Goal: Transaction & Acquisition: Purchase product/service

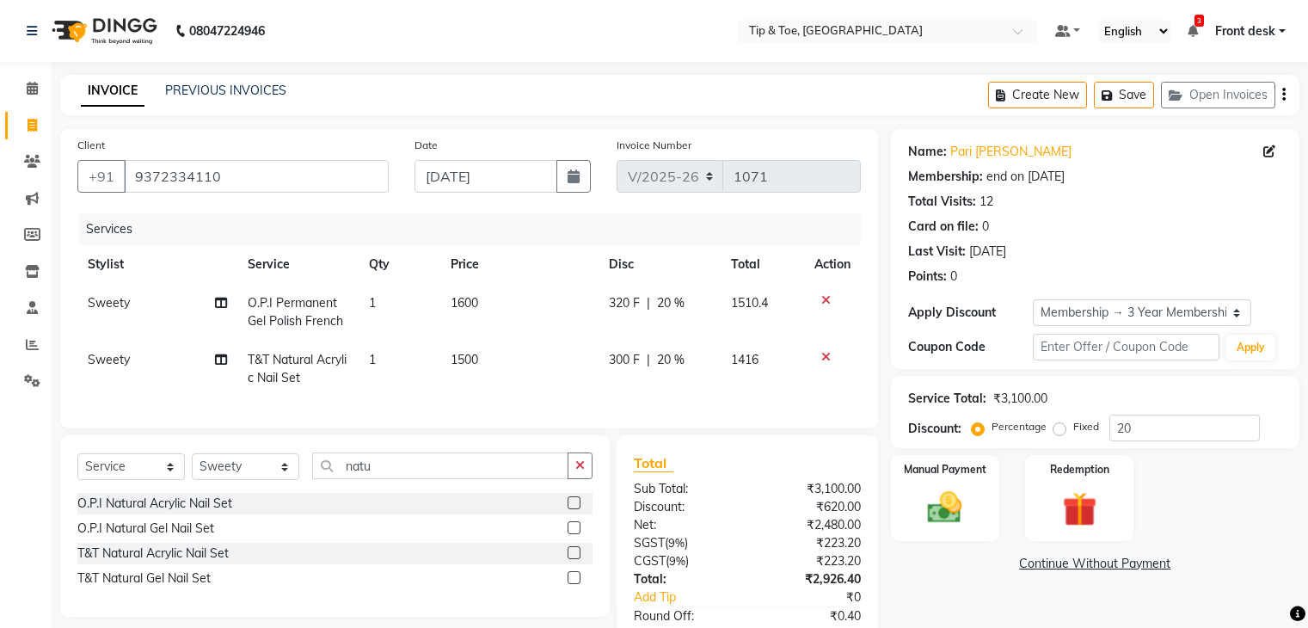
select select "5942"
select select "service"
select select "48234"
select select "1: Object"
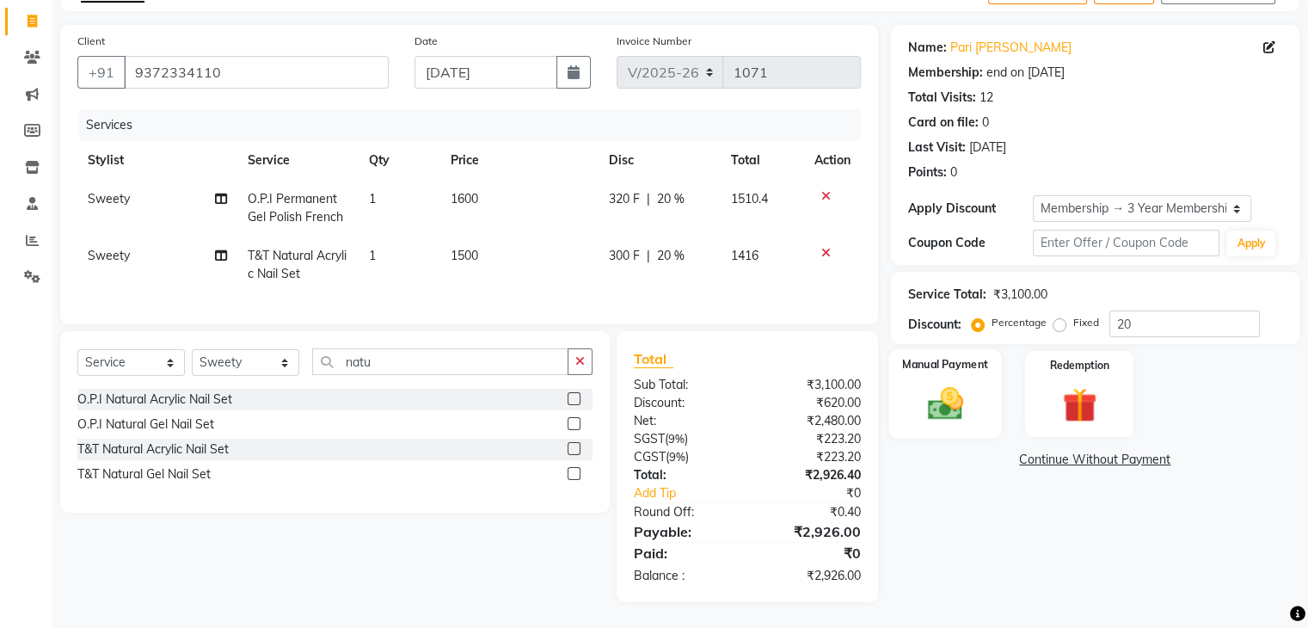
click at [942, 383] on img at bounding box center [945, 403] width 58 height 41
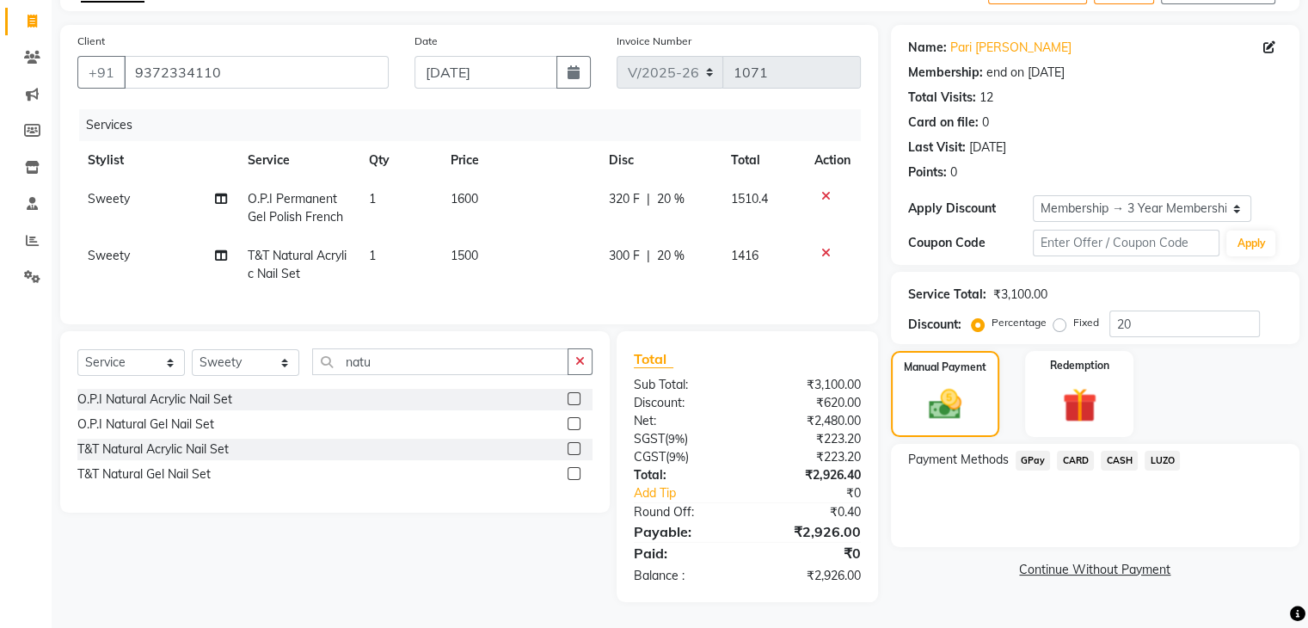
click at [1027, 451] on span "GPay" at bounding box center [1032, 461] width 35 height 20
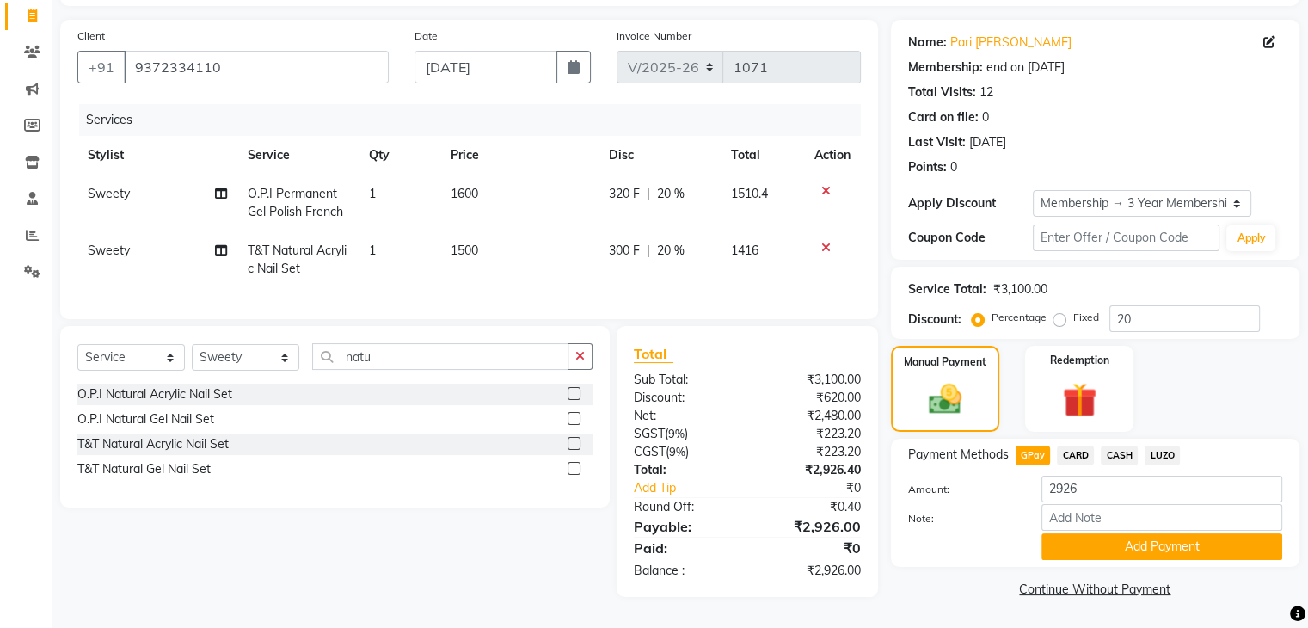
click at [1026, 446] on span "GPay" at bounding box center [1032, 455] width 35 height 20
click at [1106, 446] on span "CASH" at bounding box center [1119, 455] width 37 height 20
click at [1096, 537] on button "Add Payment" at bounding box center [1161, 546] width 241 height 27
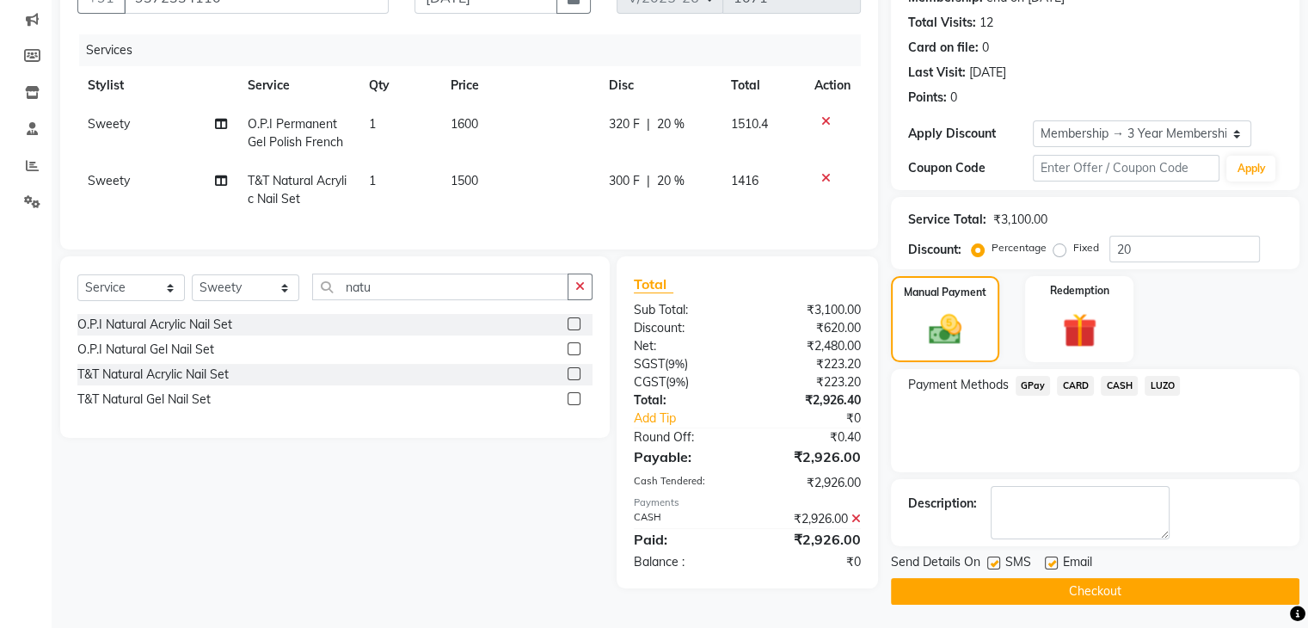
scroll to position [180, 0]
click at [1259, 577] on button "Checkout" at bounding box center [1095, 590] width 408 height 27
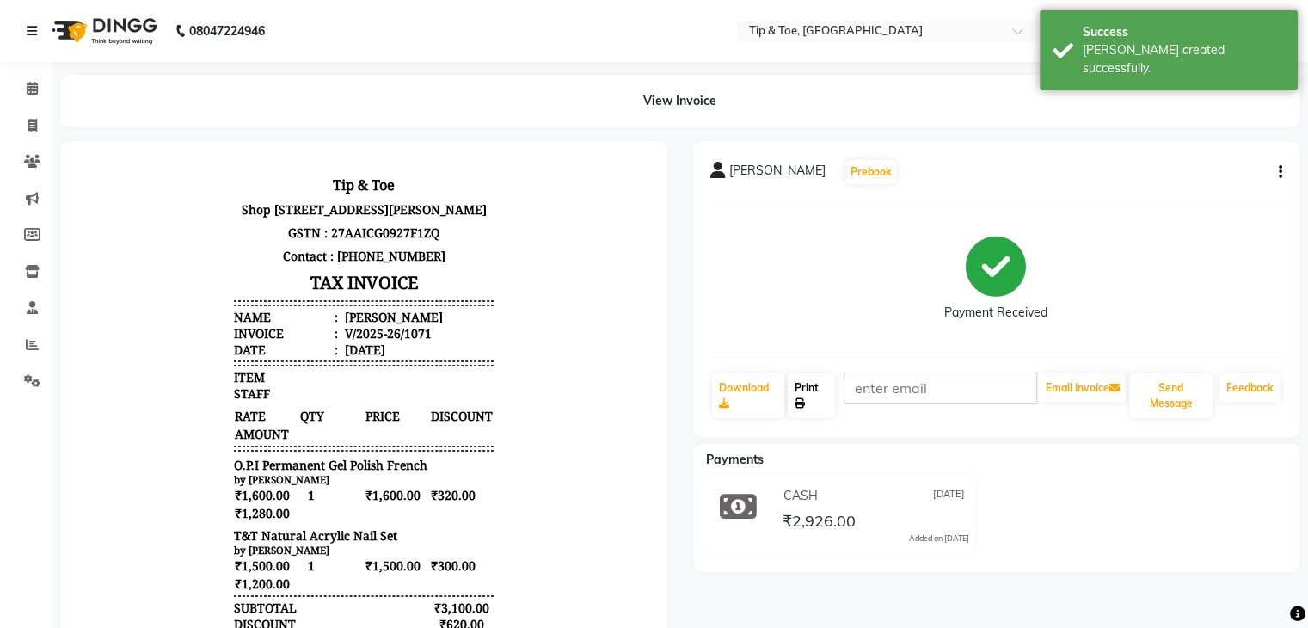
click at [815, 401] on link "Print" at bounding box center [811, 395] width 47 height 45
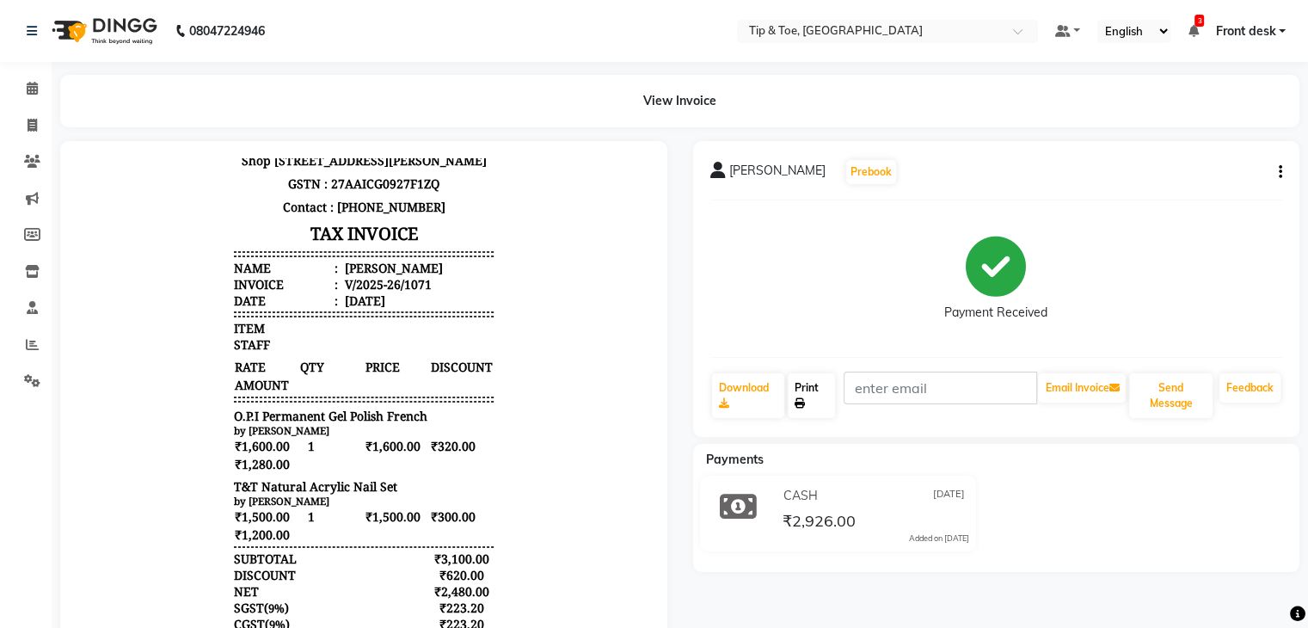
scroll to position [103, 0]
click at [31, 125] on icon at bounding box center [32, 125] width 9 height 13
select select "5942"
select select "service"
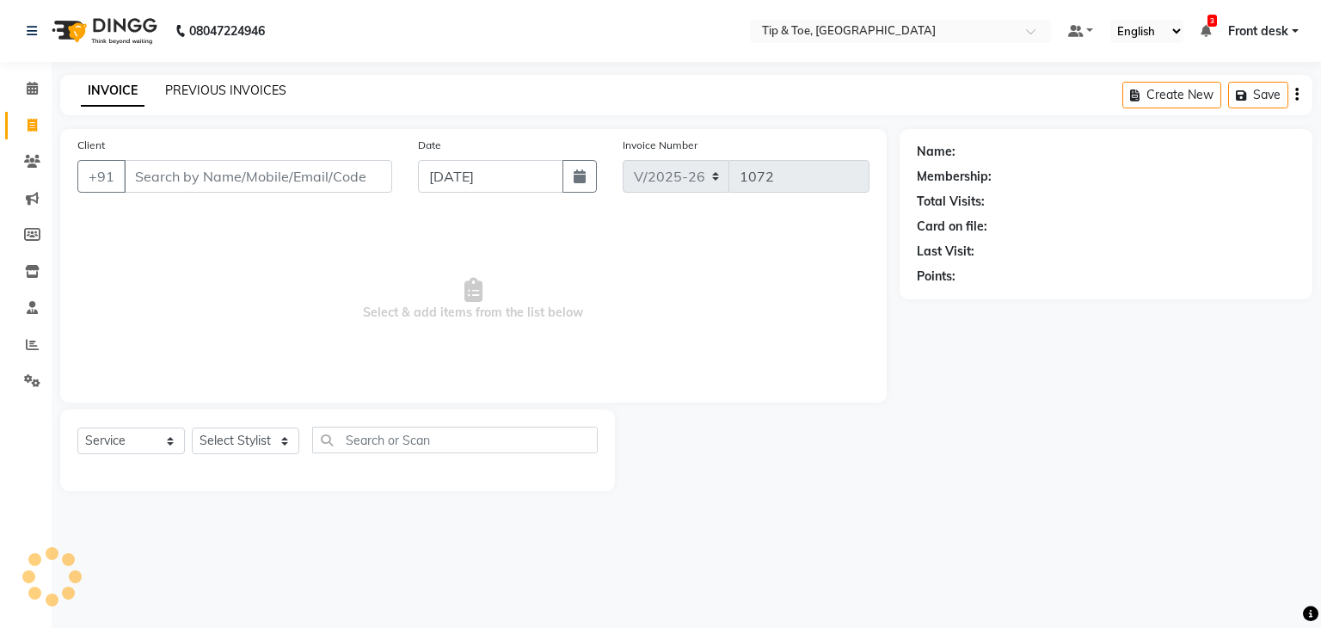
click at [224, 86] on link "PREVIOUS INVOICES" at bounding box center [225, 90] width 121 height 15
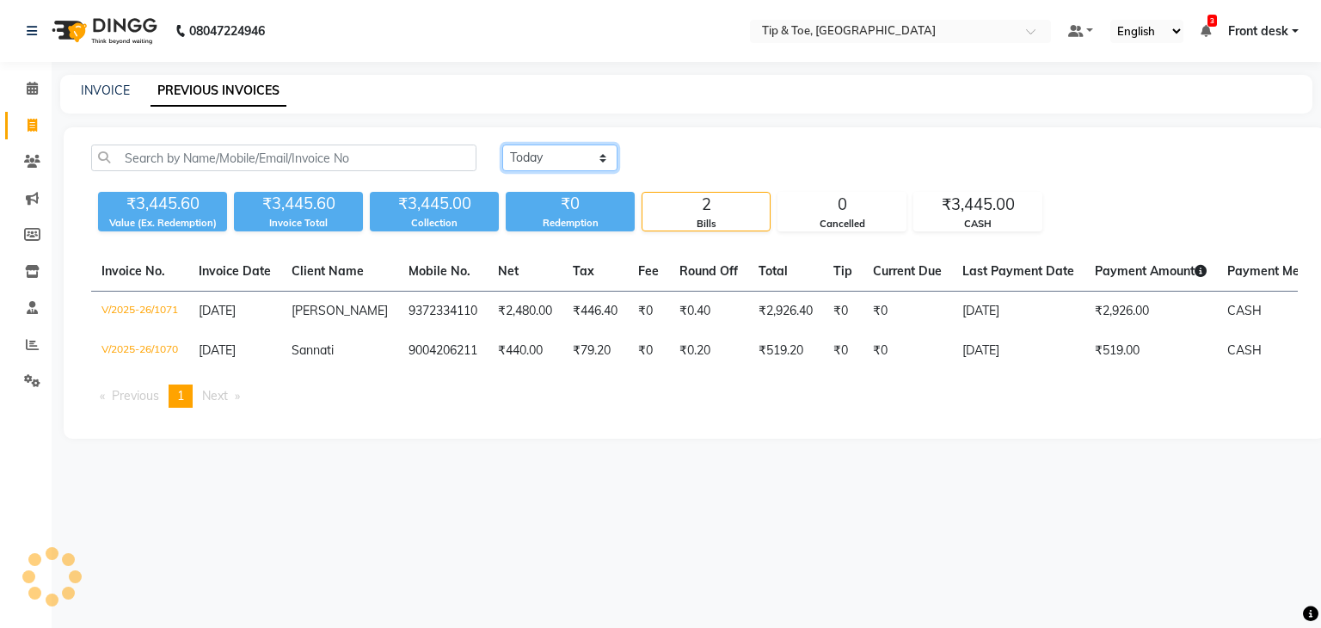
click at [533, 163] on select "Today Yesterday Custom Range" at bounding box center [559, 157] width 115 height 27
drag, startPoint x: 33, startPoint y: 98, endPoint x: 45, endPoint y: 104, distance: 13.5
click at [33, 98] on link "Calendar" at bounding box center [25, 89] width 41 height 28
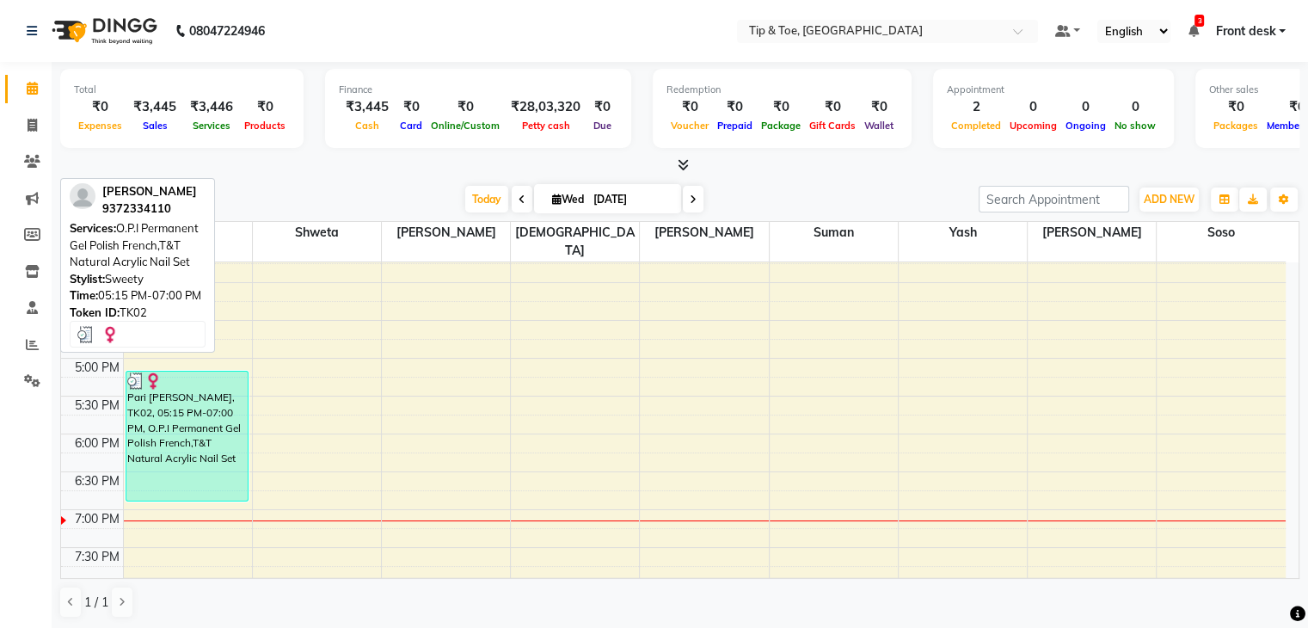
scroll to position [602, 0]
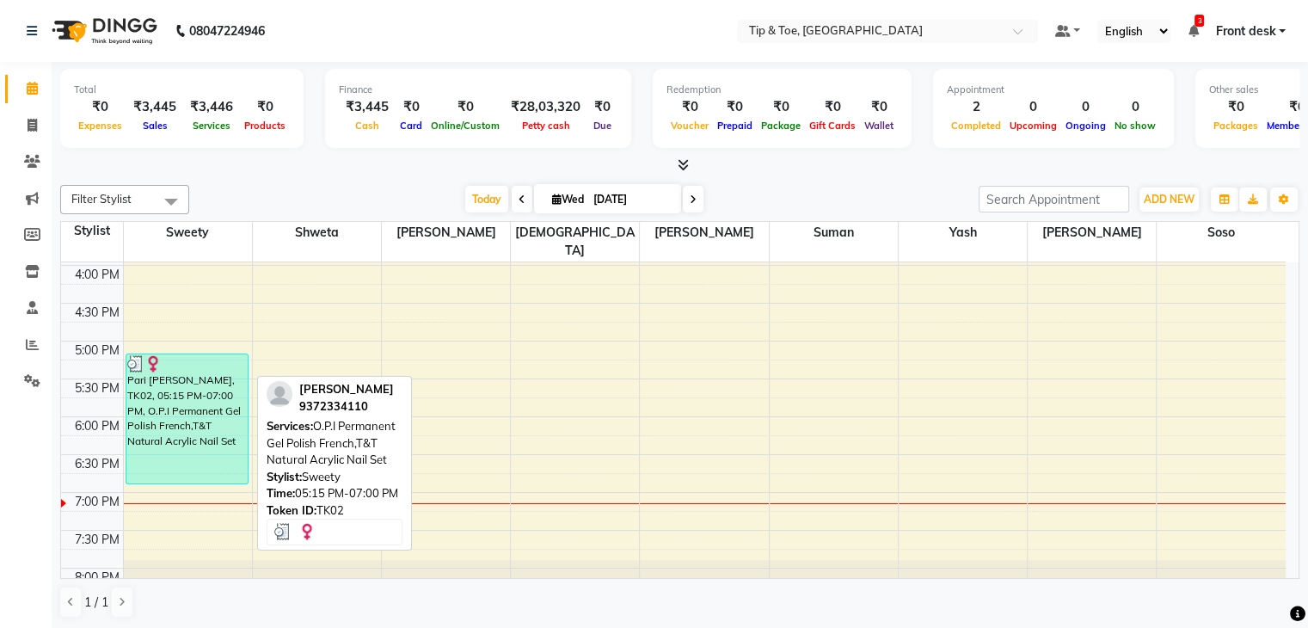
click at [166, 362] on div "Pari [PERSON_NAME], TK02, 05:15 PM-07:00 PM, O.P.I Permanent Gel Polish French,…" at bounding box center [187, 418] width 122 height 129
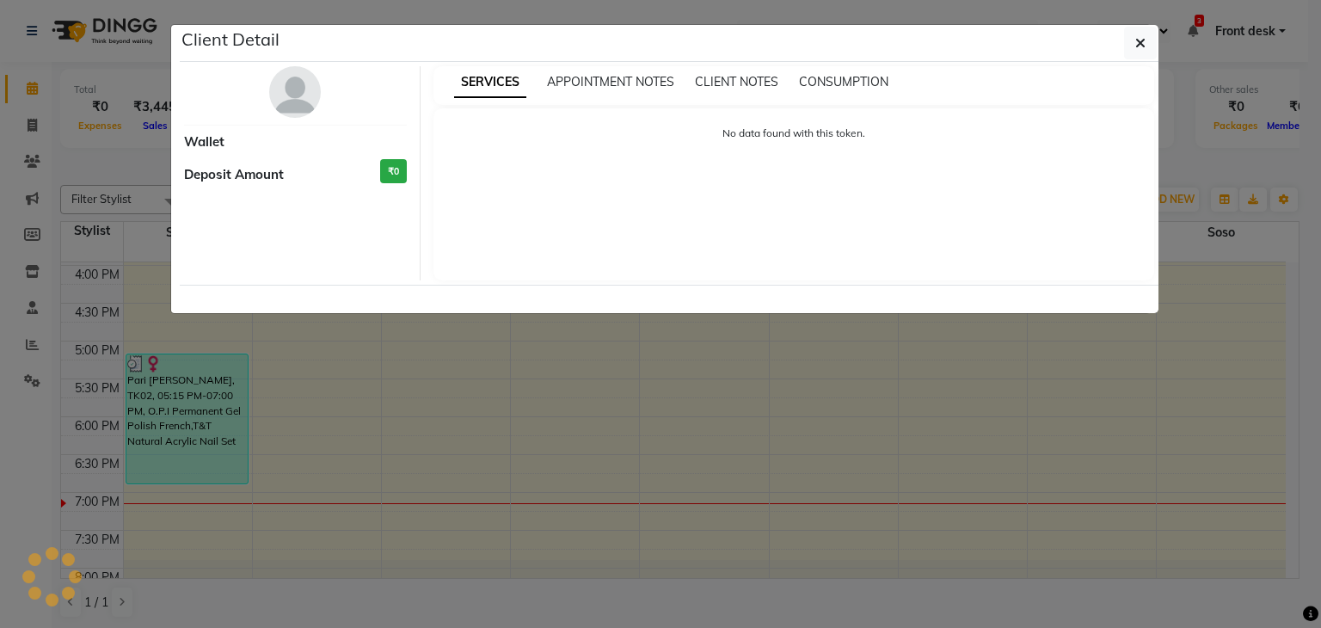
select select "3"
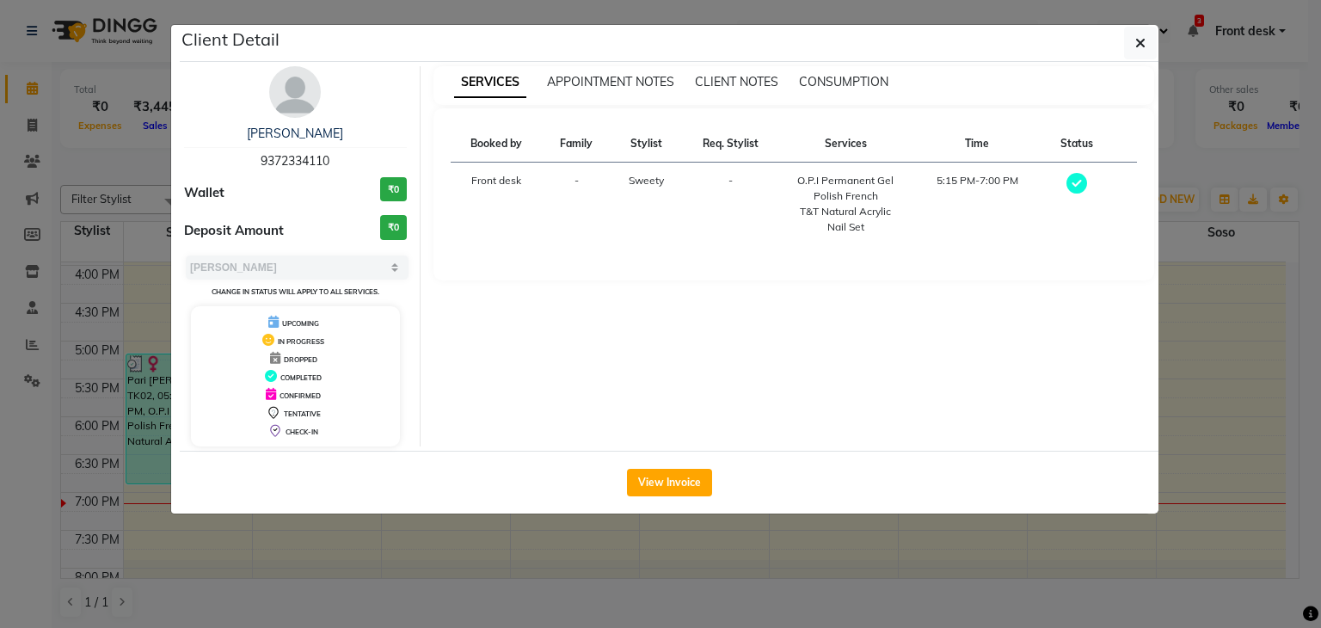
click at [852, 176] on div "O.P.I Permanent Gel Polish French" at bounding box center [845, 188] width 111 height 31
copy div "O.P.I Permanent Gel Polish French"
click at [843, 219] on div "T&T Natural Acrylic Nail Set" at bounding box center [845, 219] width 111 height 31
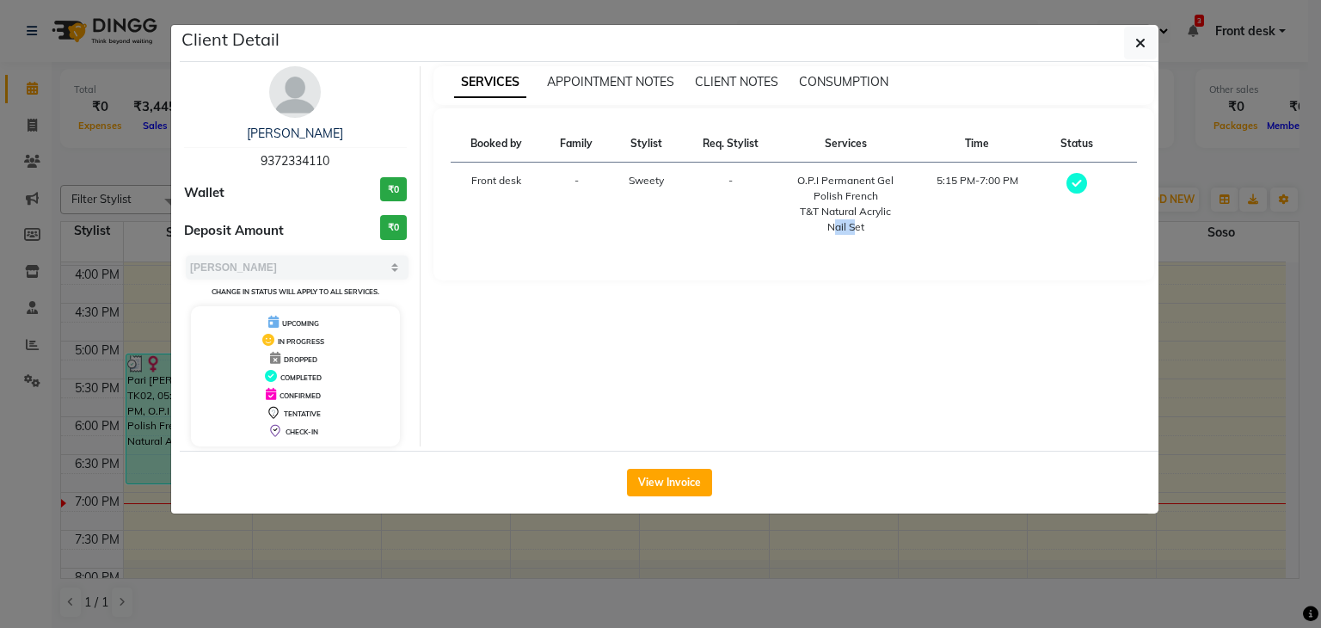
click at [843, 219] on div "T&T Natural Acrylic Nail Set" at bounding box center [845, 219] width 111 height 31
copy div "T&T Natural Acrylic Nail Set"
click at [1145, 41] on icon "button" at bounding box center [1140, 43] width 10 height 14
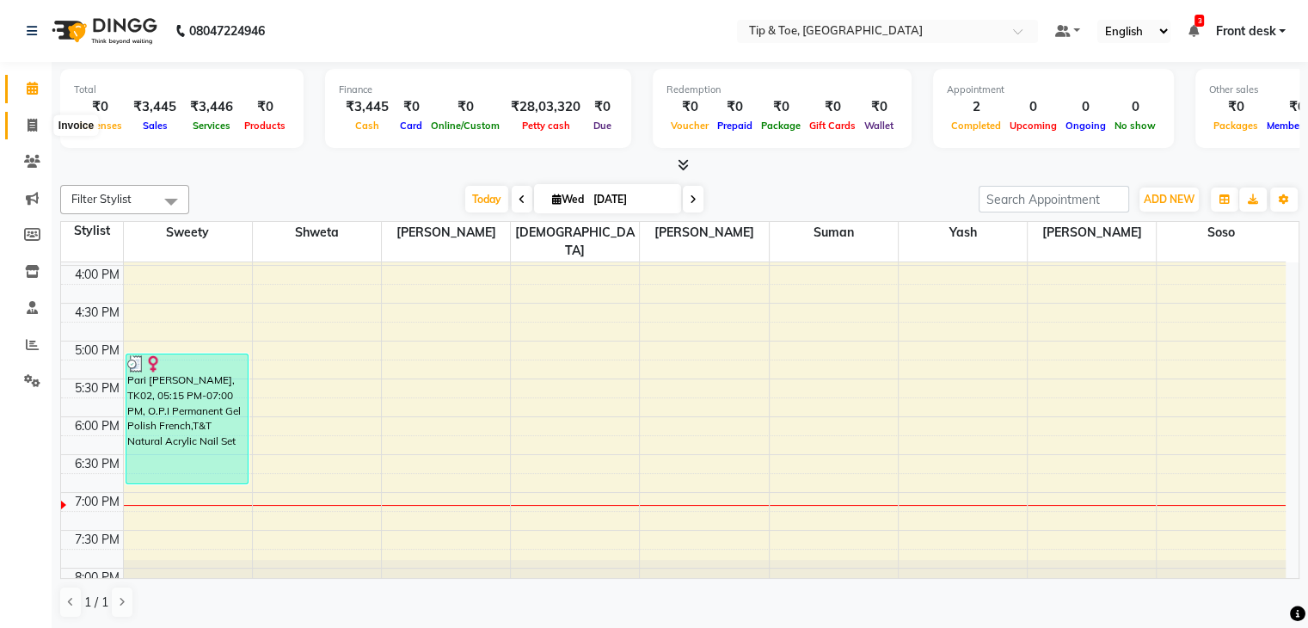
drag, startPoint x: 26, startPoint y: 124, endPoint x: 42, endPoint y: 121, distance: 16.5
click at [26, 124] on span at bounding box center [32, 126] width 30 height 20
select select "service"
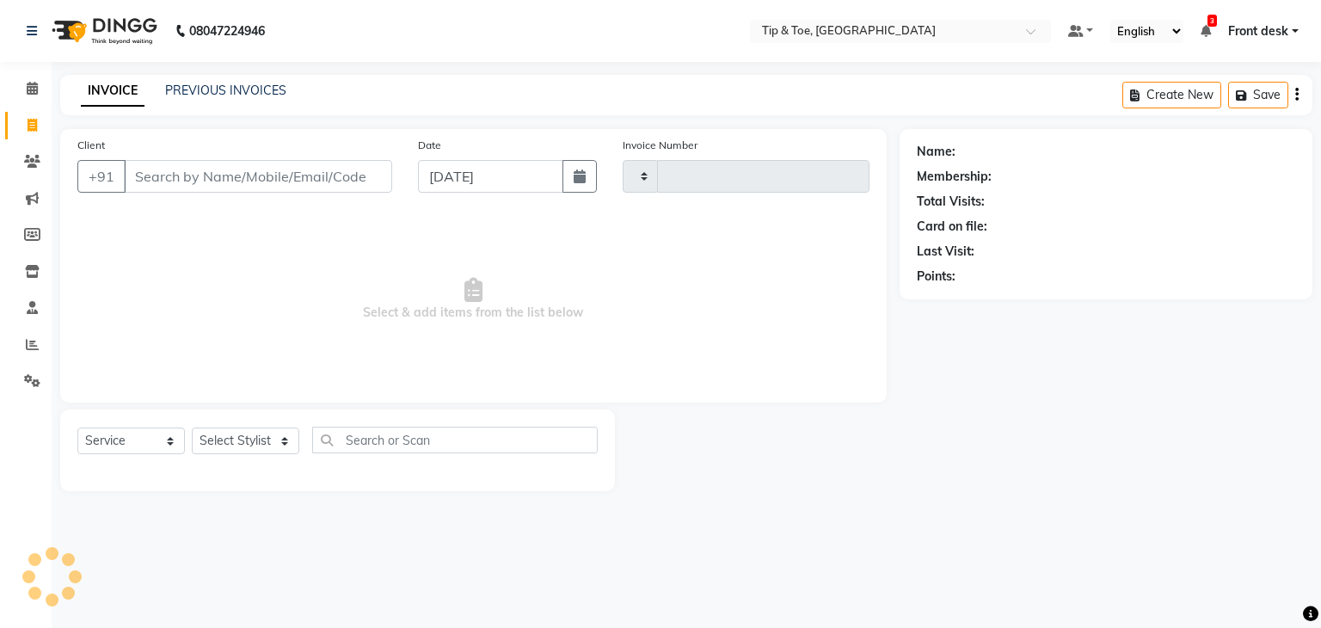
type input "1072"
select select "5942"
click at [248, 187] on input "Client" at bounding box center [258, 176] width 268 height 33
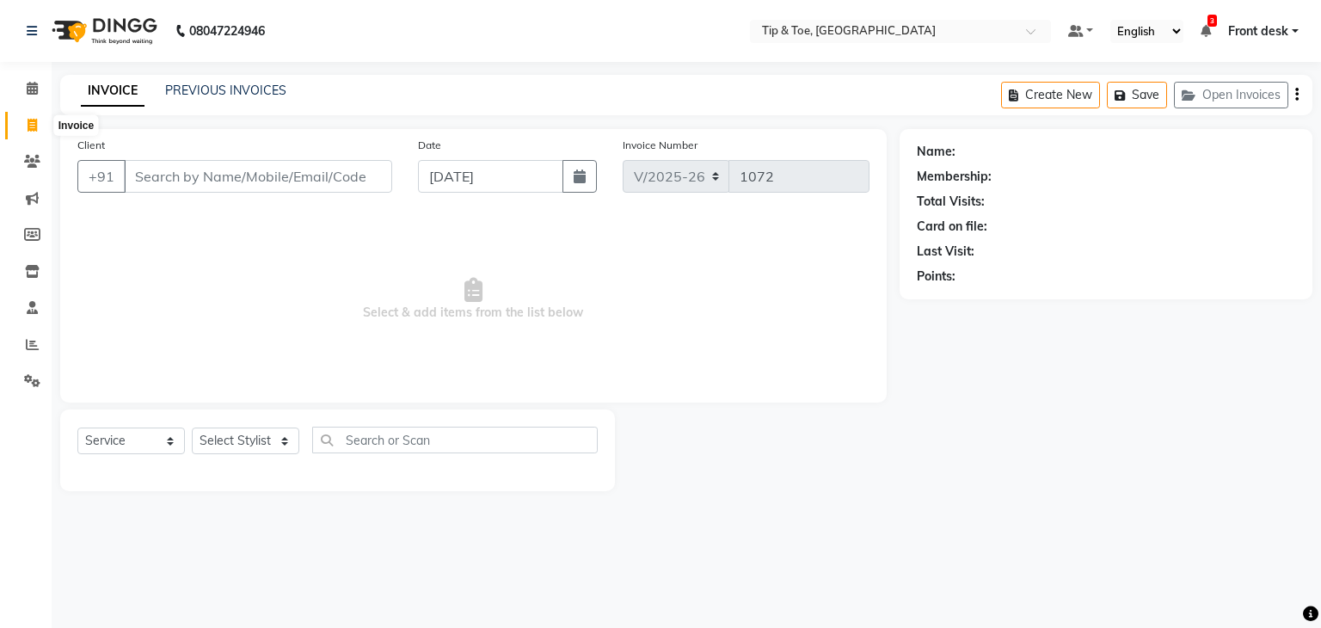
click at [31, 120] on icon at bounding box center [32, 125] width 9 height 13
select select "5942"
select select "service"
click at [224, 99] on div "PREVIOUS INVOICES" at bounding box center [225, 91] width 121 height 18
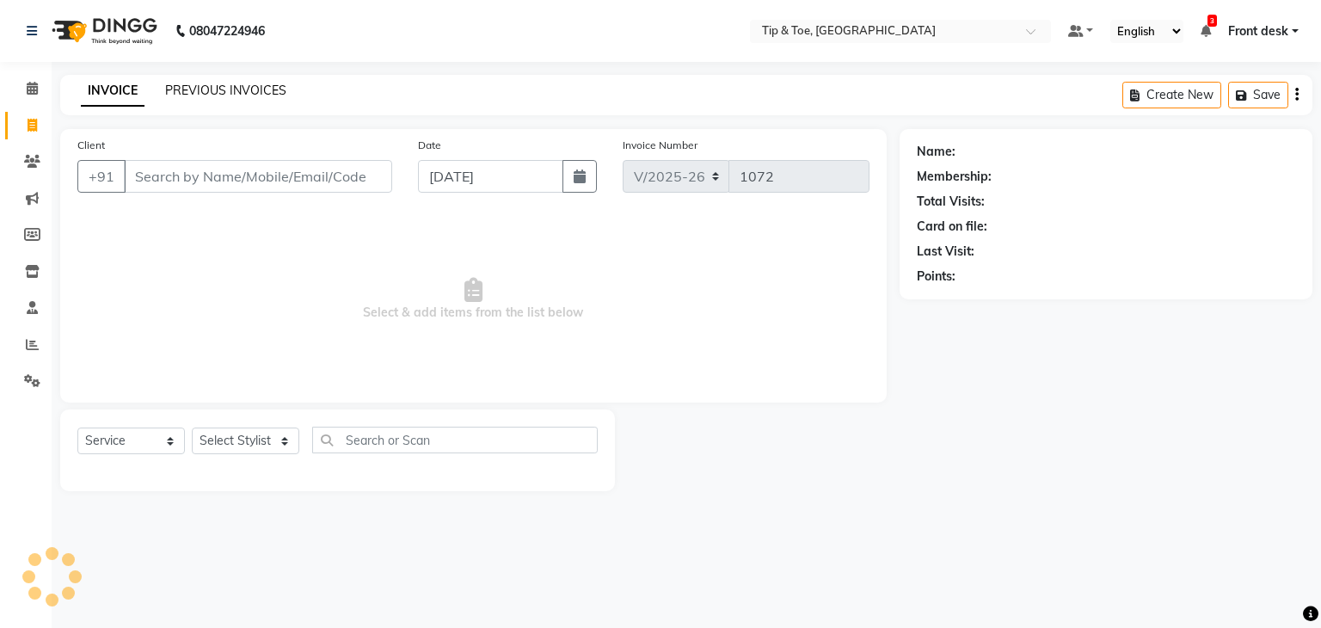
click at [228, 91] on link "PREVIOUS INVOICES" at bounding box center [225, 90] width 121 height 15
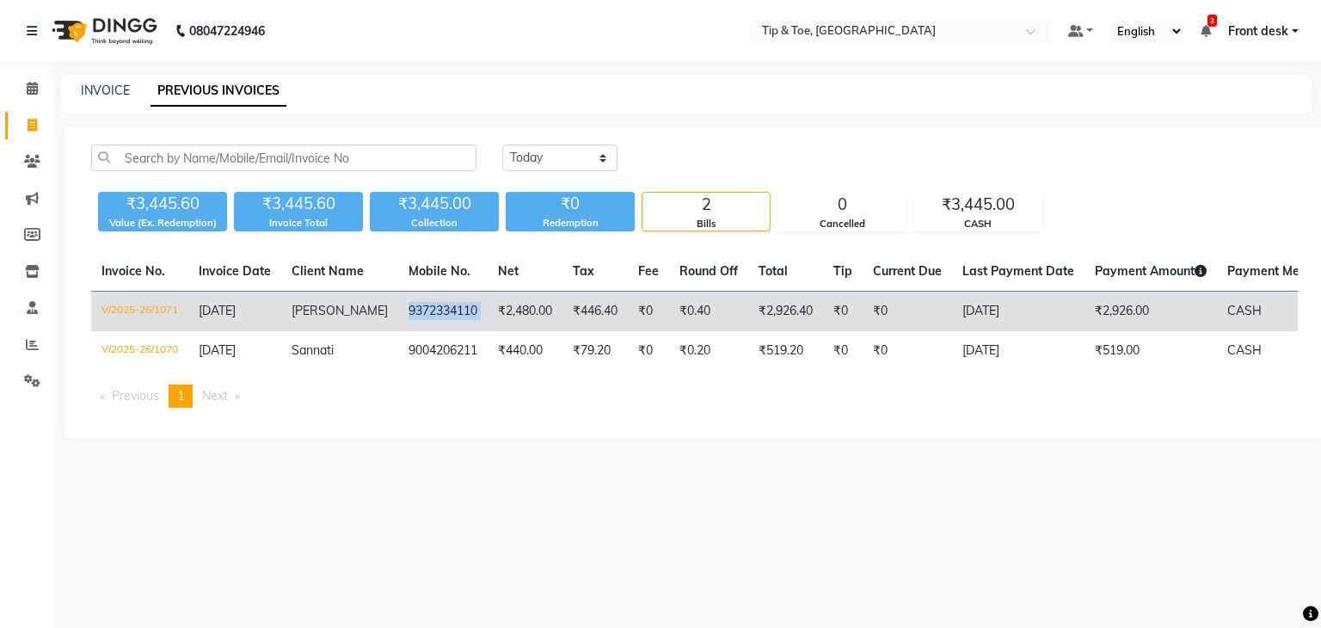
copy td "9372334110"
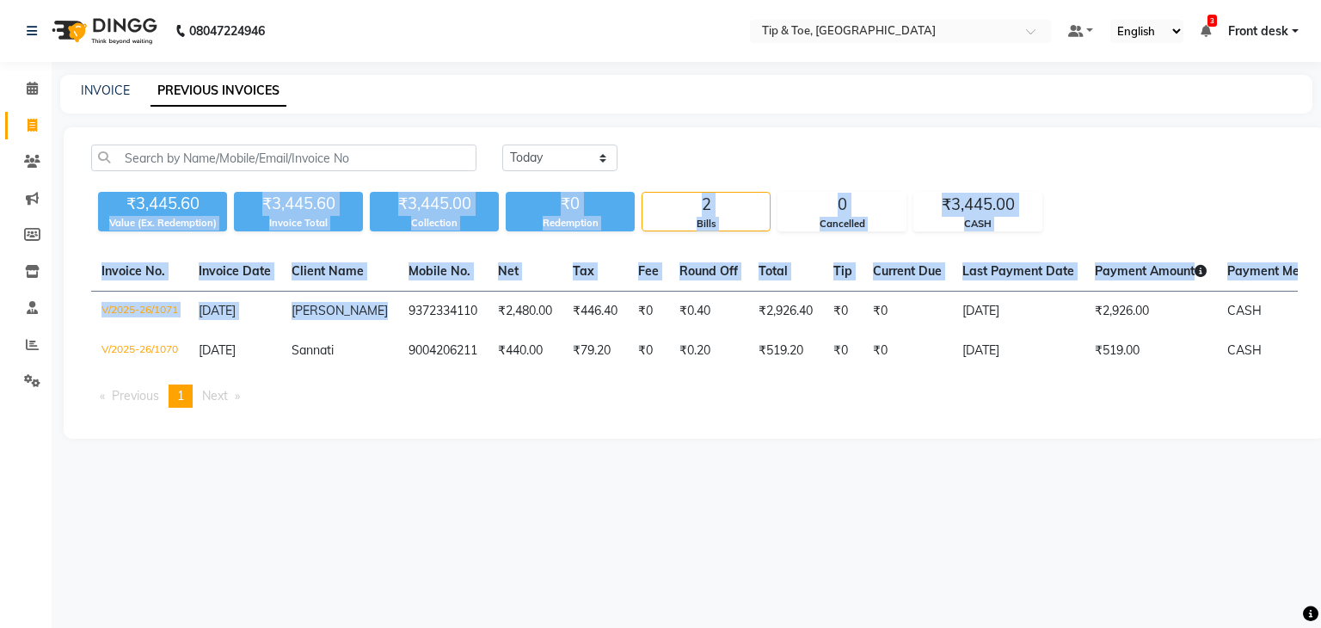
drag, startPoint x: 385, startPoint y: 310, endPoint x: 89, endPoint y: 218, distance: 309.8
click at [90, 218] on div "Today Yesterday Custom Range ₹3,445.60 Value (Ex. Redemption) ₹3,445.60 Invoice…" at bounding box center [694, 282] width 1261 height 311
click at [24, 125] on span at bounding box center [32, 126] width 30 height 20
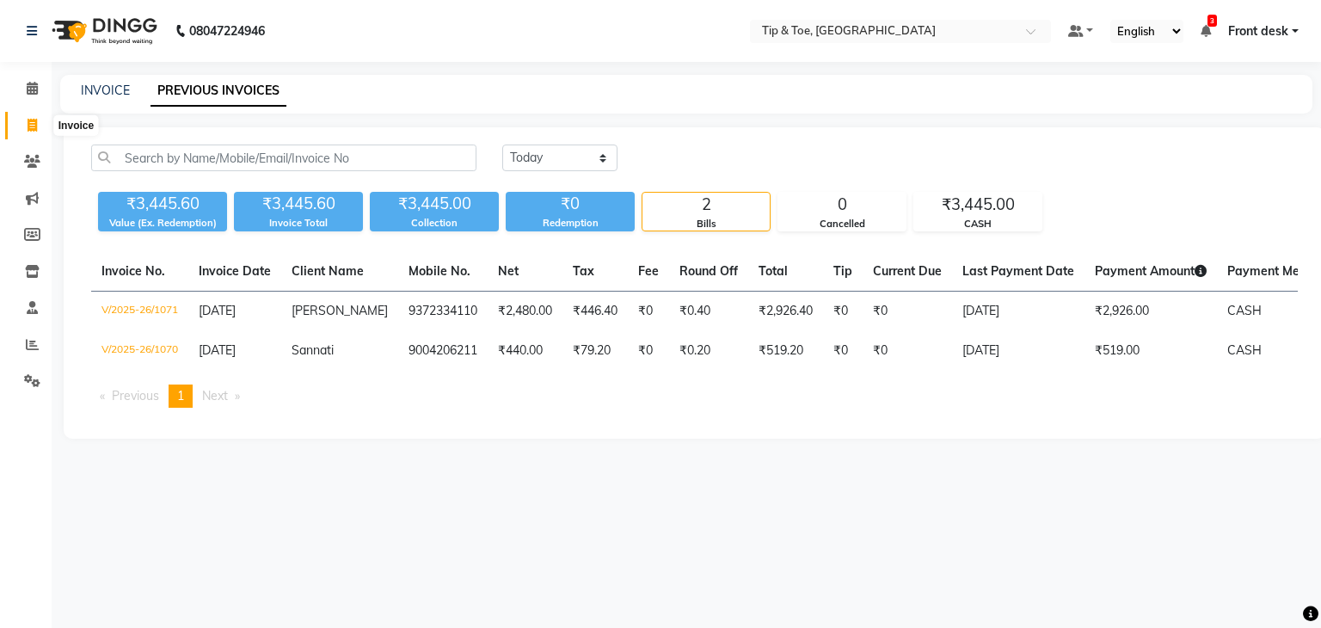
select select "5942"
select select "service"
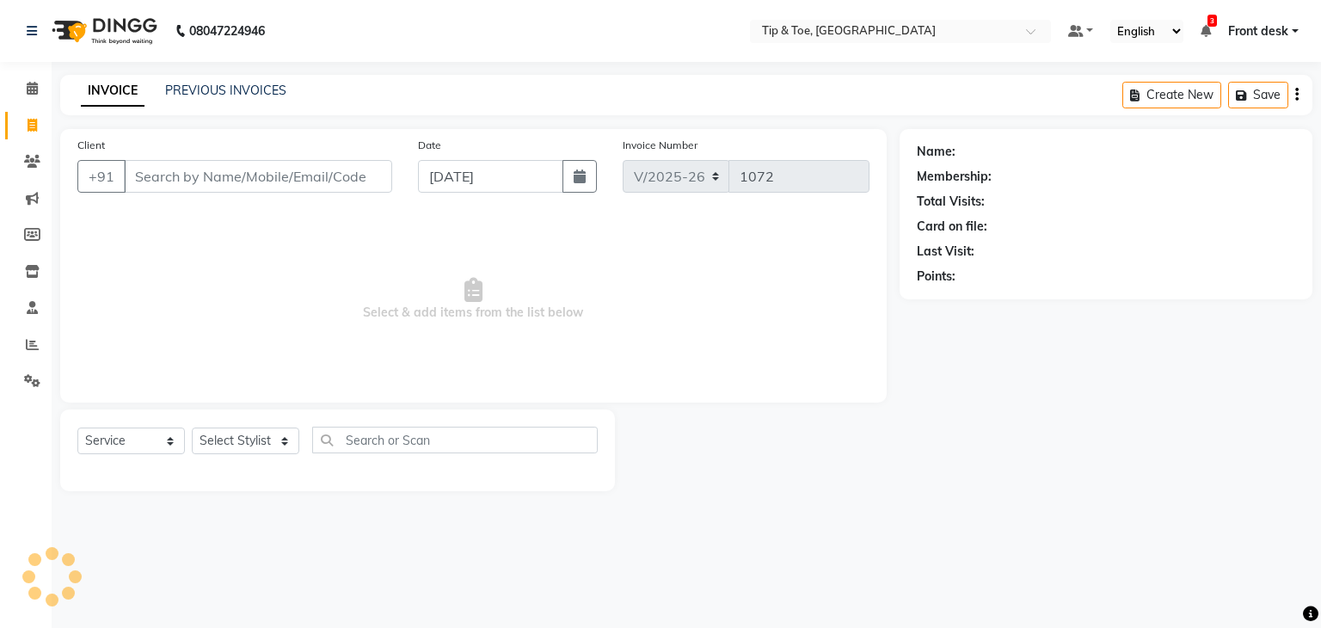
click at [237, 180] on input "Client" at bounding box center [258, 176] width 268 height 33
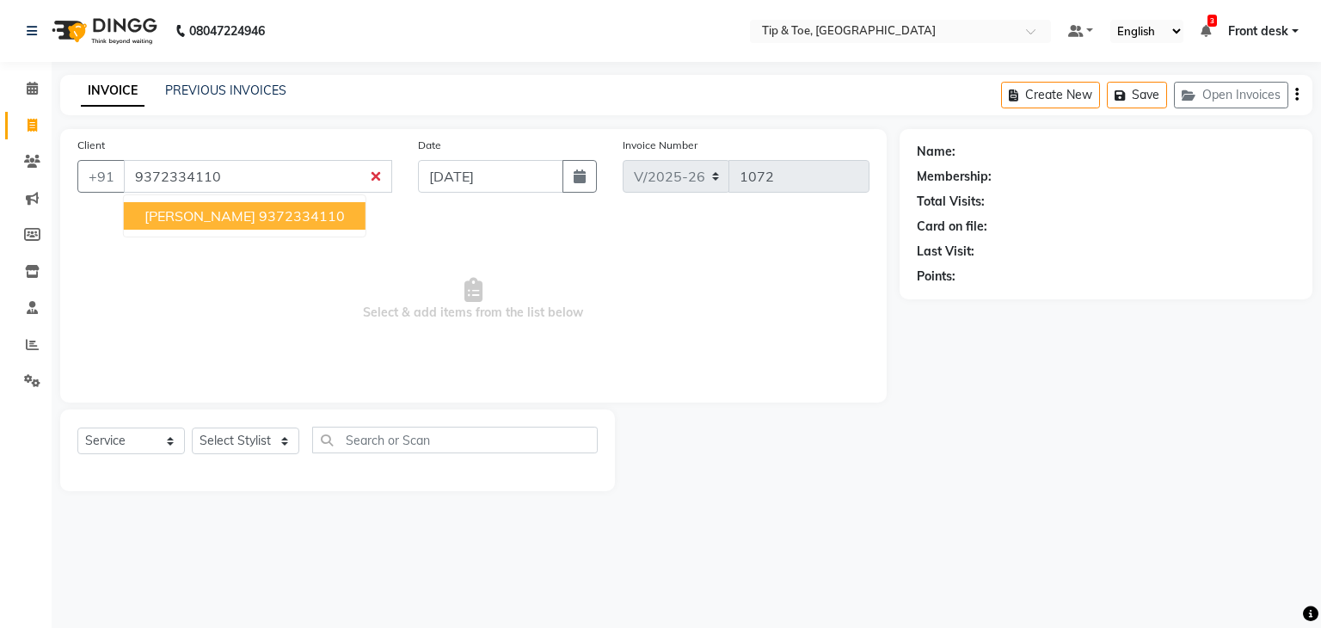
click at [259, 220] on ngb-highlight "9372334110" at bounding box center [302, 215] width 86 height 17
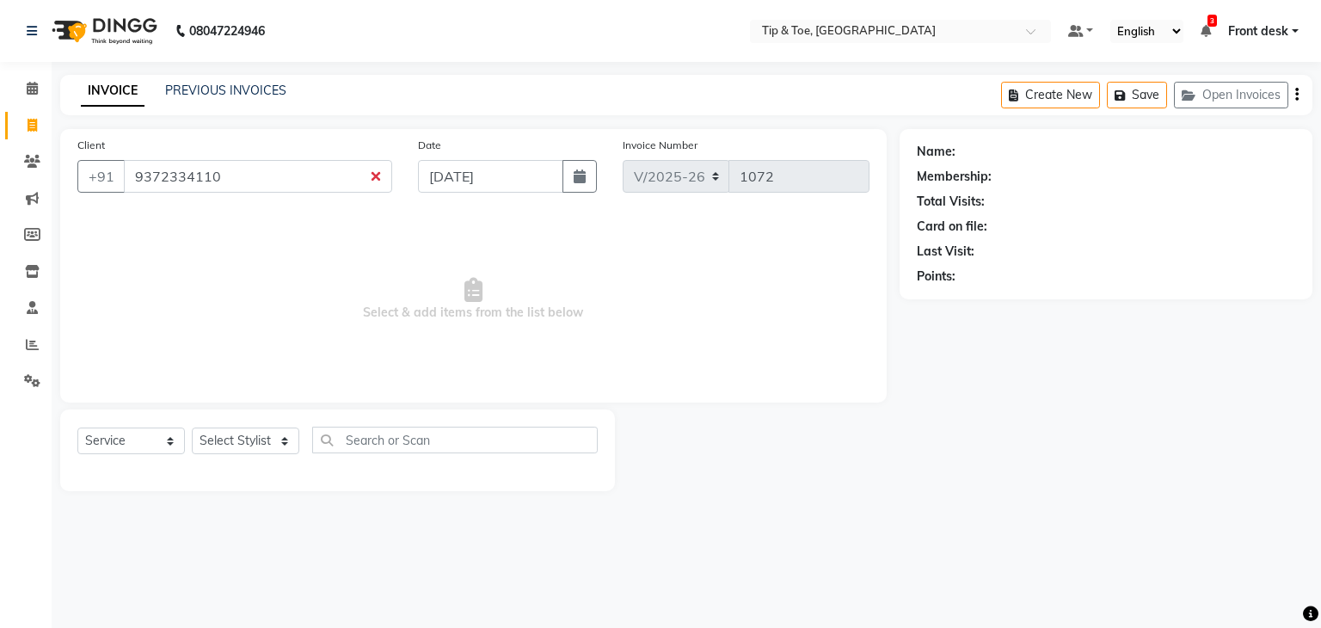
type input "9372334110"
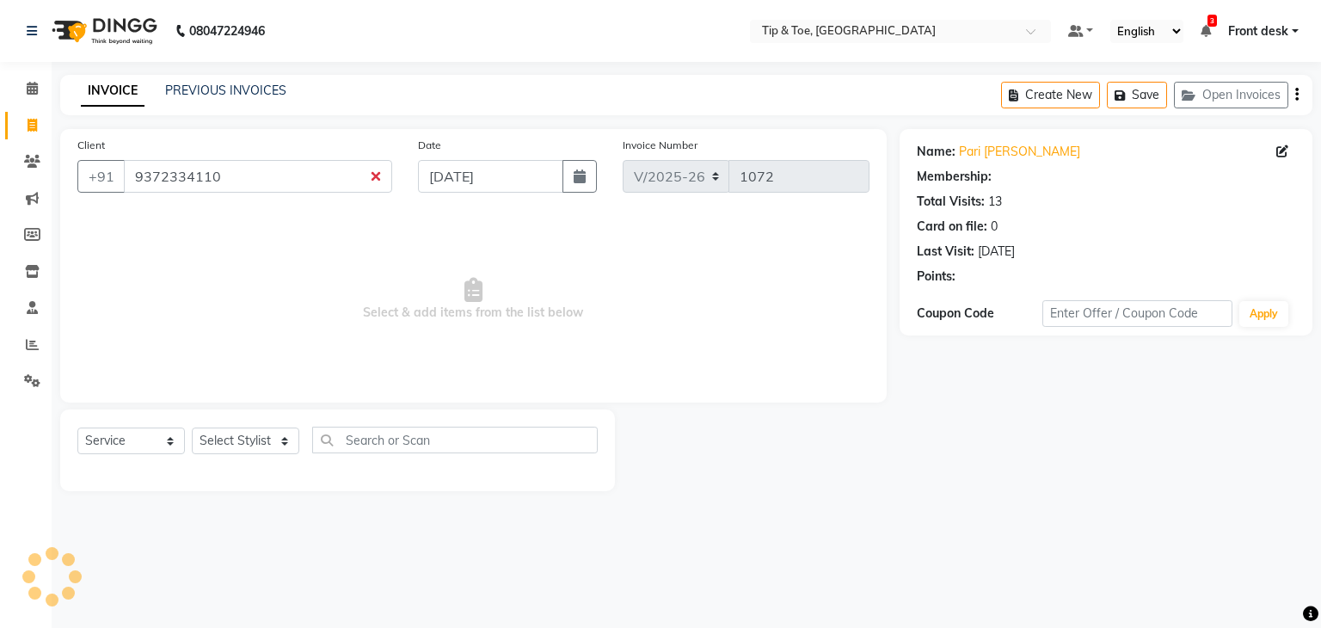
select select "1: Object"
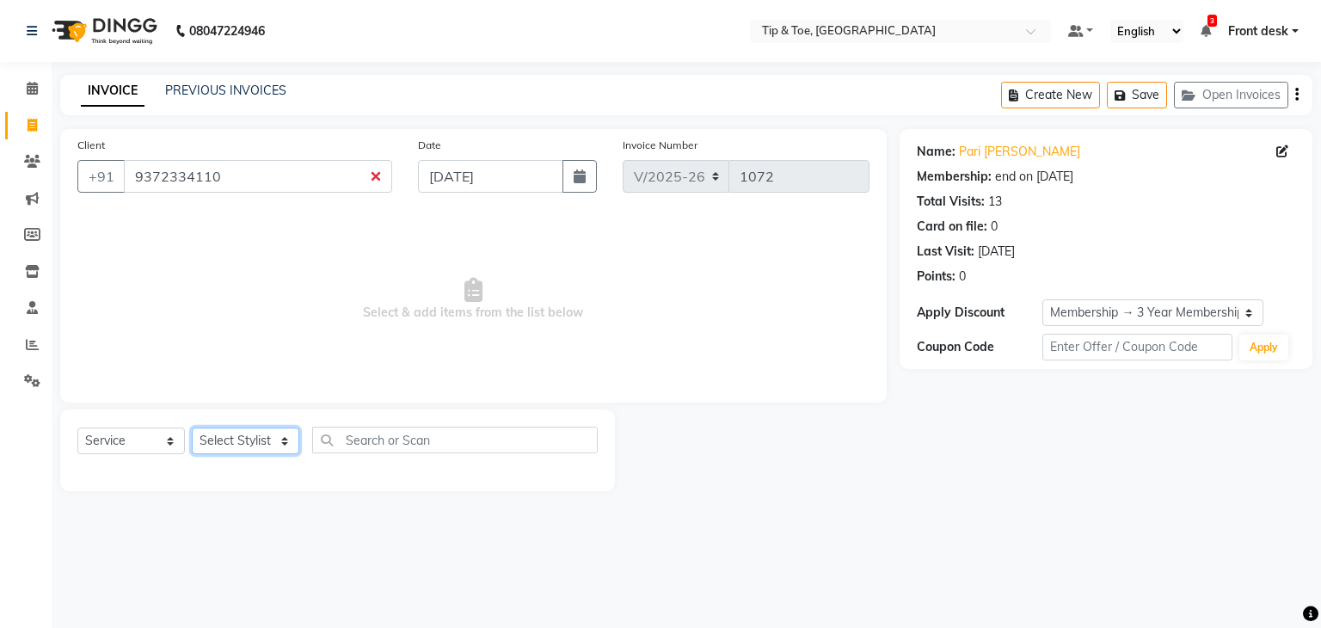
click at [234, 445] on select "Select Stylist Front desk [PERSON_NAME] [PERSON_NAME] shweta [PERSON_NAME] [PER…" at bounding box center [245, 440] width 107 height 27
select select "87938"
click at [192, 428] on select "Select Stylist Front desk [PERSON_NAME] [PERSON_NAME] shweta [PERSON_NAME] [PER…" at bounding box center [245, 440] width 107 height 27
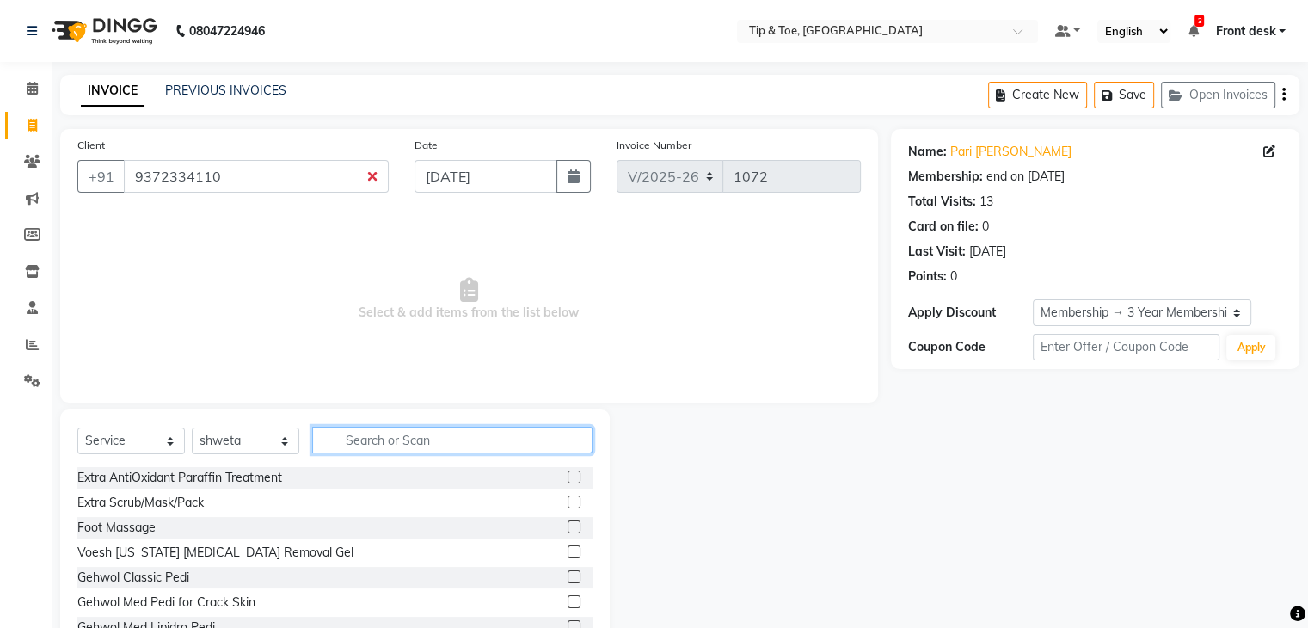
click at [385, 439] on input "text" at bounding box center [452, 439] width 280 height 27
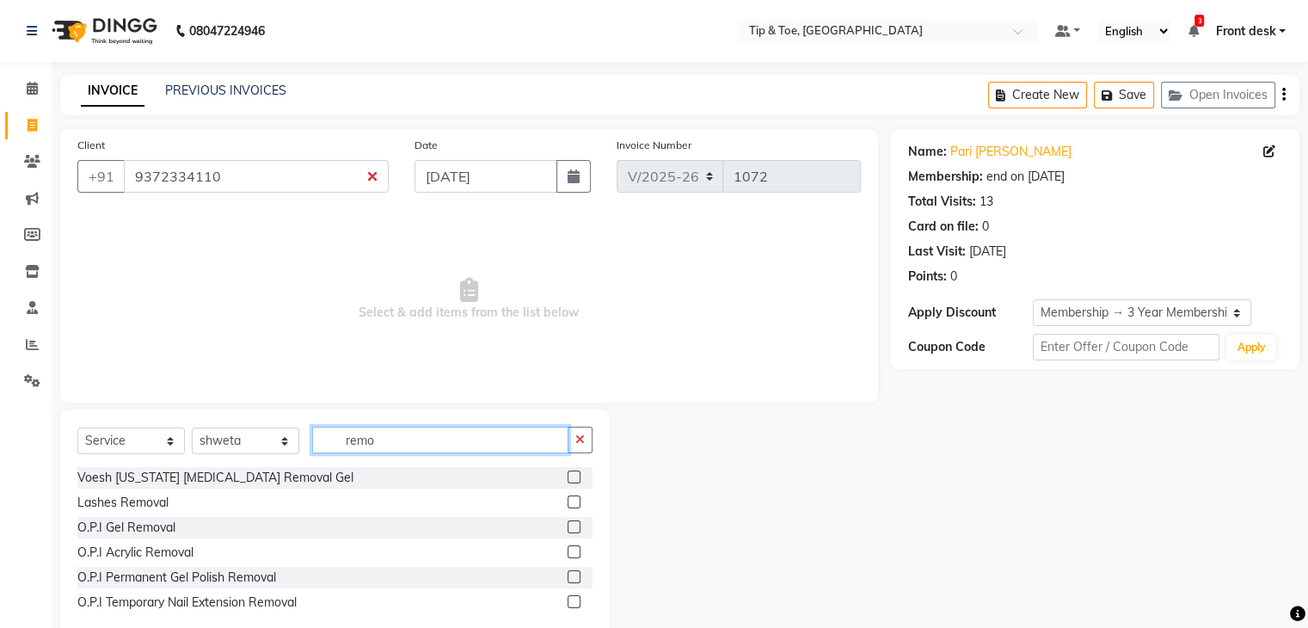
type input "remo"
click at [574, 578] on label at bounding box center [573, 576] width 13 height 13
click at [574, 578] on input "checkbox" at bounding box center [572, 577] width 11 height 11
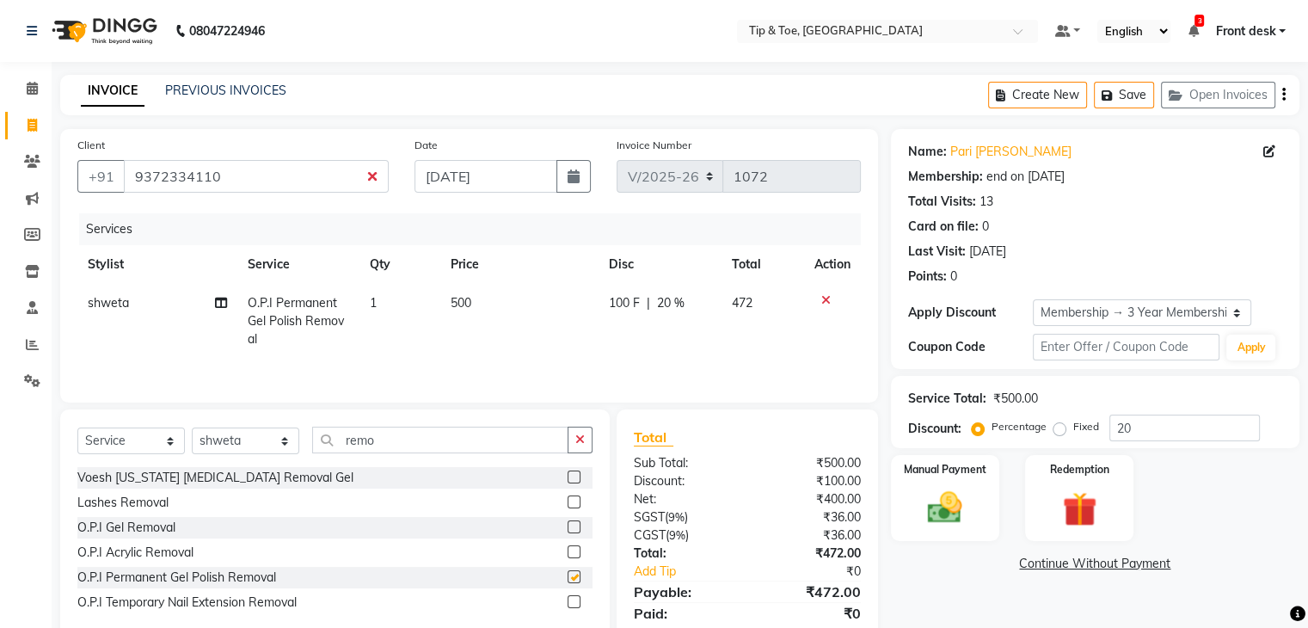
checkbox input "false"
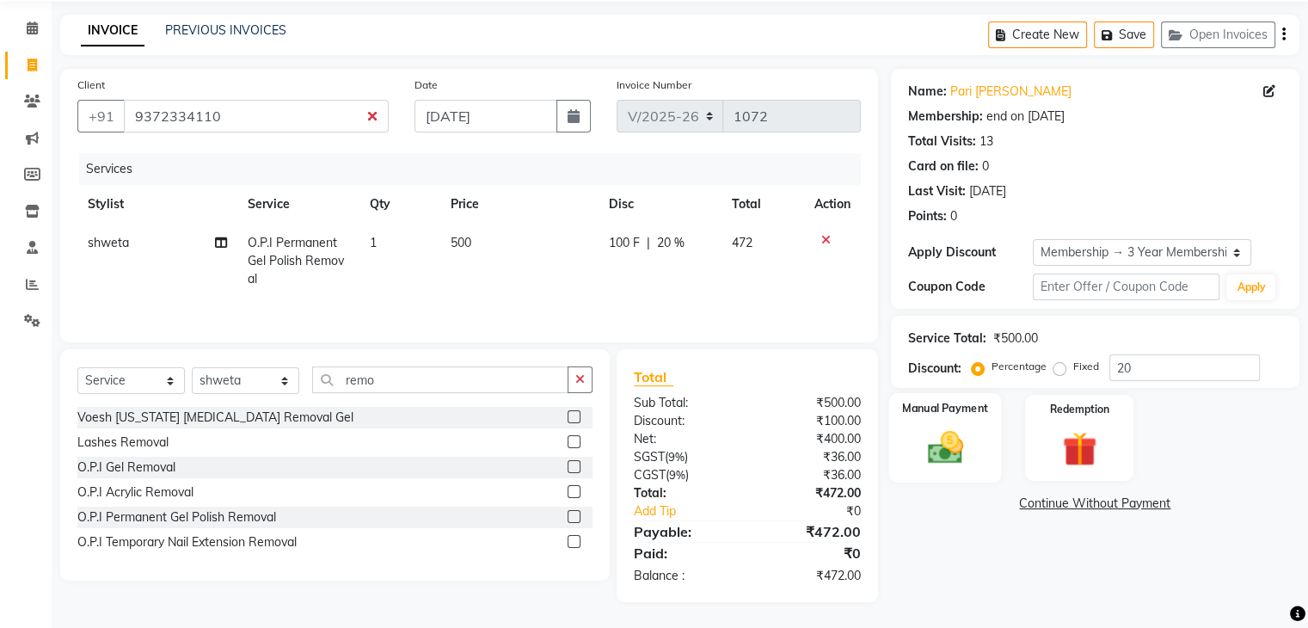
click at [971, 441] on img at bounding box center [945, 447] width 58 height 41
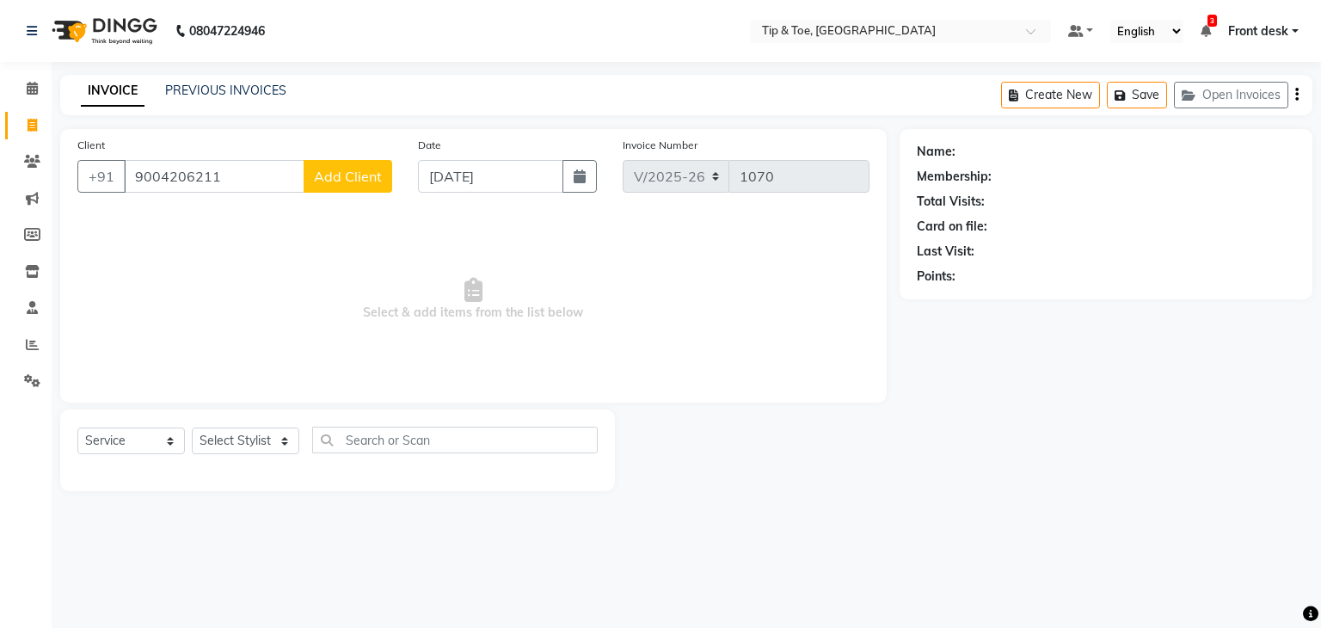
select select "5942"
select select "service"
click at [241, 445] on select "Select Stylist Front desk [PERSON_NAME] [PERSON_NAME] shweta [PERSON_NAME] [PER…" at bounding box center [245, 440] width 107 height 27
select select "87938"
click at [192, 428] on select "Select Stylist Front desk [PERSON_NAME] [PERSON_NAME] shweta [PERSON_NAME] [PER…" at bounding box center [245, 440] width 107 height 27
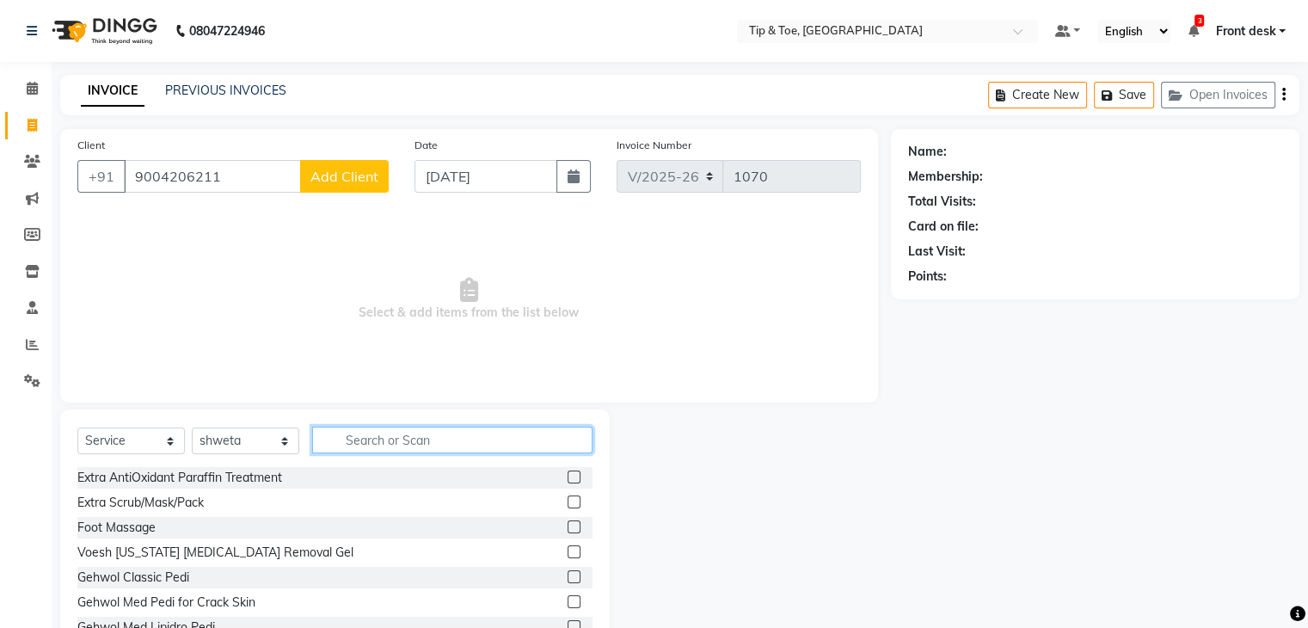
click at [389, 444] on input "text" at bounding box center [452, 439] width 280 height 27
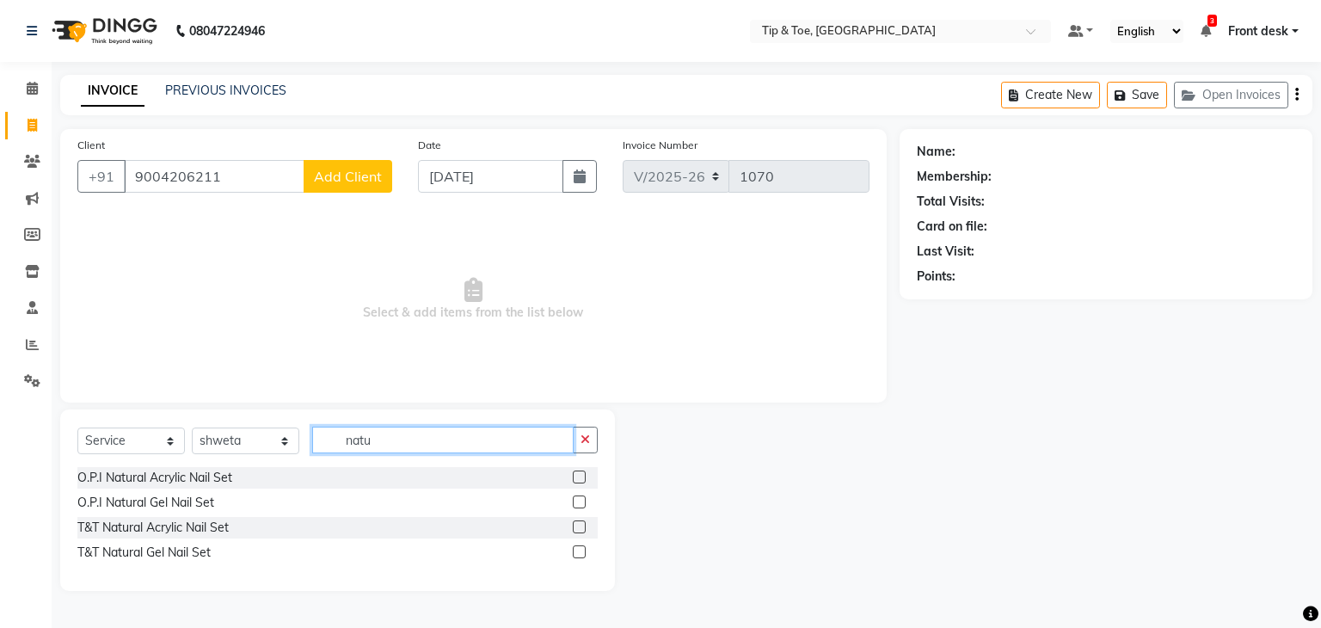
type input "natu"
click at [576, 475] on label at bounding box center [579, 476] width 13 height 13
click at [576, 475] on input "checkbox" at bounding box center [578, 477] width 11 height 11
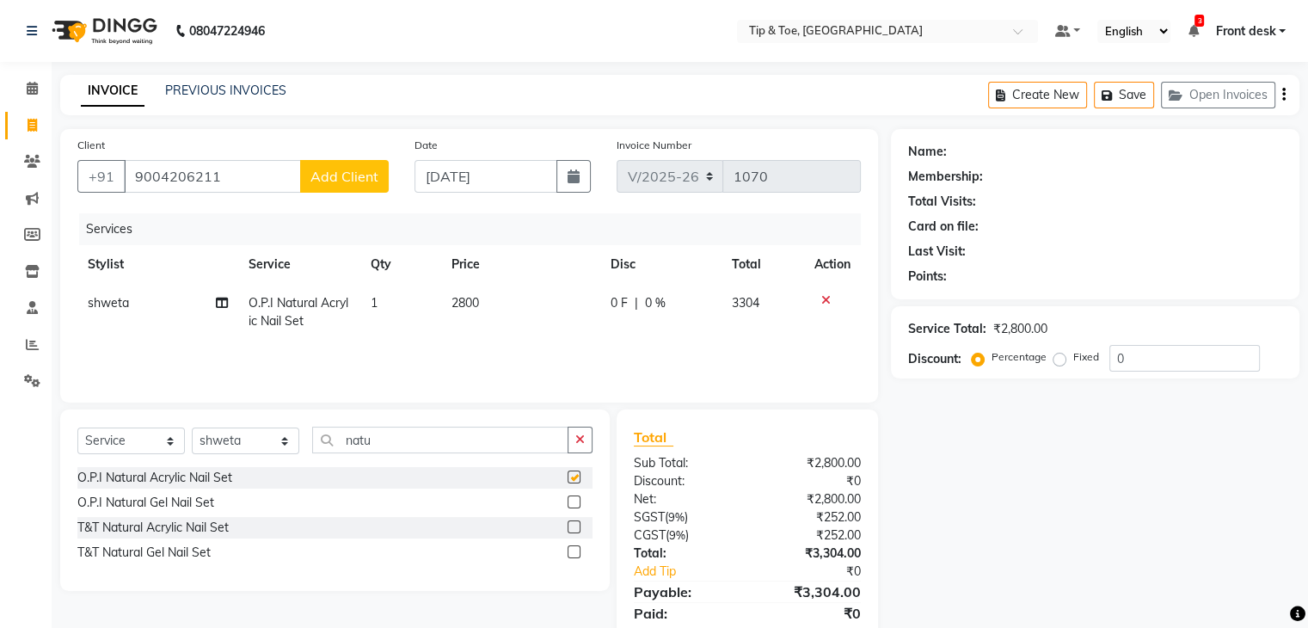
checkbox input "false"
click at [381, 442] on input "natu" at bounding box center [440, 439] width 256 height 27
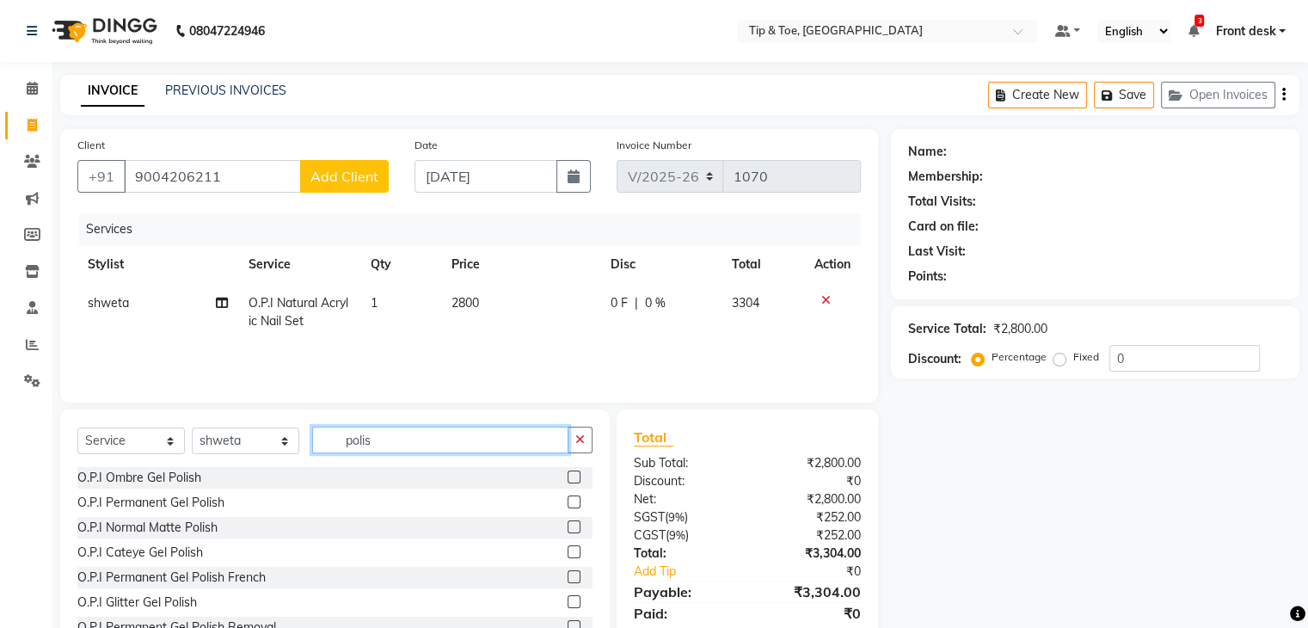
type input "polis"
click at [567, 507] on label at bounding box center [573, 501] width 13 height 13
click at [567, 507] on input "checkbox" at bounding box center [572, 502] width 11 height 11
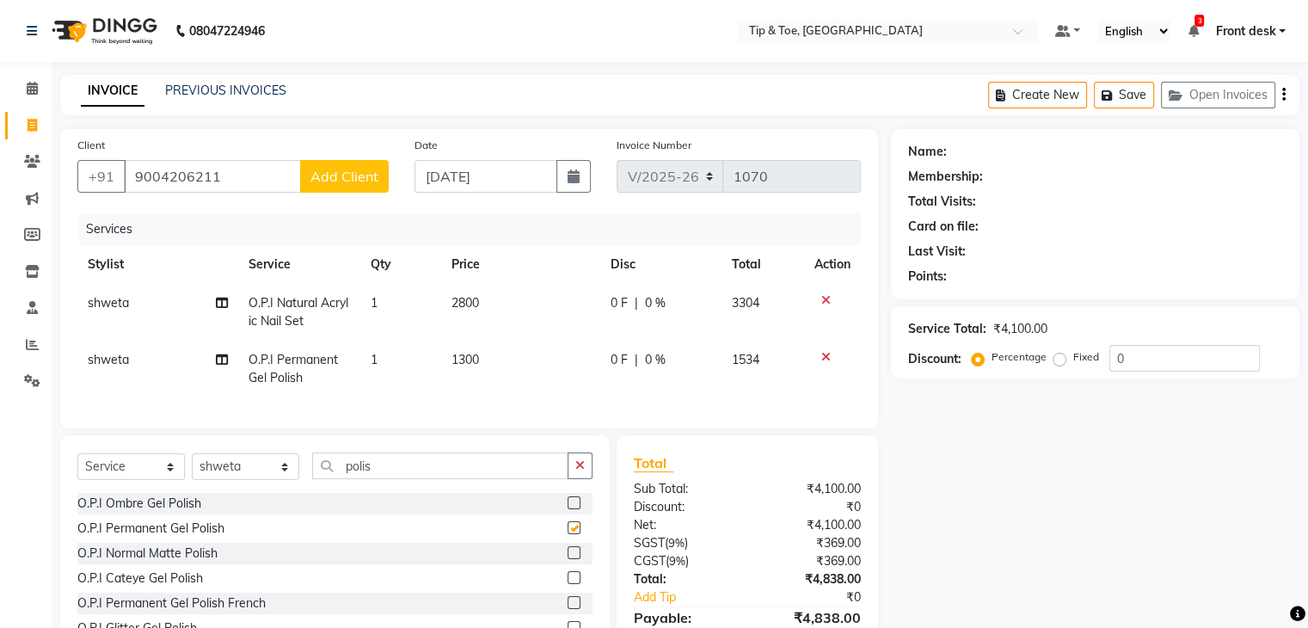
checkbox input "false"
click at [279, 307] on span "O.P.I Natural Acrylic Nail Set" at bounding box center [298, 312] width 100 height 34
select select "87938"
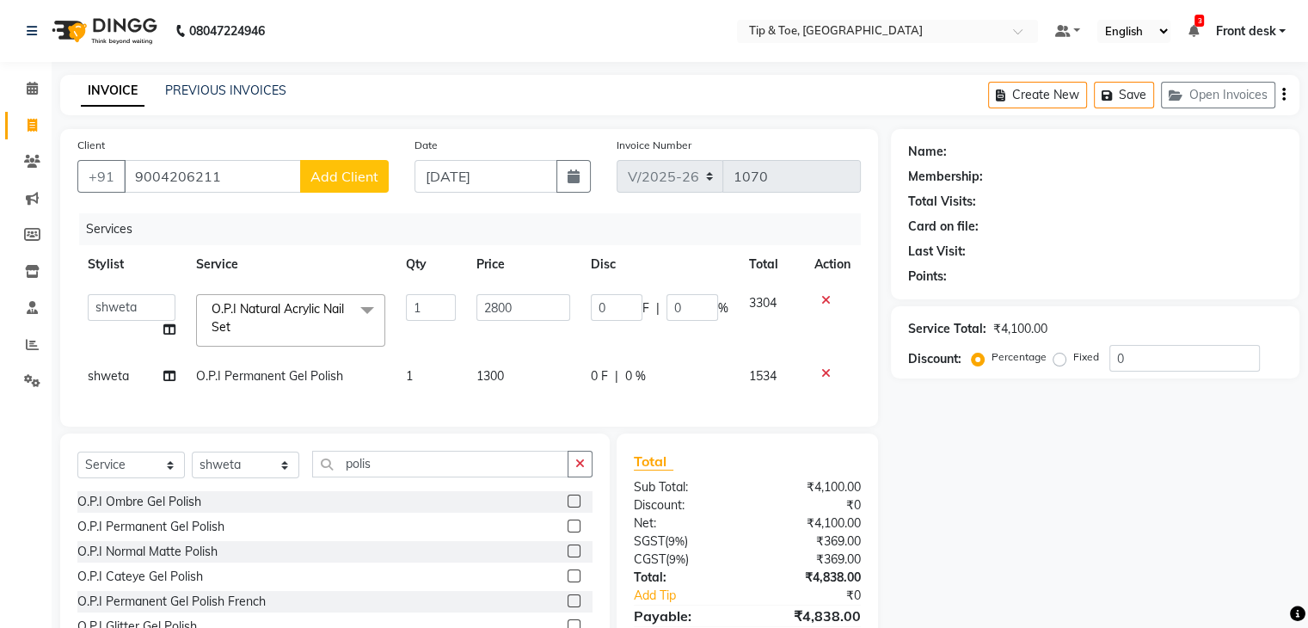
click at [271, 328] on span "O.P.I Natural Acrylic Nail Set x" at bounding box center [282, 318] width 151 height 37
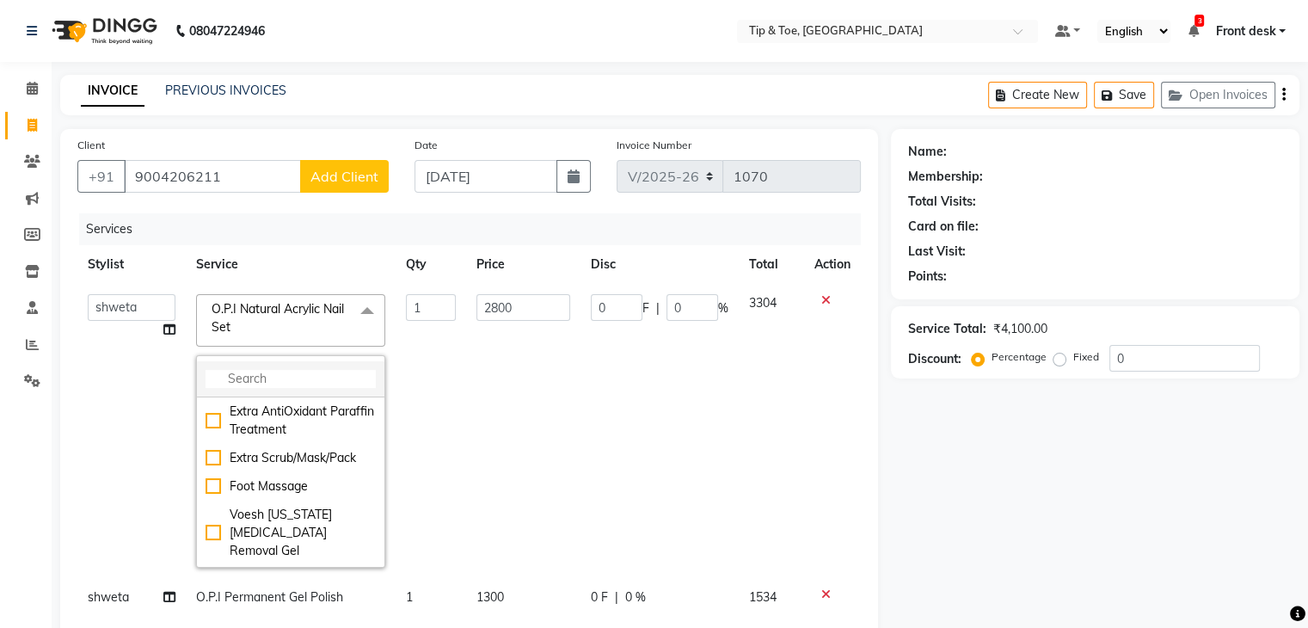
click at [236, 369] on li at bounding box center [290, 379] width 187 height 36
click at [239, 383] on input "multiselect-search" at bounding box center [290, 379] width 170 height 18
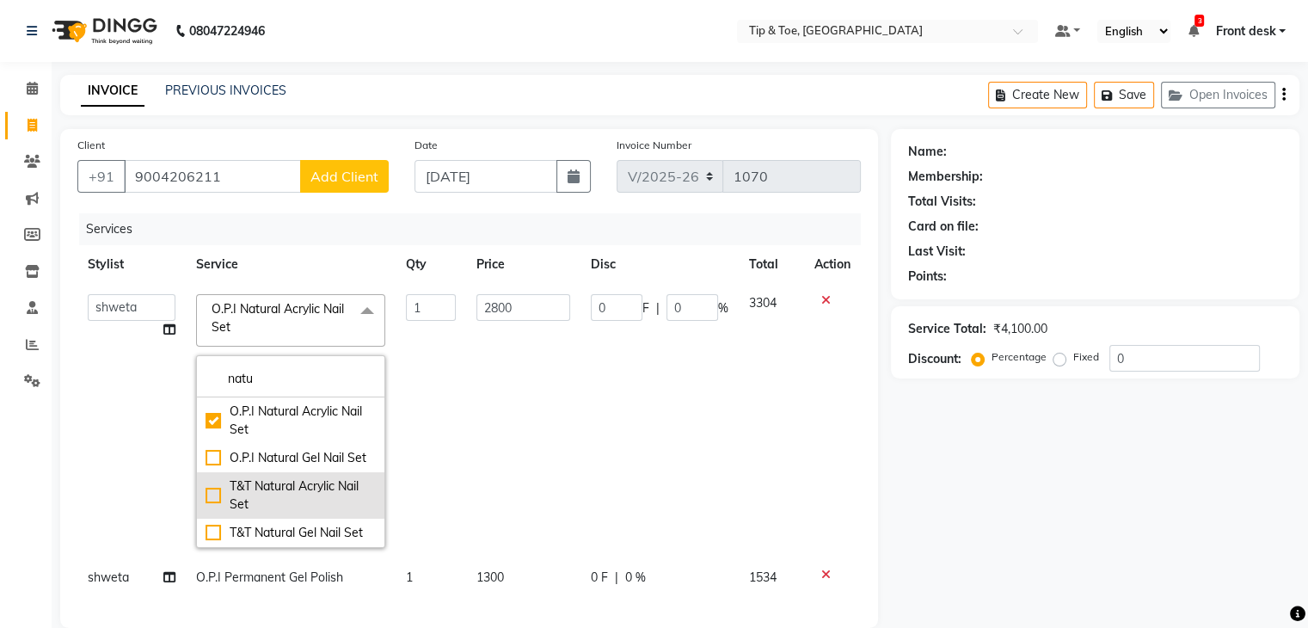
type input "natu"
click at [285, 499] on div "T&T Natural Acrylic Nail Set" at bounding box center [290, 495] width 170 height 36
checkbox input "false"
checkbox input "true"
type input "1500"
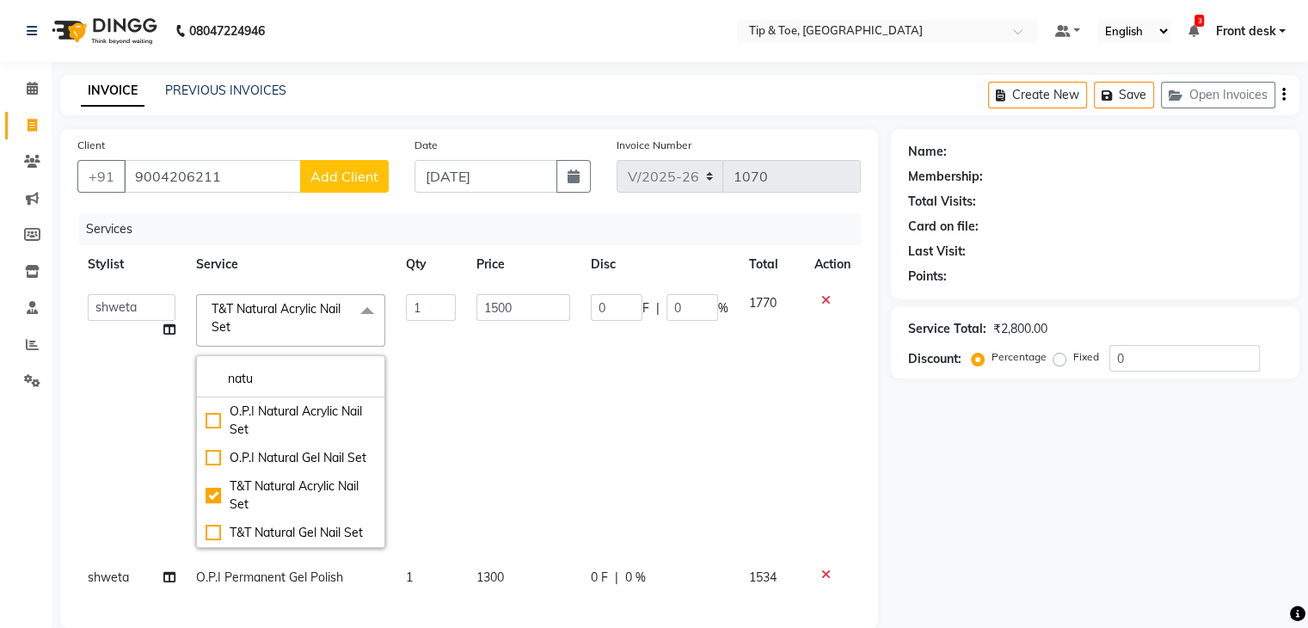
click at [457, 359] on td "1" at bounding box center [431, 421] width 71 height 274
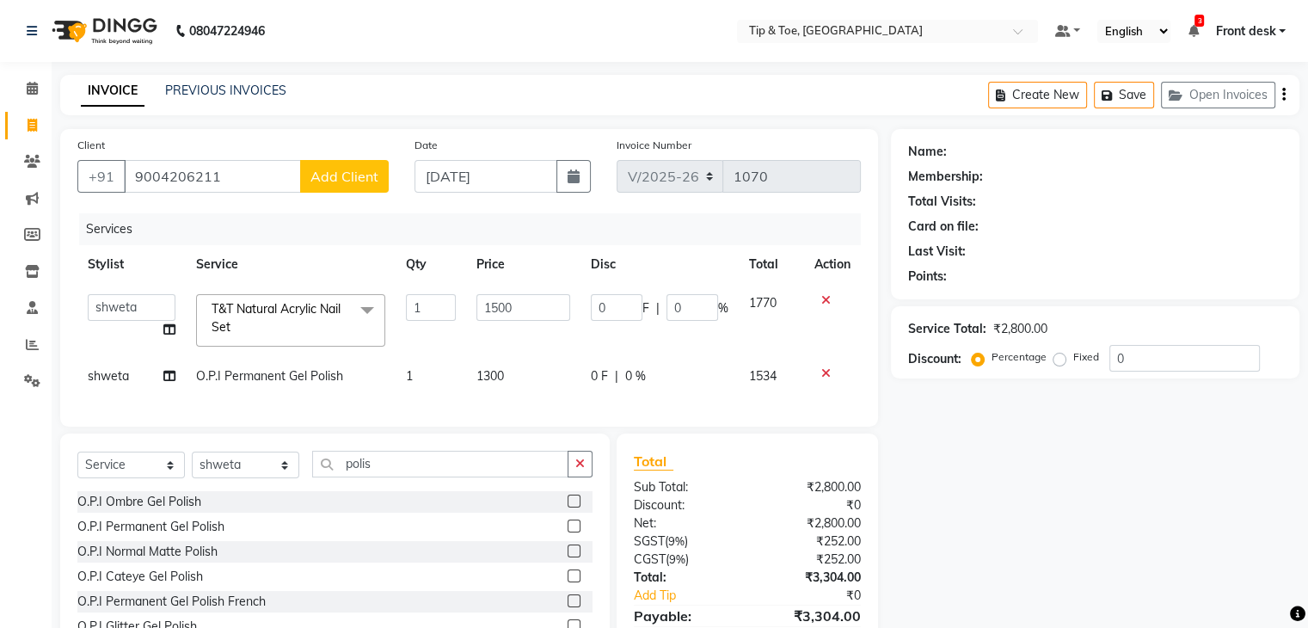
click at [264, 370] on span "O.P.I Permanent Gel Polish" at bounding box center [269, 375] width 147 height 15
select select "87938"
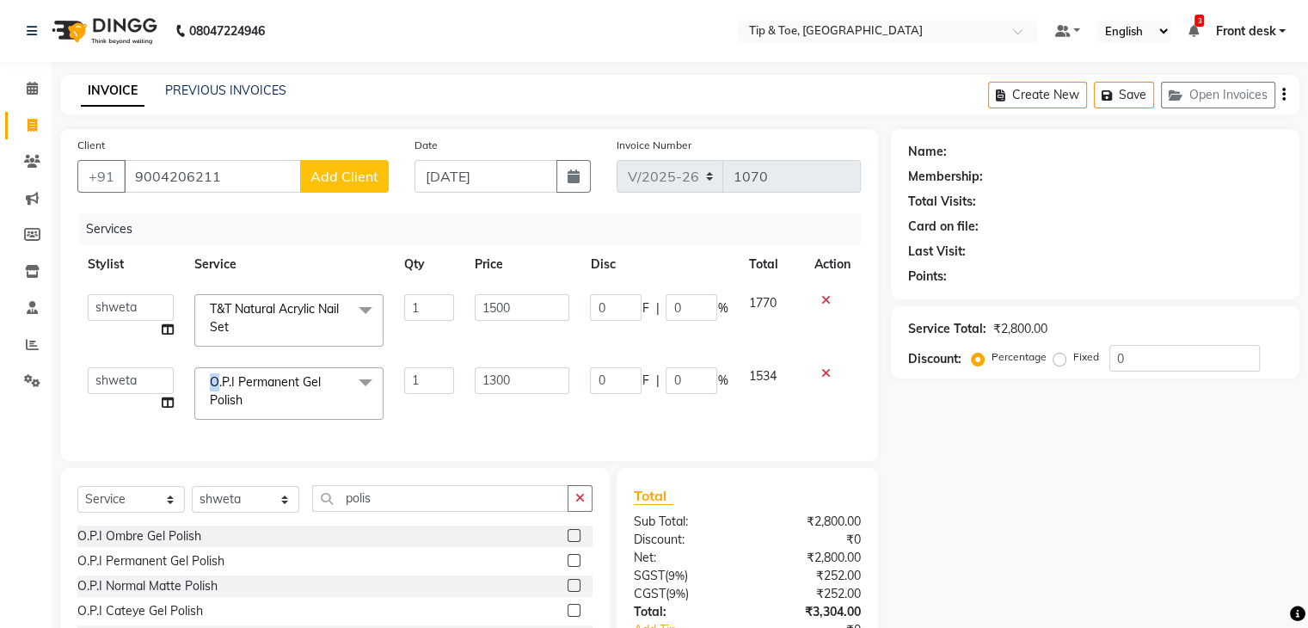
click at [264, 370] on span "O.P.I Permanent Gel Polish x" at bounding box center [288, 393] width 189 height 52
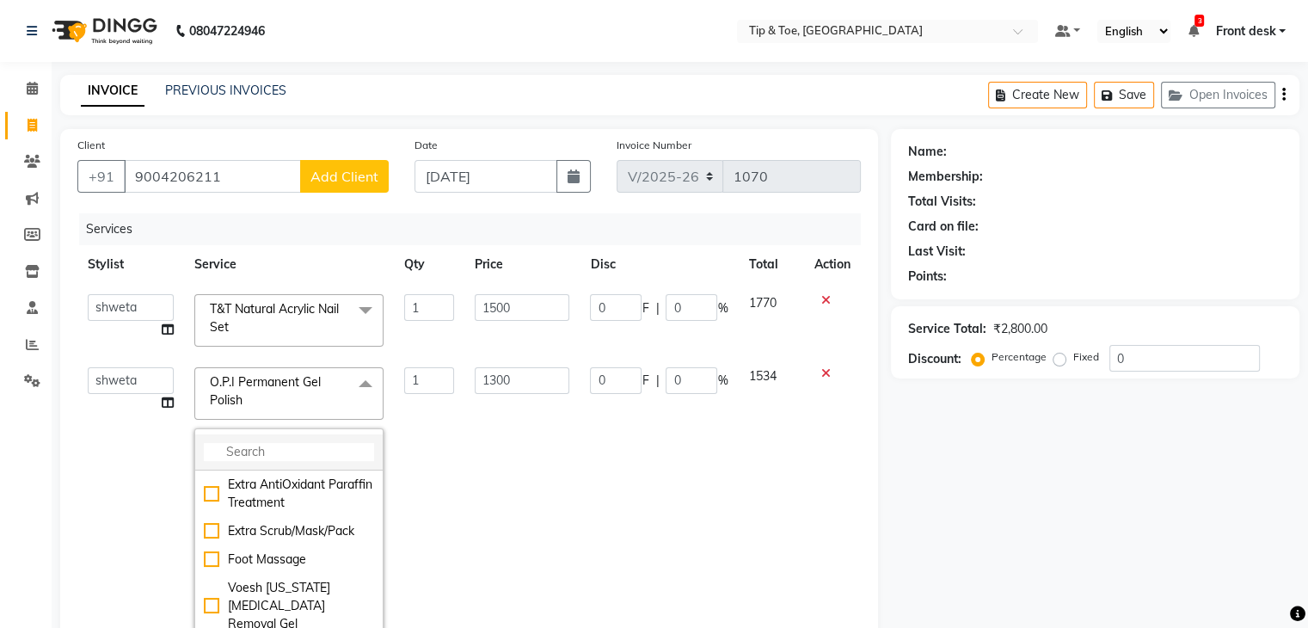
click at [242, 446] on input "multiselect-search" at bounding box center [289, 452] width 170 height 18
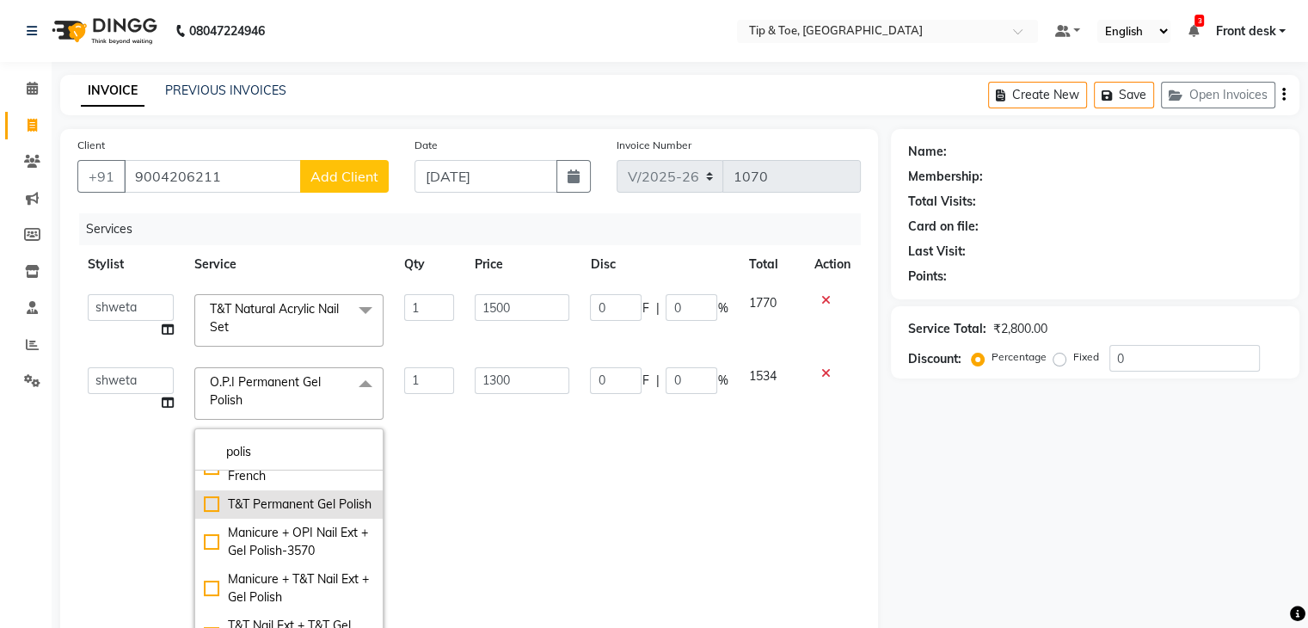
scroll to position [430, 0]
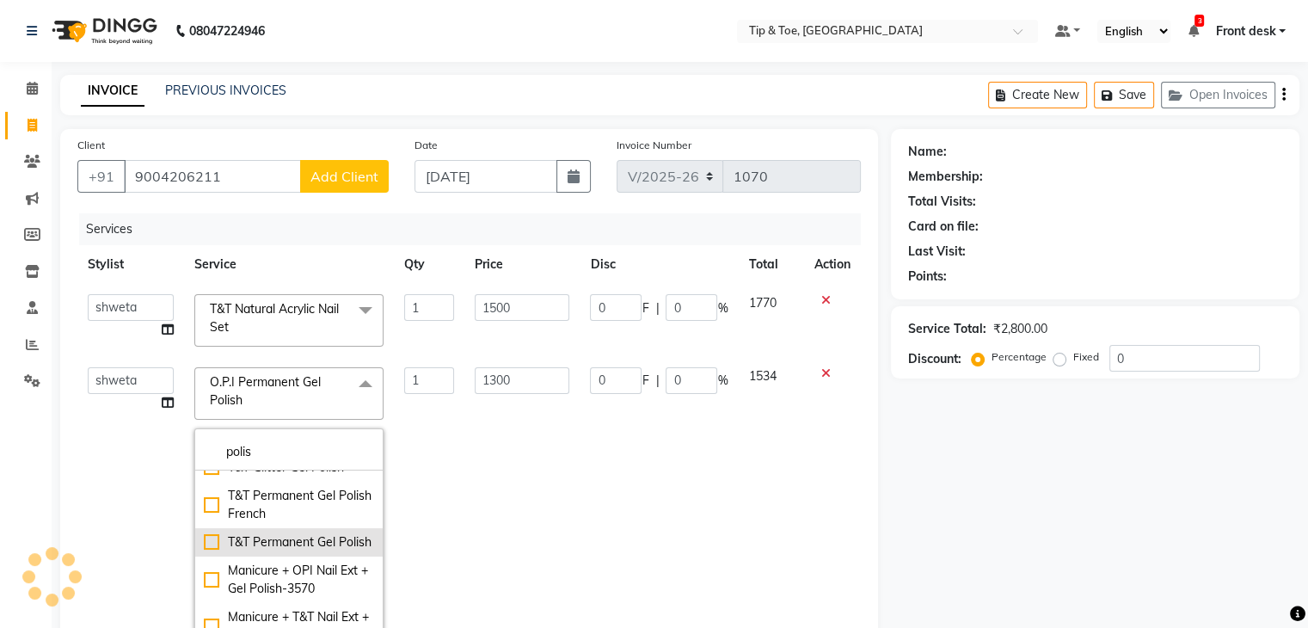
type input "polis"
click at [320, 551] on div "T&T Permanent Gel Polish" at bounding box center [289, 542] width 170 height 18
checkbox input "false"
checkbox input "true"
type input "900"
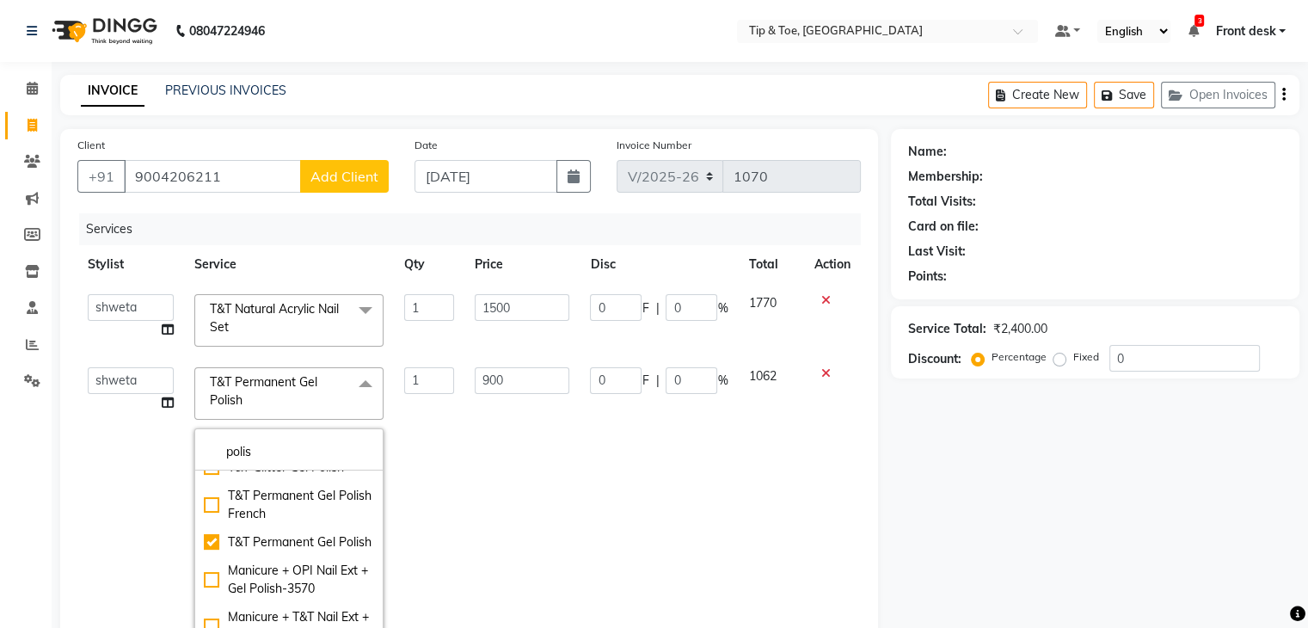
click at [21, 509] on div "Calendar Invoice Clients Marketing Members Inventory Staff Reports Settings Com…" at bounding box center [116, 485] width 232 height 872
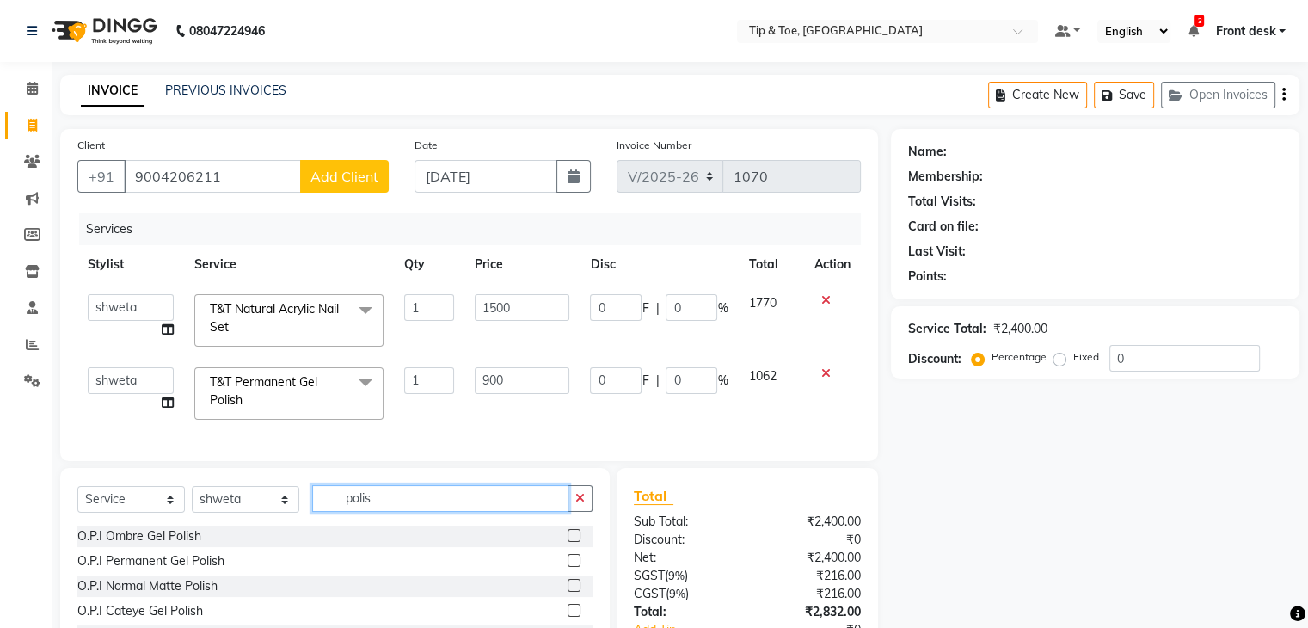
click at [370, 512] on input "polis" at bounding box center [440, 498] width 256 height 27
click at [371, 512] on input "polis" at bounding box center [440, 498] width 256 height 27
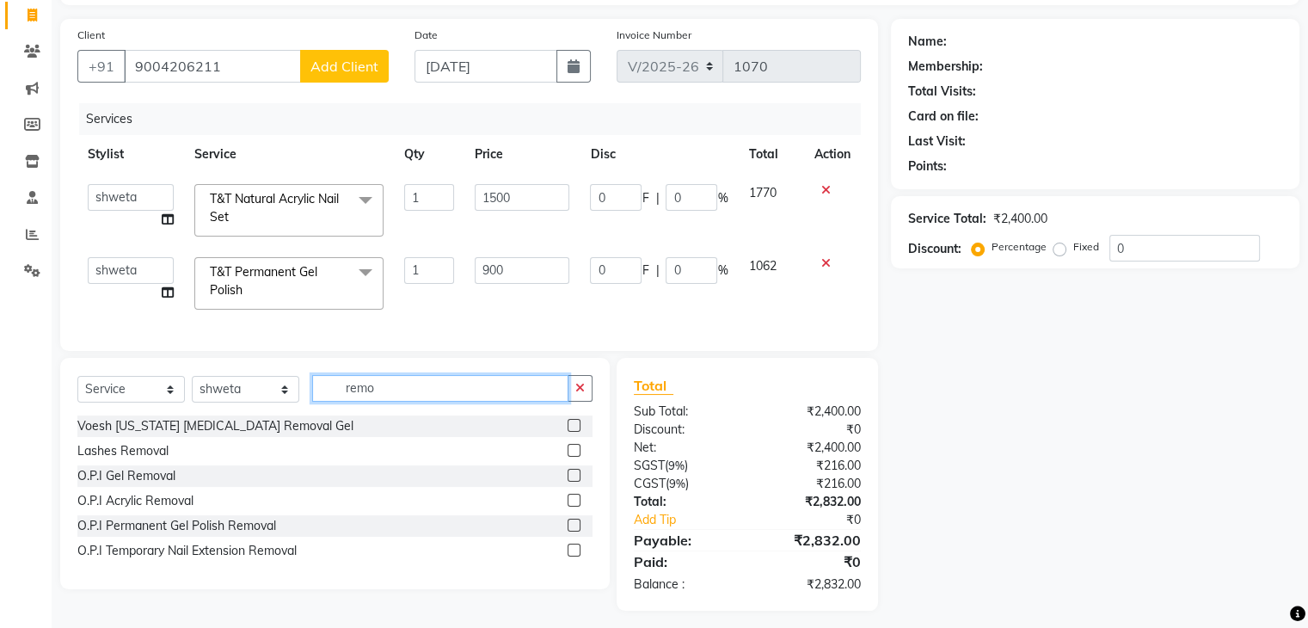
scroll to position [131, 0]
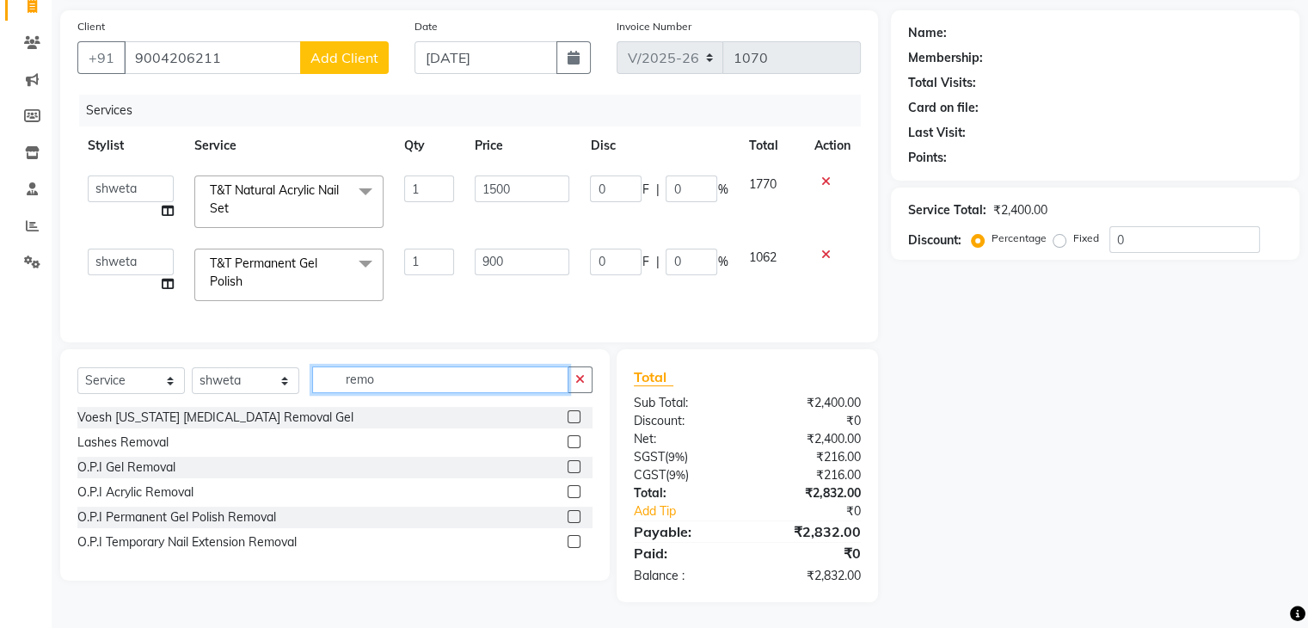
type input "remo"
click at [570, 516] on label at bounding box center [573, 516] width 13 height 13
click at [570, 516] on input "checkbox" at bounding box center [572, 517] width 11 height 11
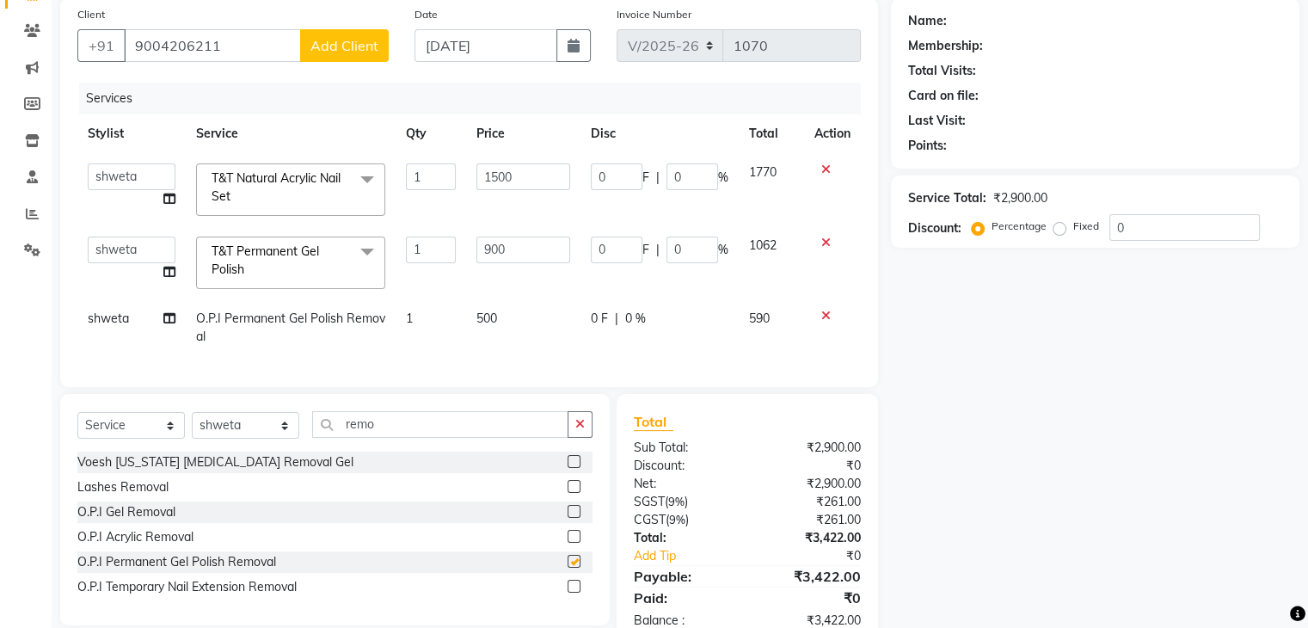
checkbox input "false"
click at [486, 315] on span "500" at bounding box center [486, 317] width 21 height 15
select select "87938"
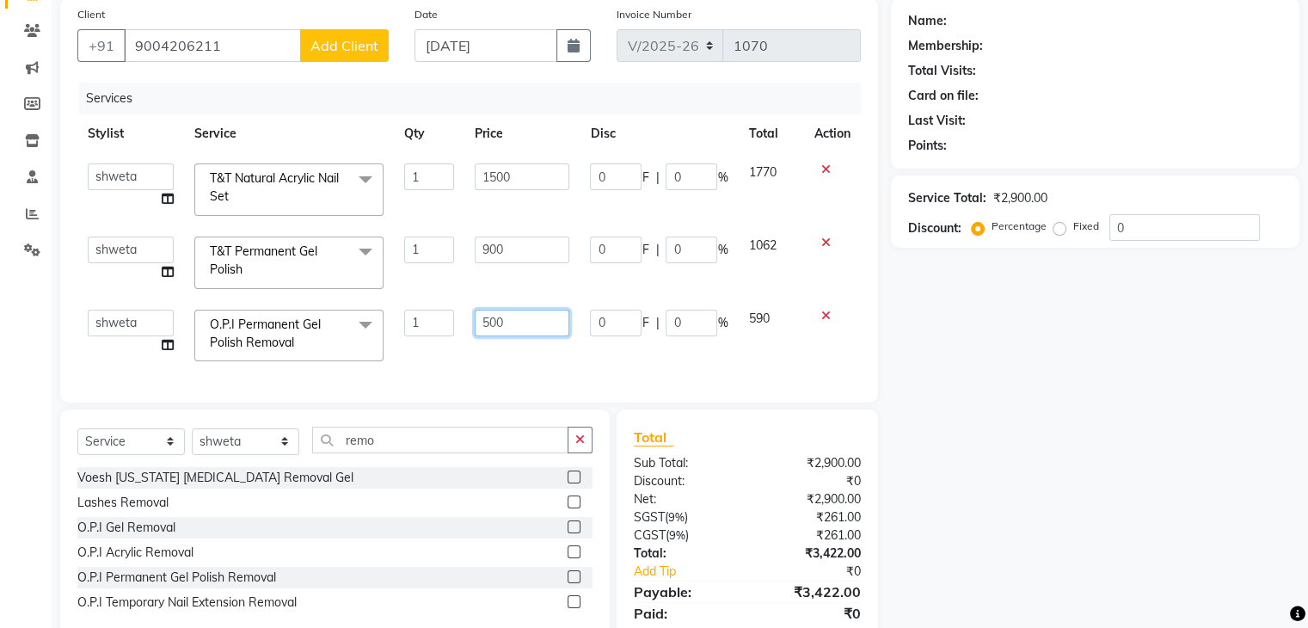
click at [495, 321] on input "500" at bounding box center [522, 323] width 95 height 27
type input "300"
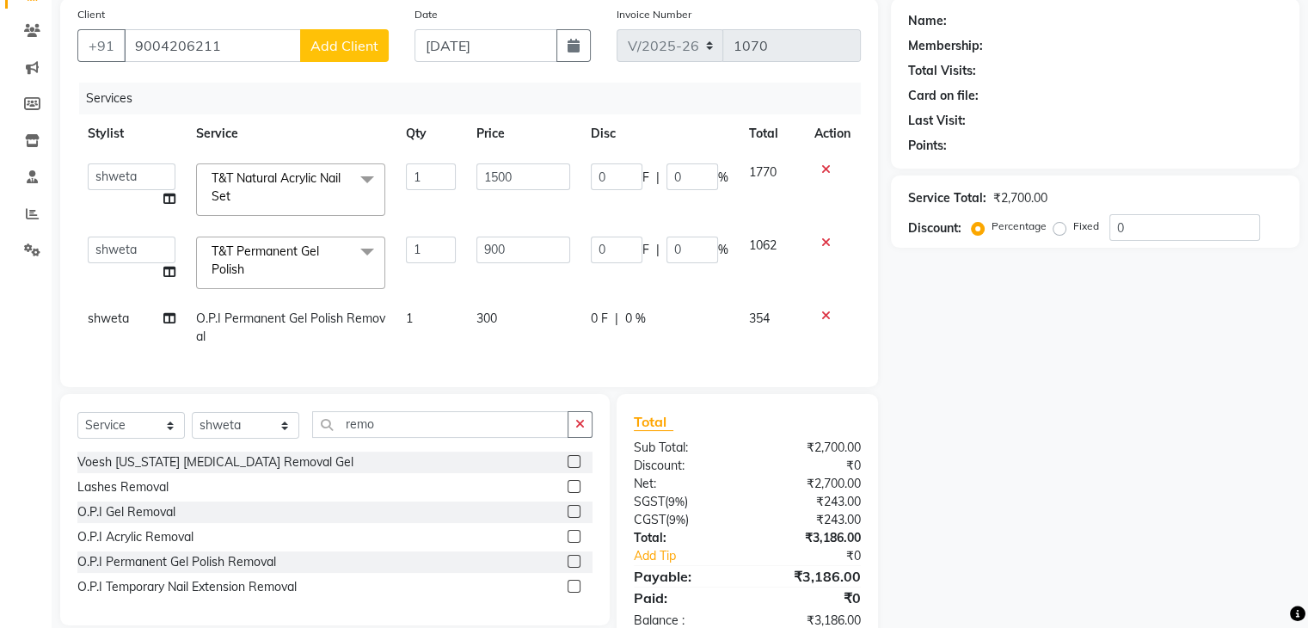
click at [477, 366] on div "Services Stylist Service Qty Price Disc Total Action Front desk Madhura Regan S…" at bounding box center [468, 226] width 783 height 287
click at [220, 439] on select "Select Stylist Front desk [PERSON_NAME] [PERSON_NAME] shweta [PERSON_NAME] [PER…" at bounding box center [245, 425] width 107 height 27
select select "68799"
click at [192, 425] on select "Select Stylist Front desk [PERSON_NAME] [PERSON_NAME] shweta [PERSON_NAME] [PER…" at bounding box center [245, 425] width 107 height 27
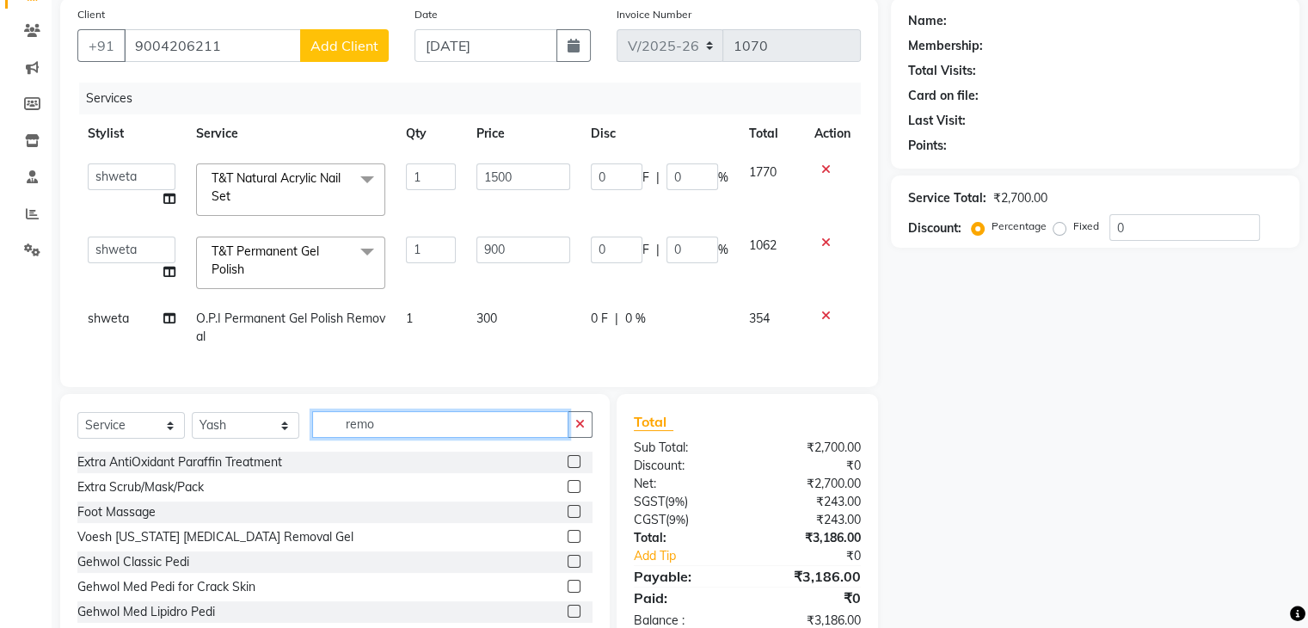
click at [355, 434] on input "remo" at bounding box center [440, 424] width 256 height 27
type input "cut"
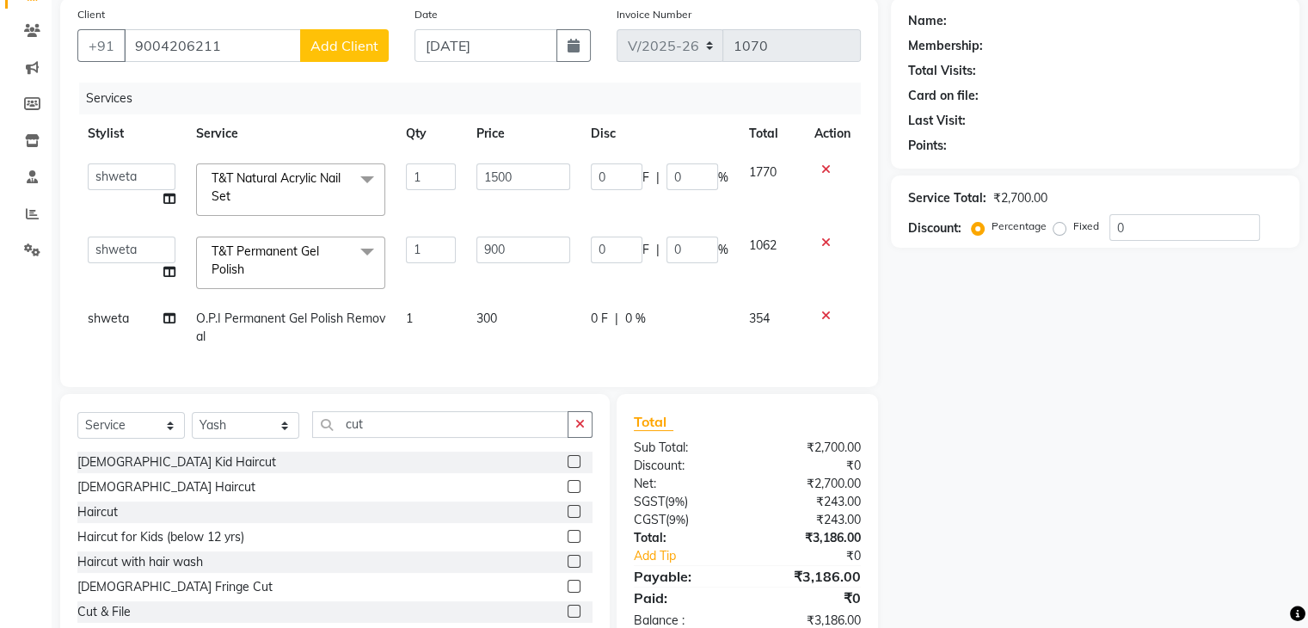
click at [567, 518] on label at bounding box center [573, 511] width 13 height 13
click at [567, 518] on input "checkbox" at bounding box center [572, 511] width 11 height 11
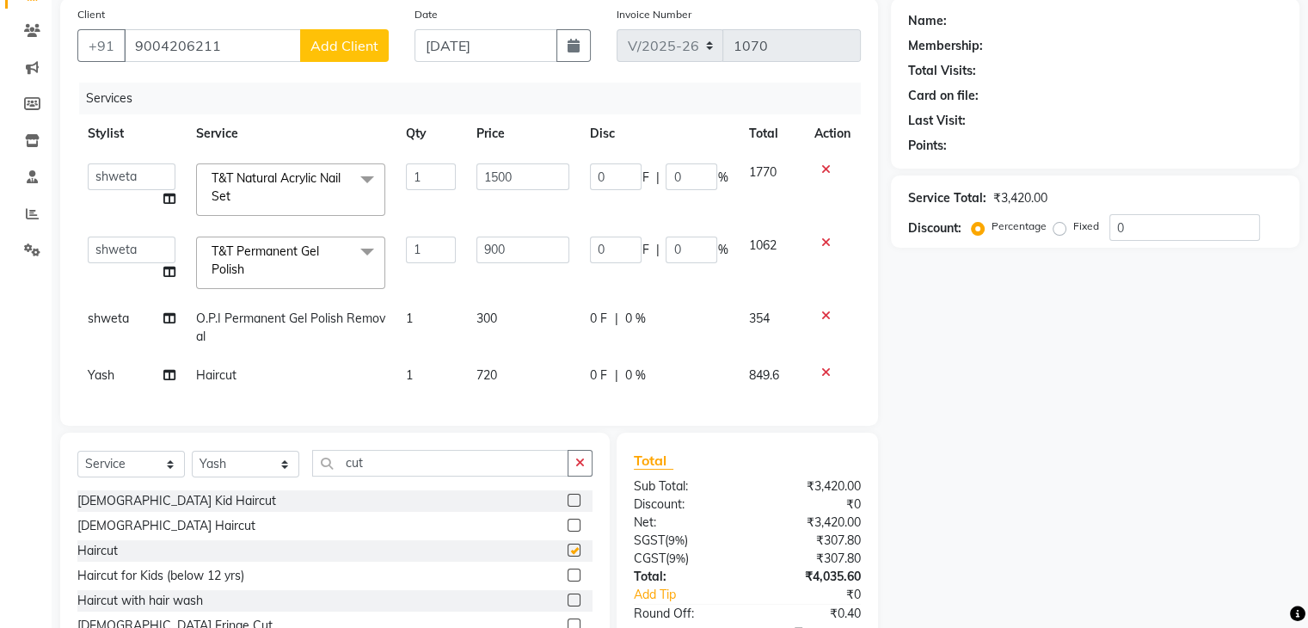
checkbox input "false"
click at [488, 380] on span "720" at bounding box center [486, 374] width 21 height 15
select select "68799"
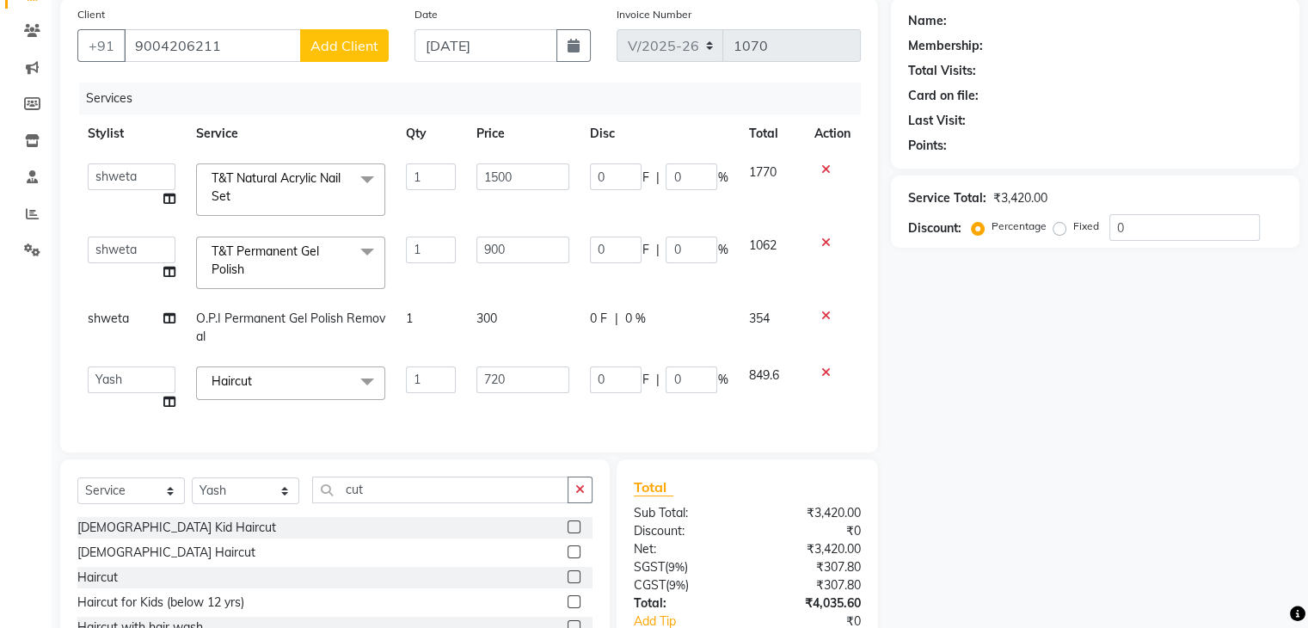
click at [488, 380] on input "720" at bounding box center [523, 379] width 94 height 27
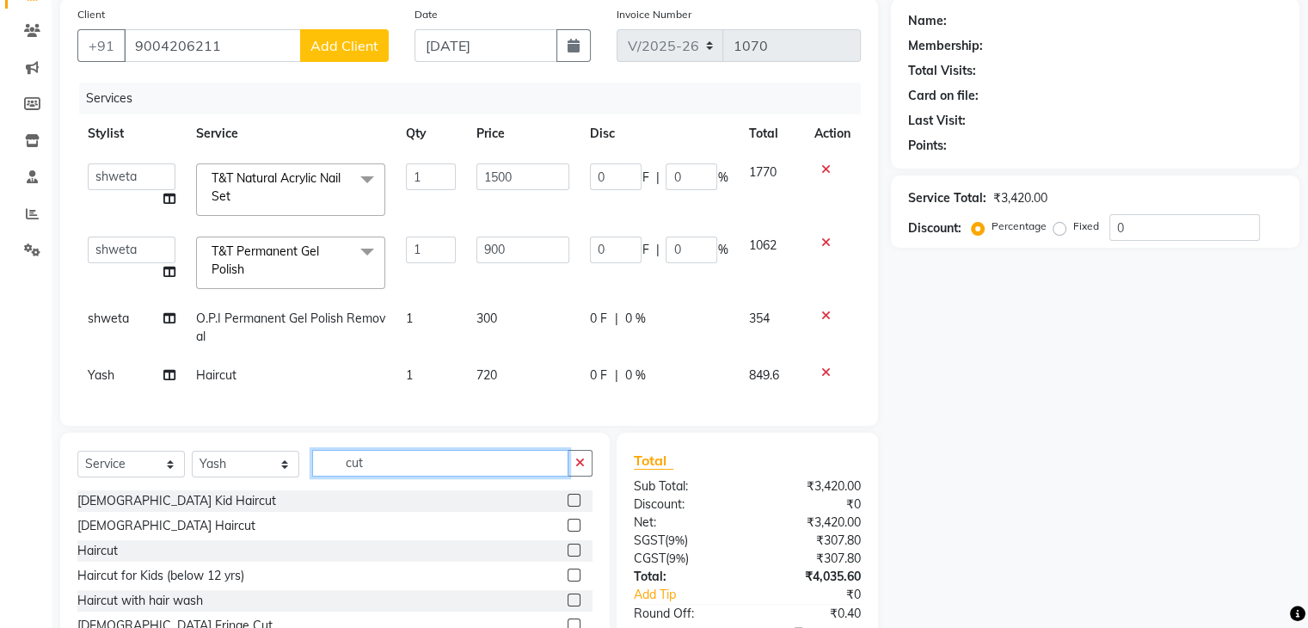
click at [358, 506] on div "Select Service Product Membership Package Voucher Prepaid Gift Card Select Styl…" at bounding box center [334, 559] width 549 height 254
click at [358, 506] on div "[DEMOGRAPHIC_DATA] Kid Haircut" at bounding box center [334, 500] width 515 height 21
click at [360, 466] on input "cut" at bounding box center [440, 463] width 256 height 27
type input "e"
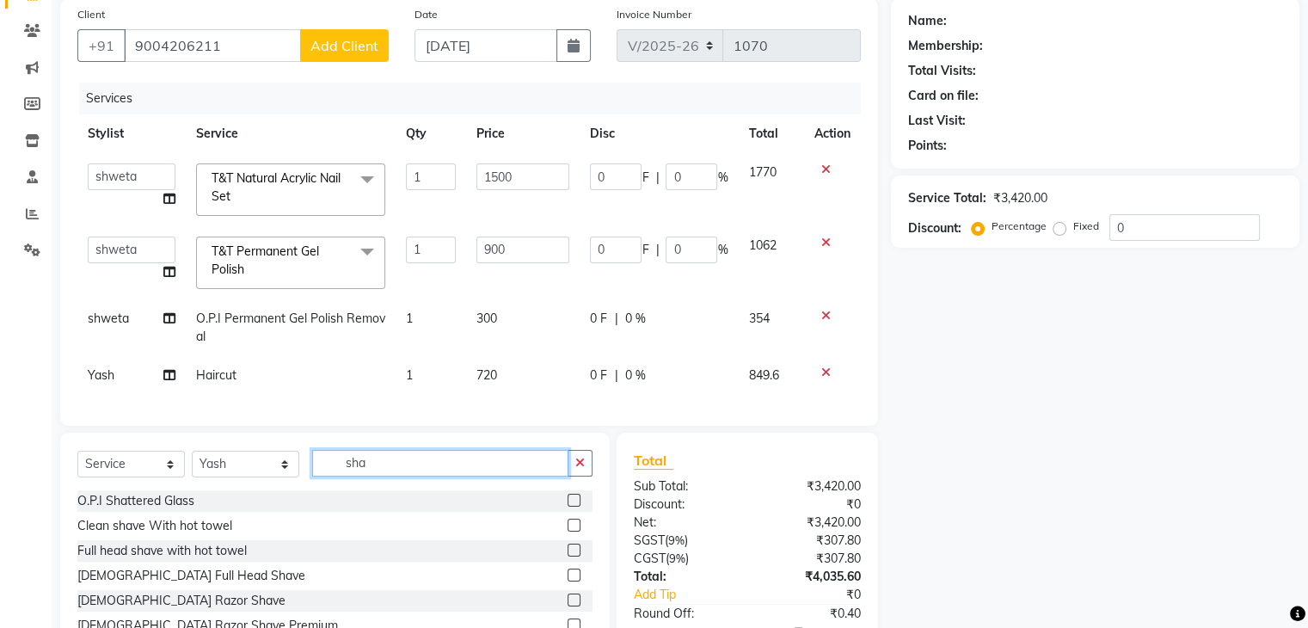
type input "sha"
click at [567, 531] on label at bounding box center [573, 524] width 13 height 13
click at [567, 531] on input "checkbox" at bounding box center [572, 525] width 11 height 11
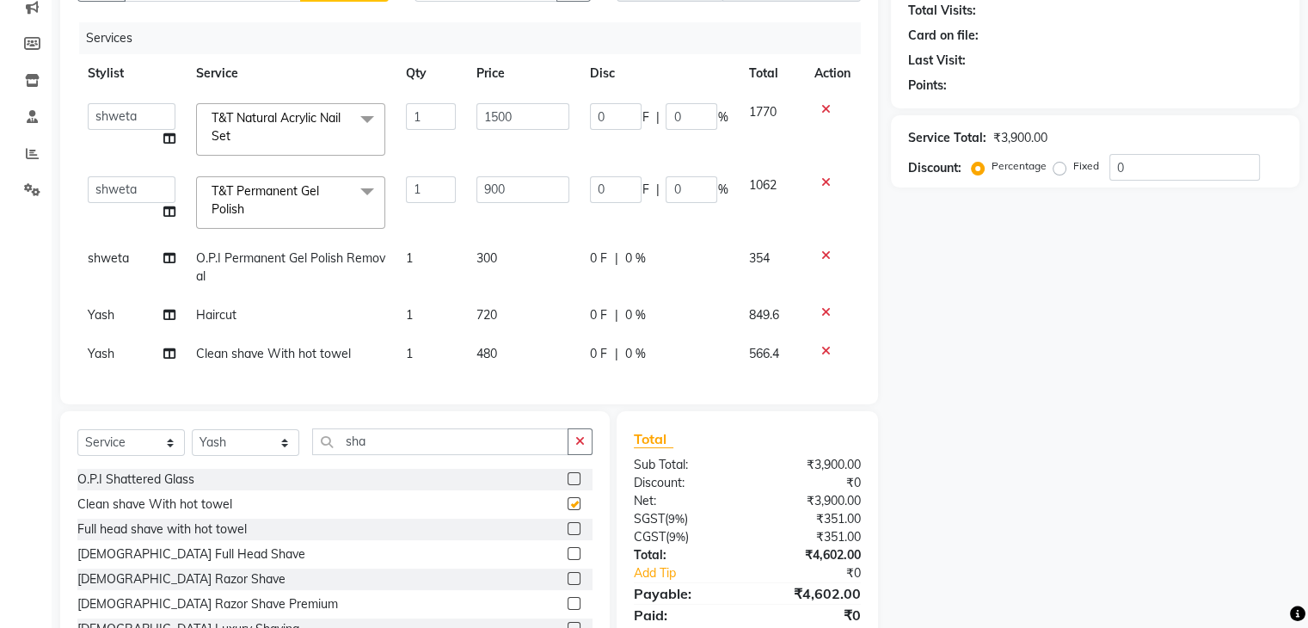
checkbox input "false"
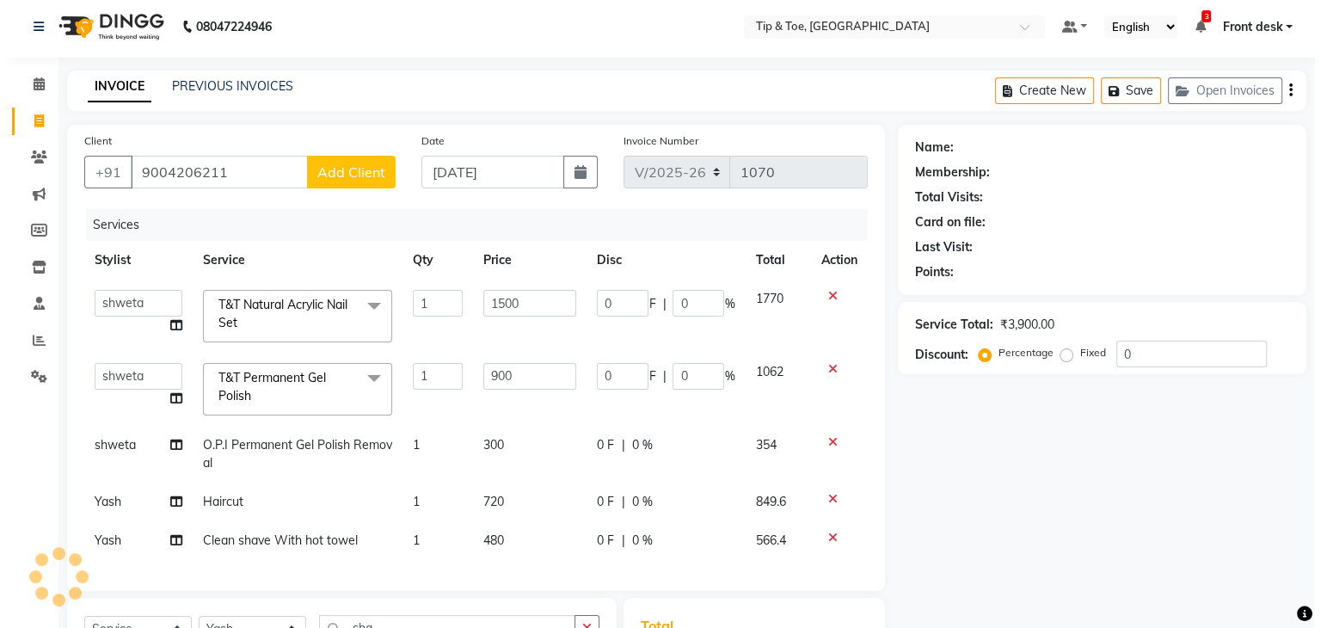
scroll to position [0, 0]
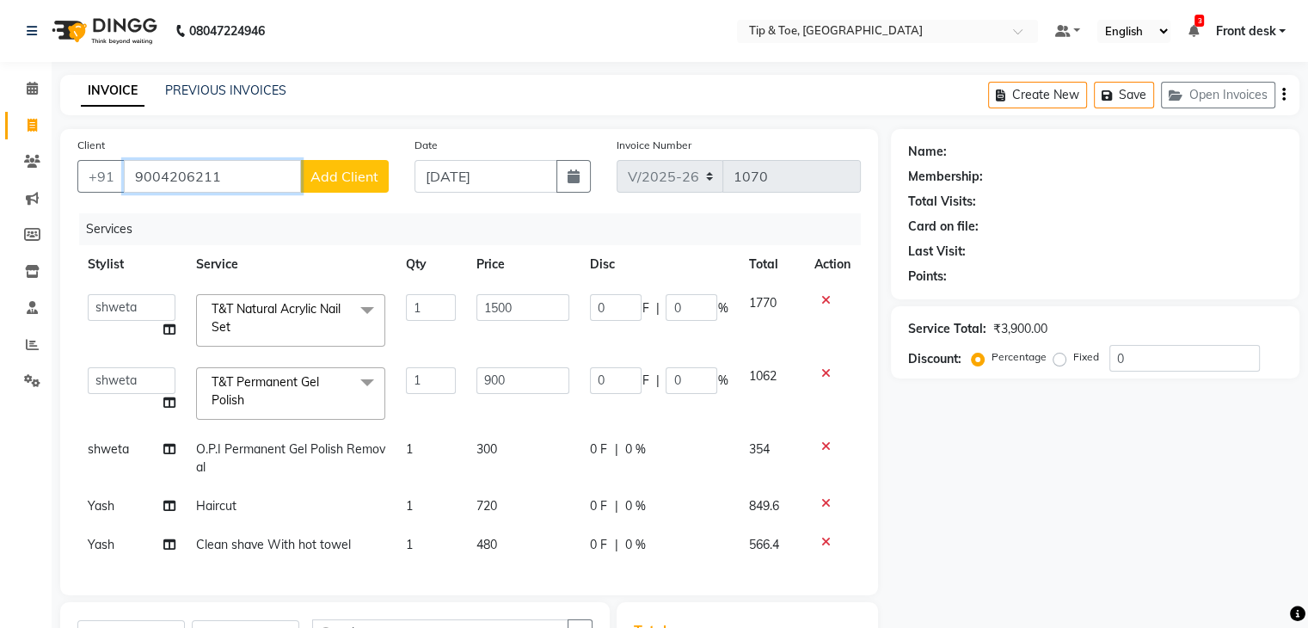
click at [163, 172] on input "9004206211" at bounding box center [212, 176] width 177 height 33
click at [365, 173] on span "Add Client" at bounding box center [344, 176] width 68 height 17
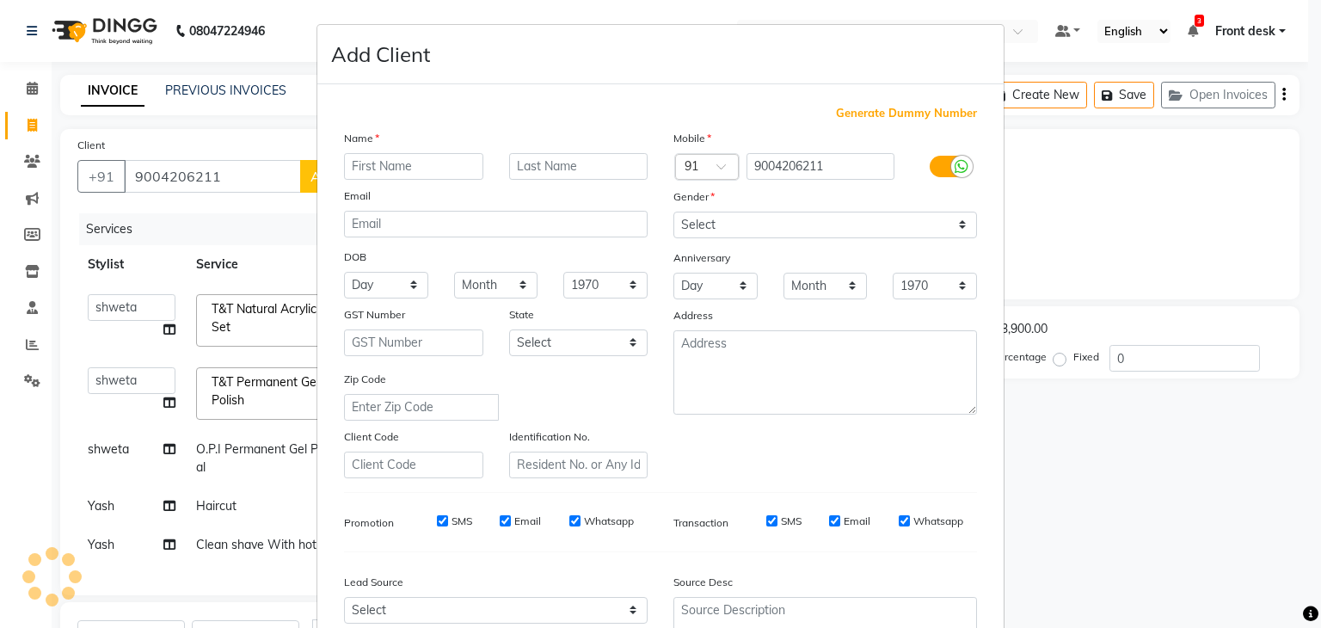
click at [476, 187] on div "Name Email DOB Day 01 02 03 04 05 06 07 08 09 10 11 12 13 14 15 16 17 18 19 20 …" at bounding box center [495, 303] width 329 height 349
click at [406, 180] on input "text" at bounding box center [413, 166] width 139 height 27
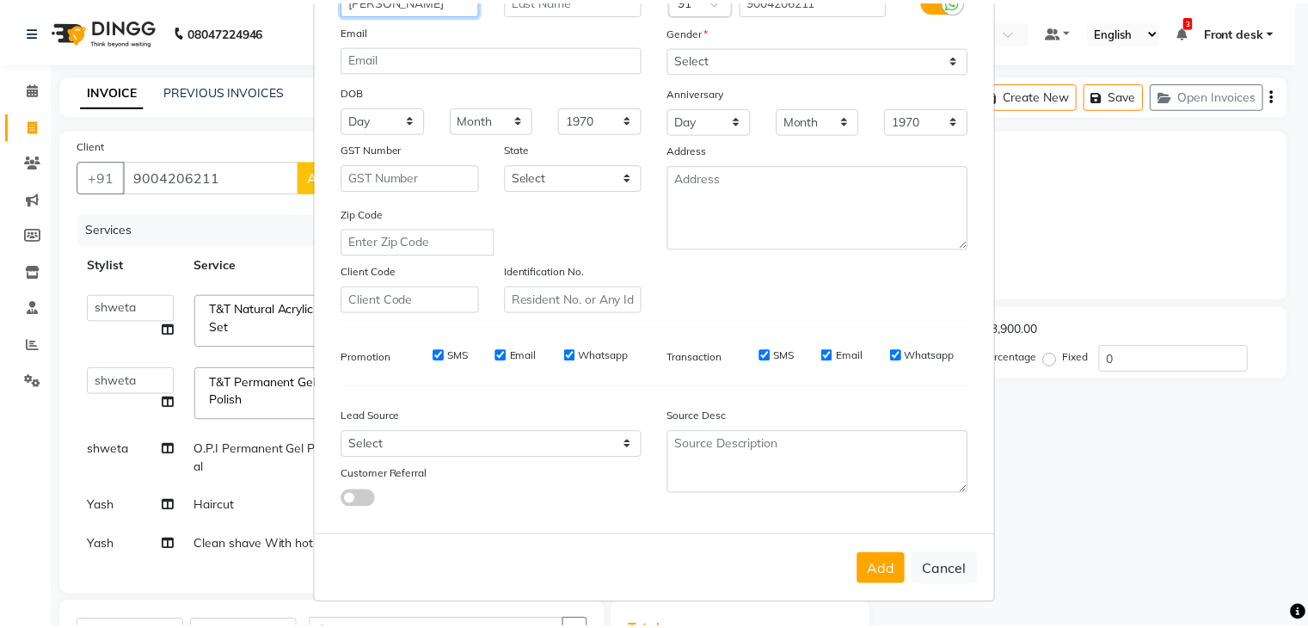
scroll to position [175, 0]
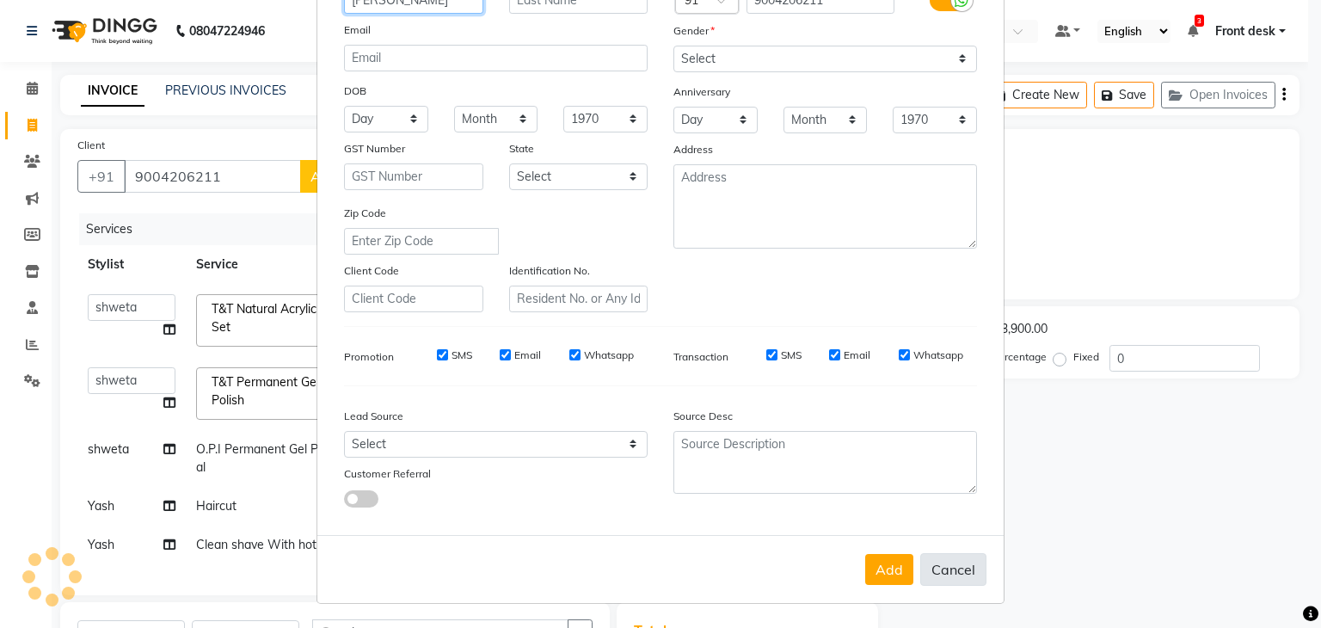
type input "PRagati"
click at [956, 582] on button "Cancel" at bounding box center [953, 569] width 66 height 33
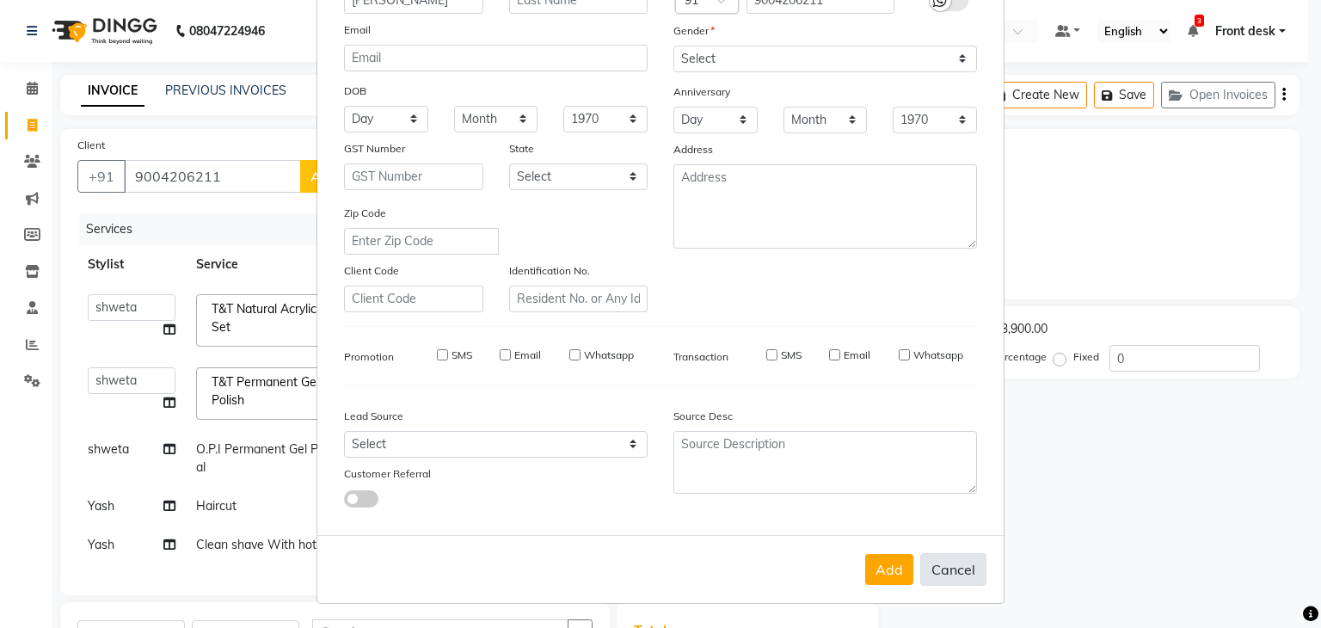
select select
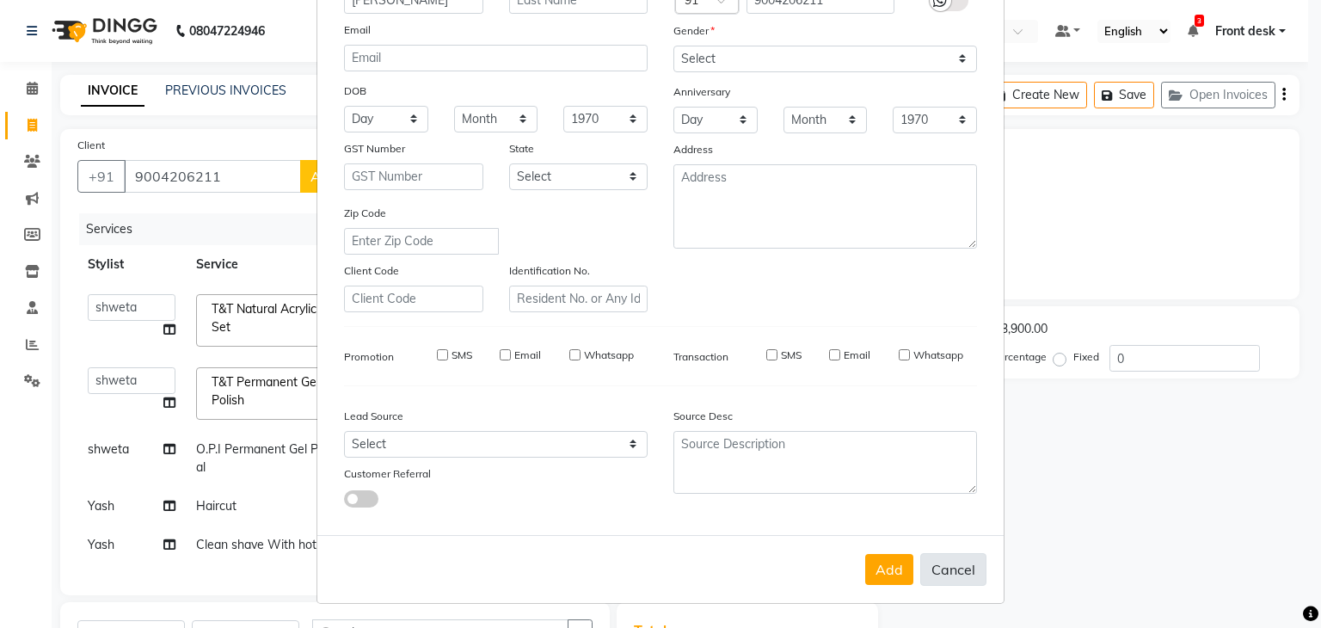
select select
checkbox input "false"
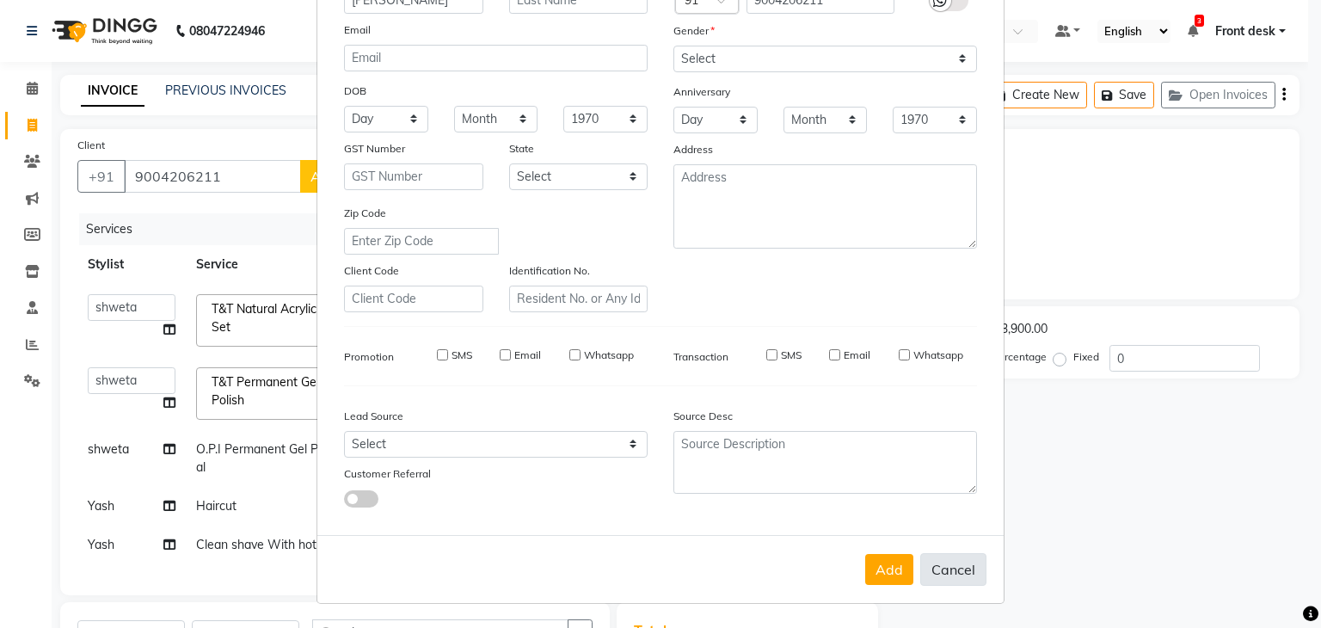
checkbox input "false"
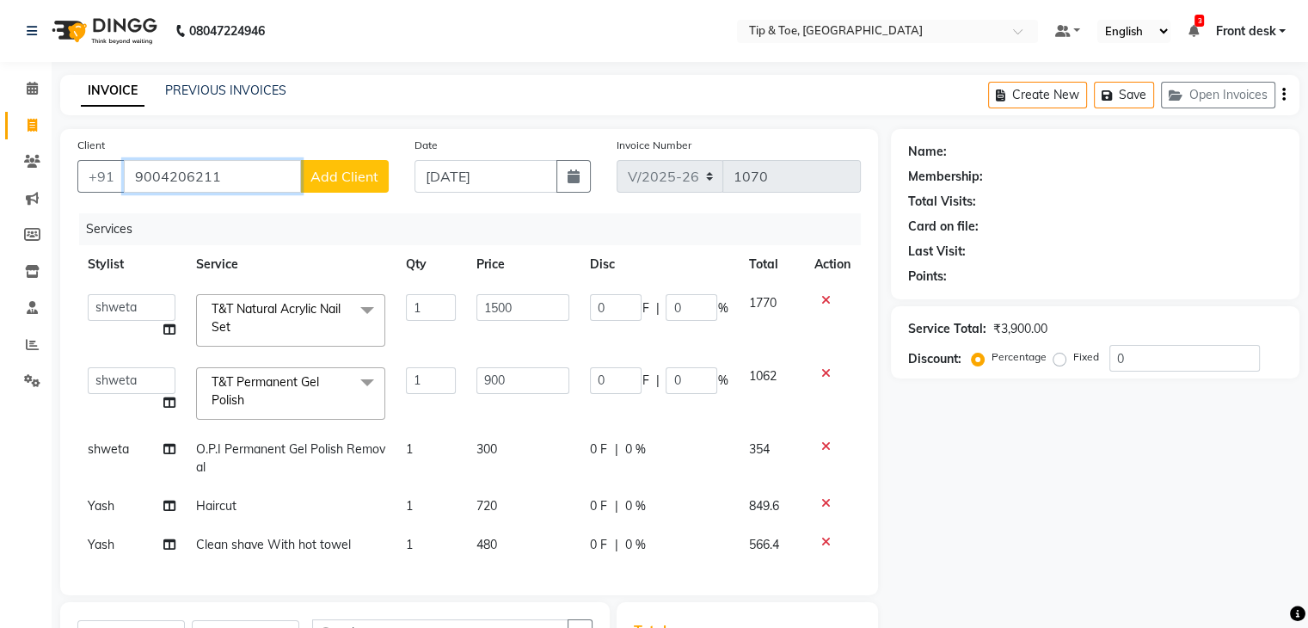
click at [151, 161] on input "9004206211" at bounding box center [212, 176] width 177 height 33
click at [243, 170] on input "9004206211" at bounding box center [212, 176] width 177 height 33
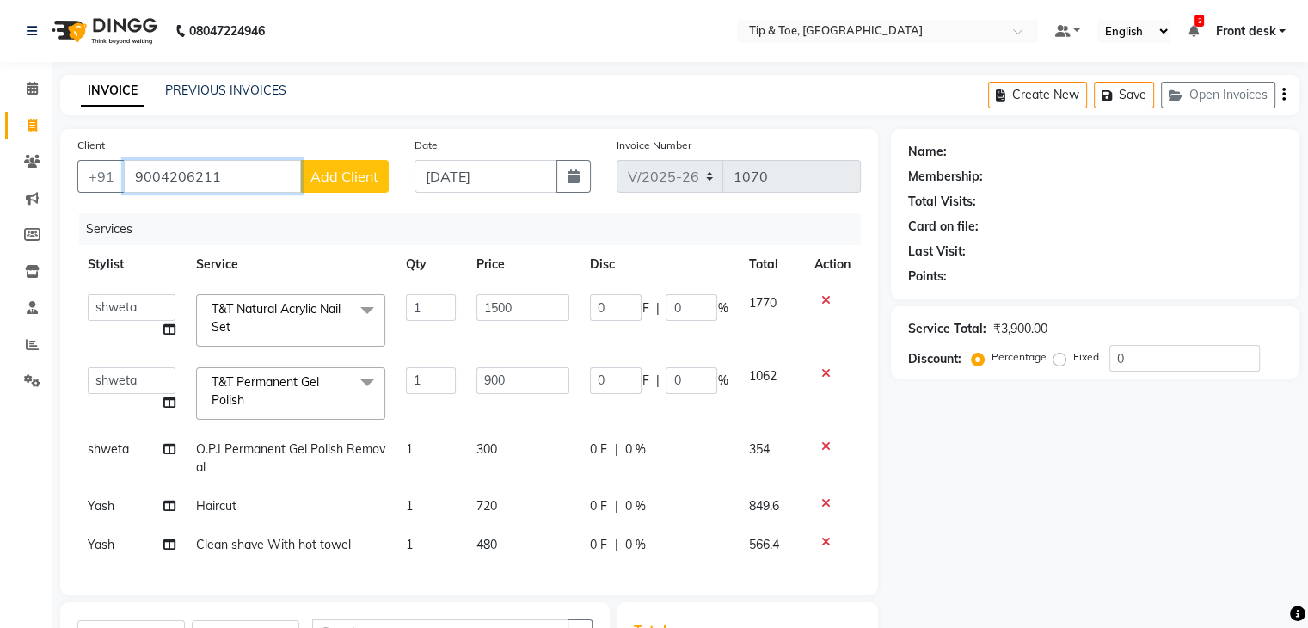
click at [160, 183] on input "9004206211" at bounding box center [212, 176] width 177 height 33
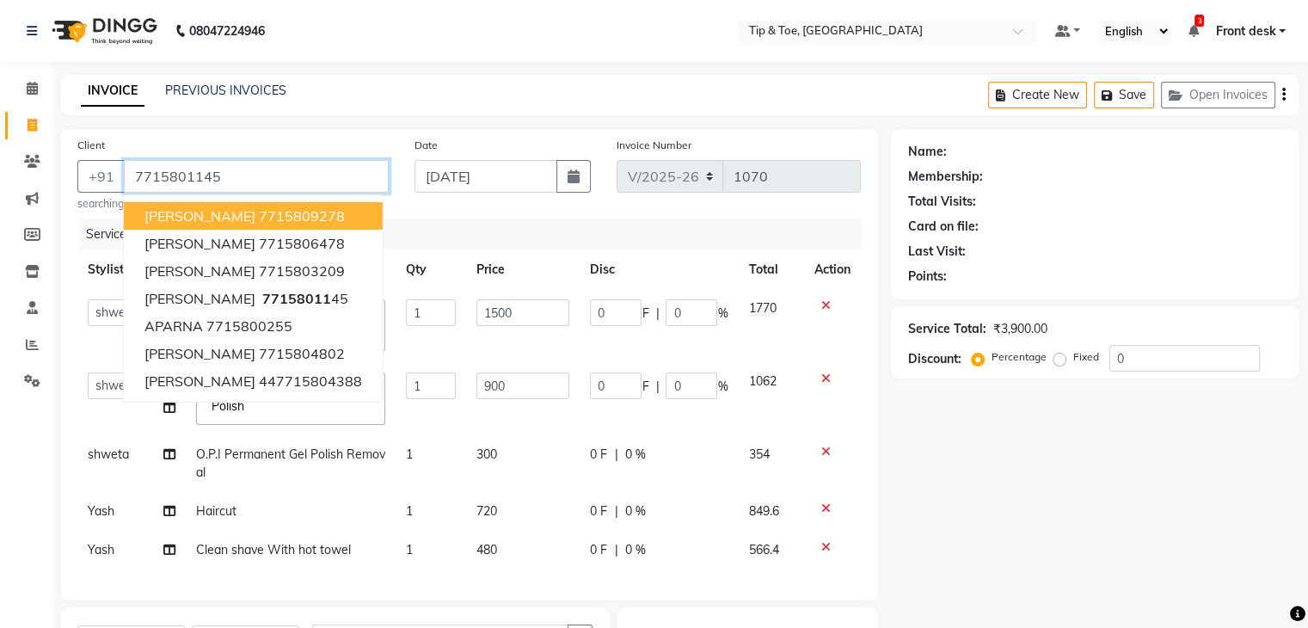
type input "7715801145"
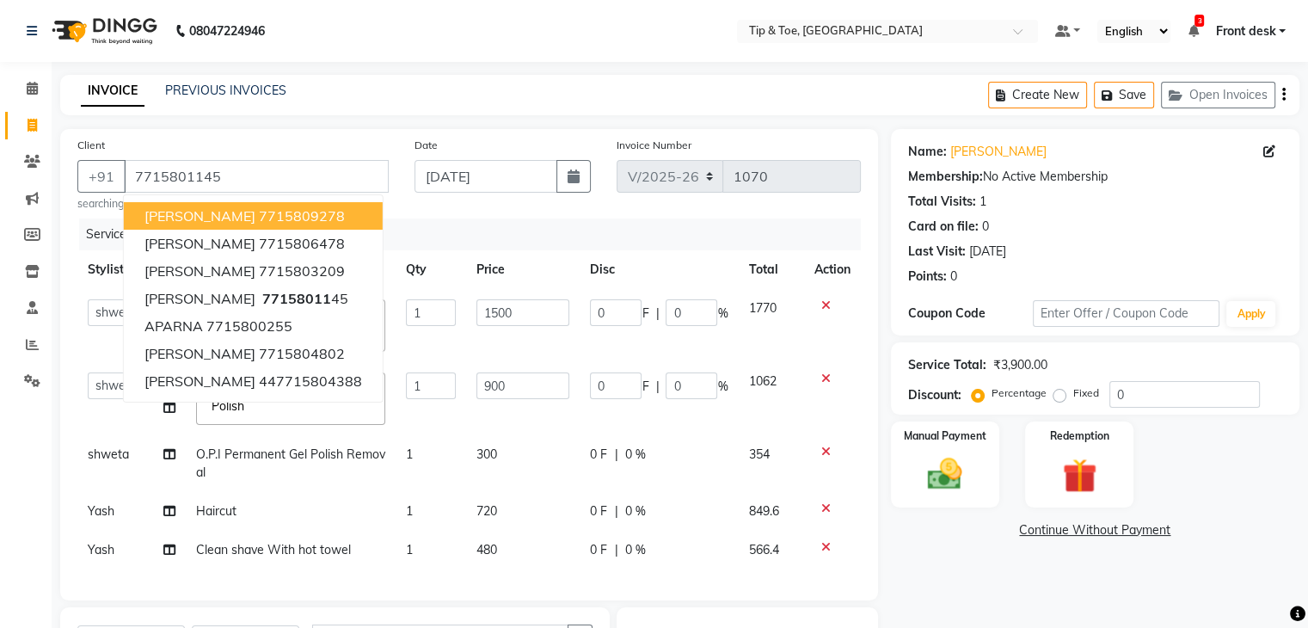
click at [400, 211] on div "Client +91 7715801145 Sonal 7715809278 Anita Vaswani 7715806478 Devangi 7715803…" at bounding box center [232, 174] width 337 height 76
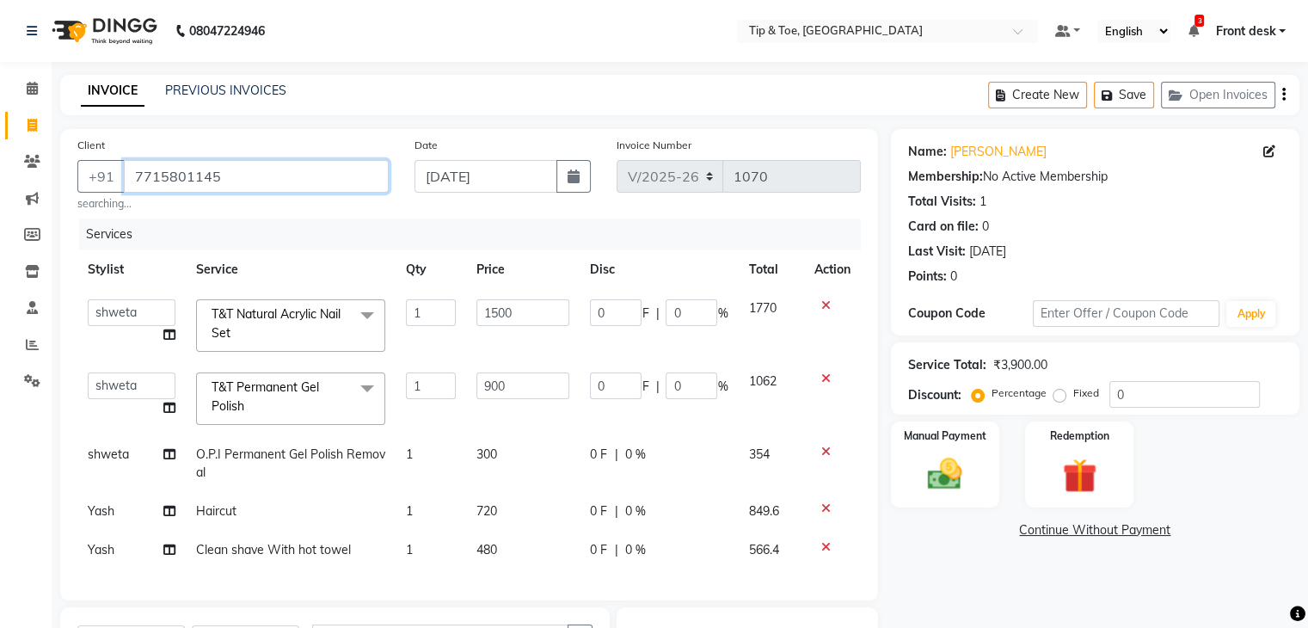
click at [284, 189] on input "7715801145" at bounding box center [256, 176] width 265 height 33
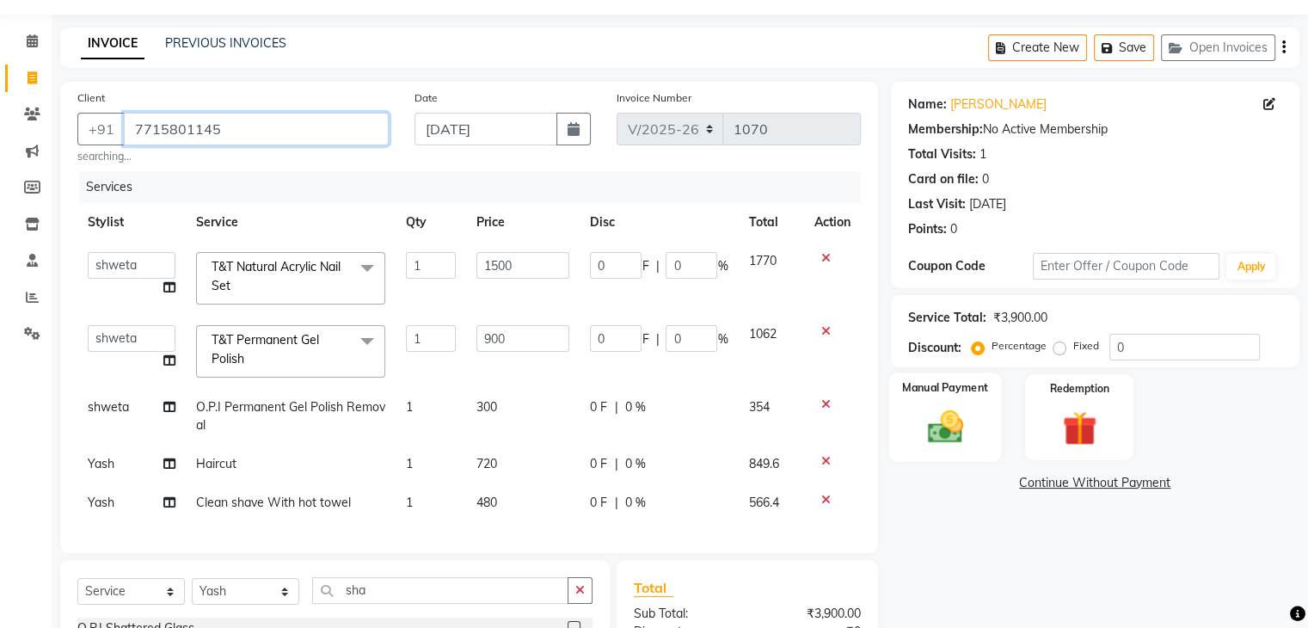
scroll to position [86, 0]
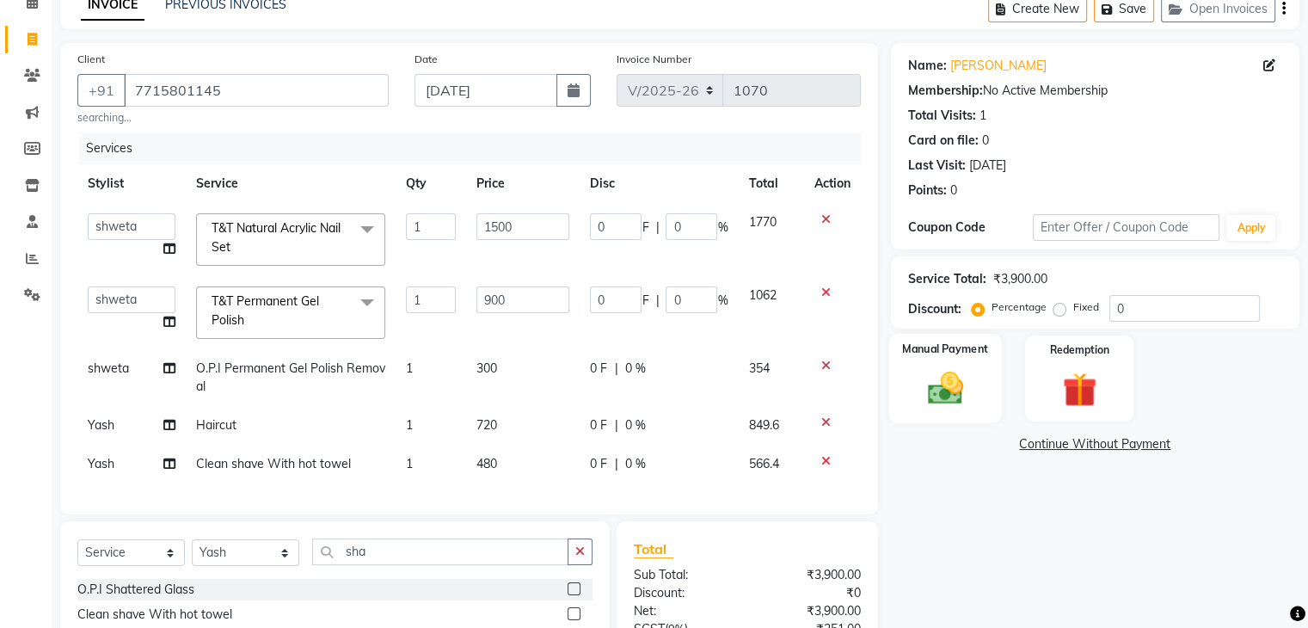
click at [979, 397] on div "Manual Payment" at bounding box center [944, 378] width 113 height 89
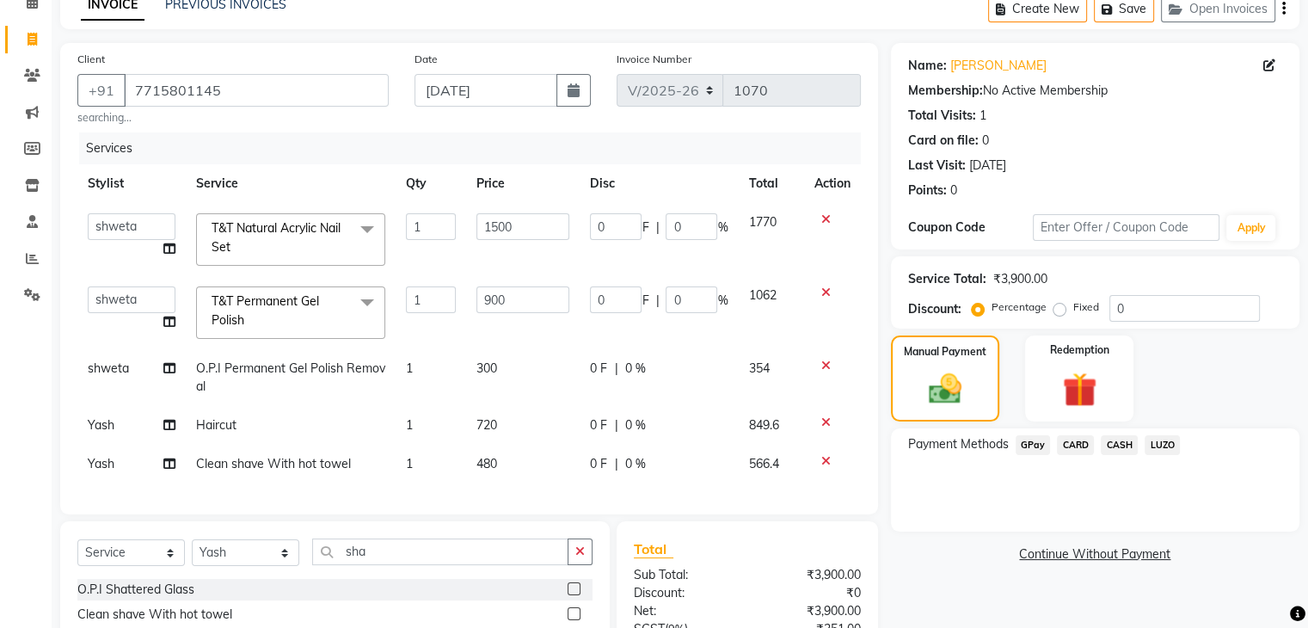
click at [1028, 439] on span "GPay" at bounding box center [1032, 445] width 35 height 20
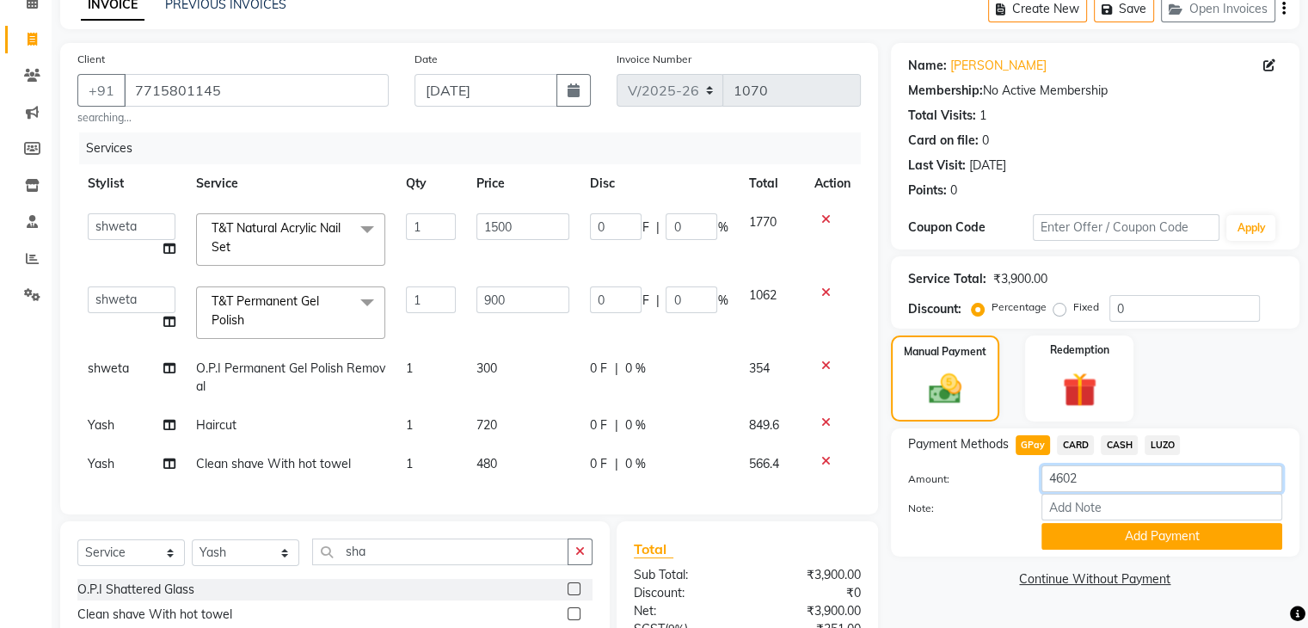
click at [1070, 486] on input "4602" at bounding box center [1161, 478] width 241 height 27
type input "3400"
click at [1132, 543] on button "Add Payment" at bounding box center [1161, 536] width 241 height 27
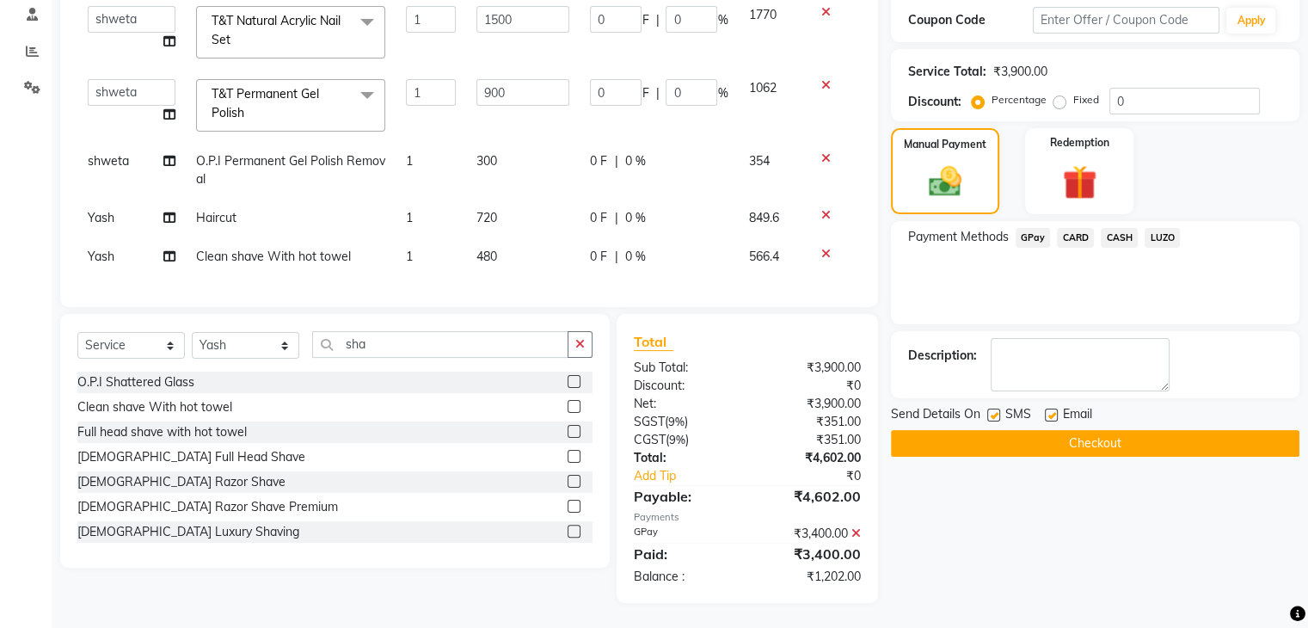
scroll to position [306, 0]
click at [1124, 227] on span "CASH" at bounding box center [1119, 237] width 37 height 20
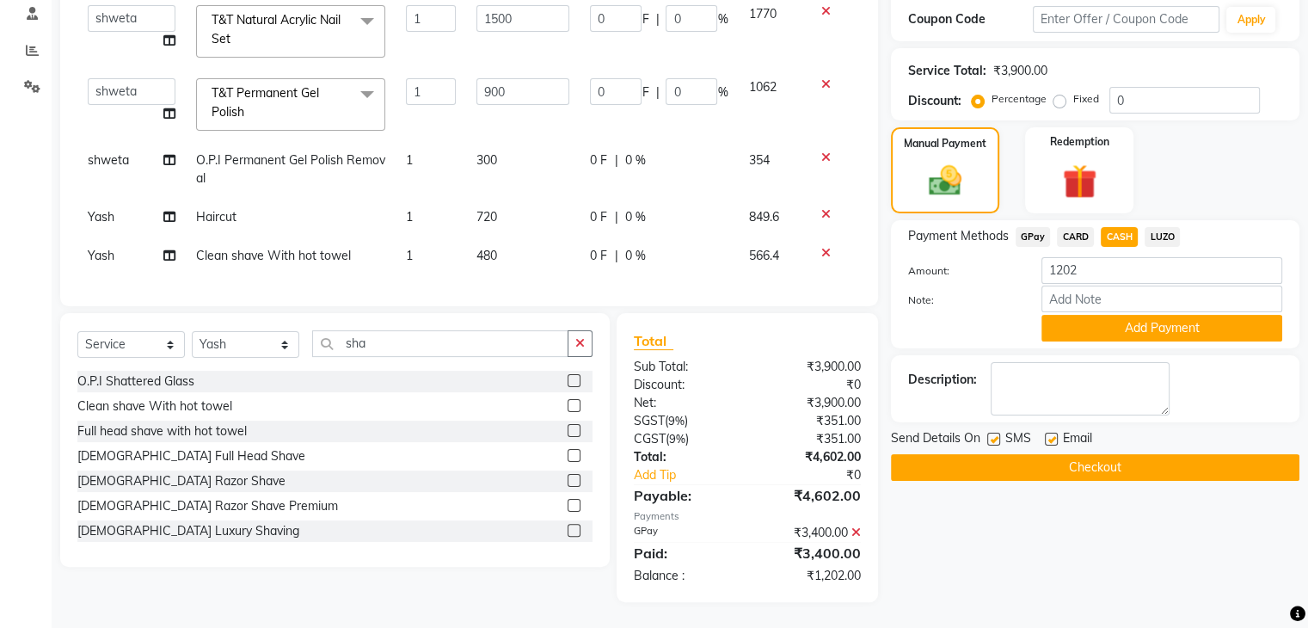
click at [1113, 315] on button "Add Payment" at bounding box center [1161, 328] width 241 height 27
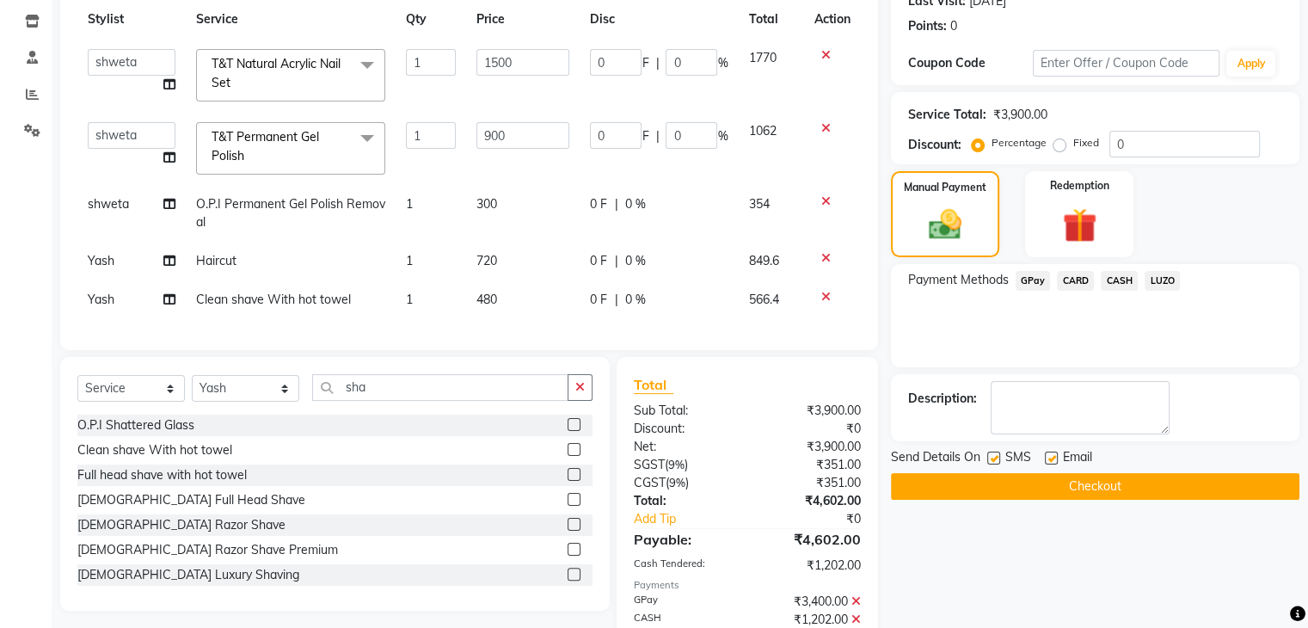
scroll to position [264, 0]
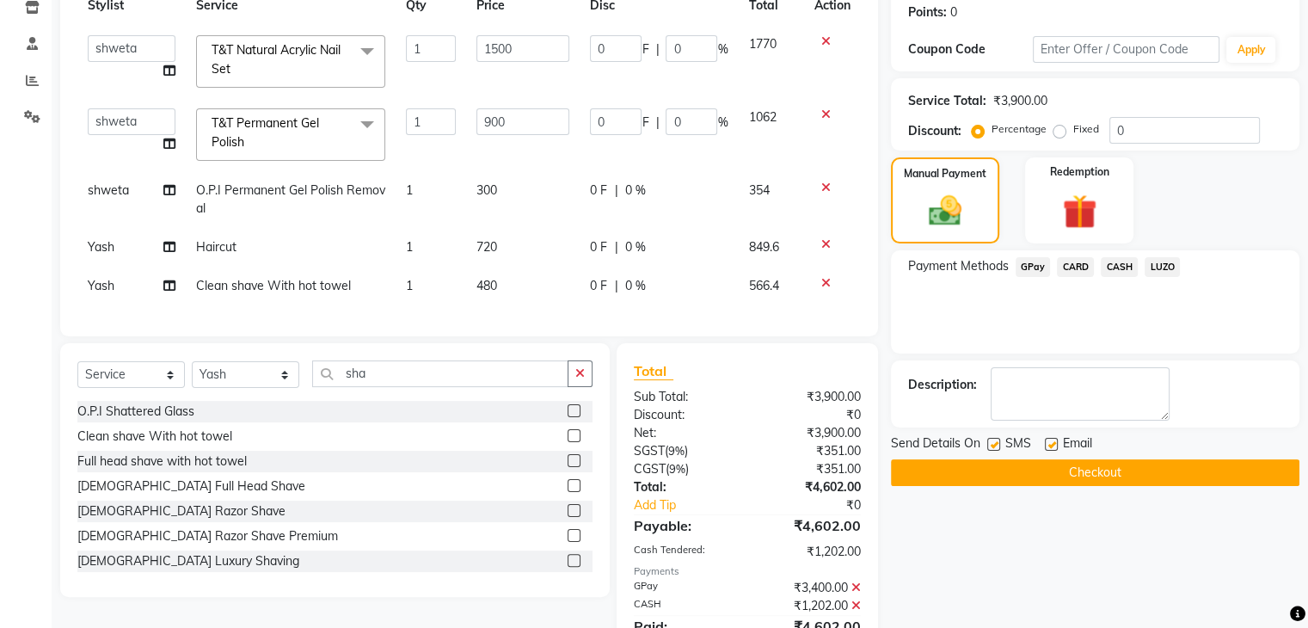
click at [1016, 475] on button "Checkout" at bounding box center [1095, 472] width 408 height 27
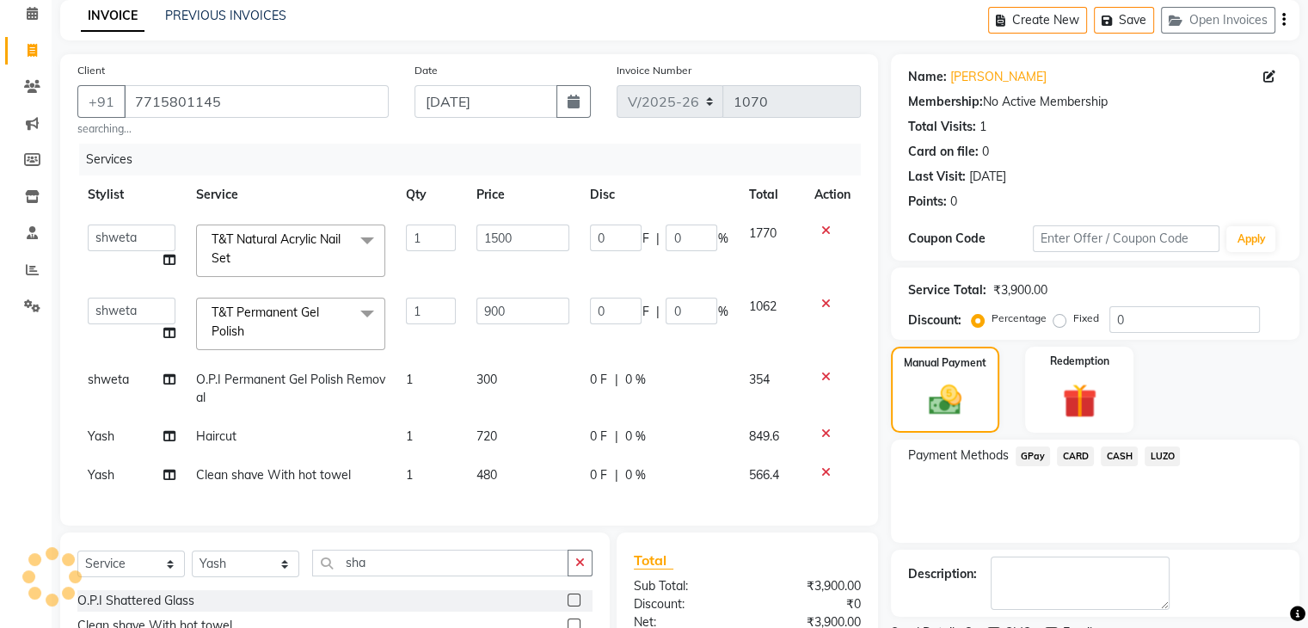
scroll to position [6, 0]
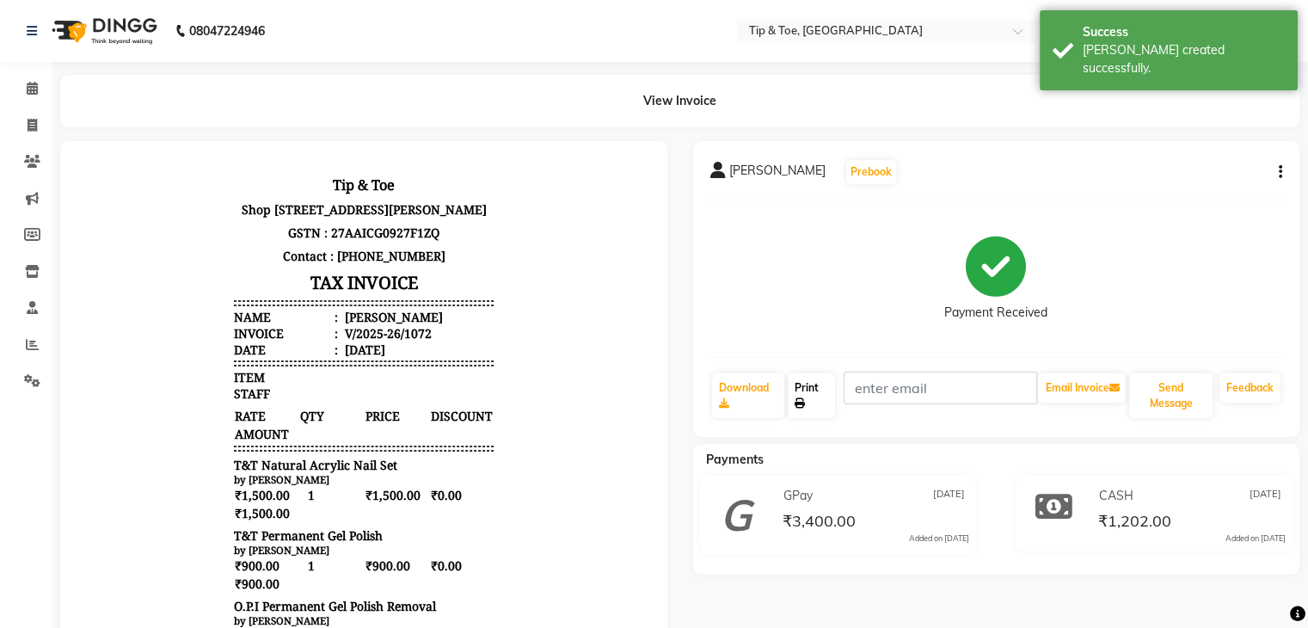
click at [808, 389] on link "Print" at bounding box center [811, 395] width 47 height 45
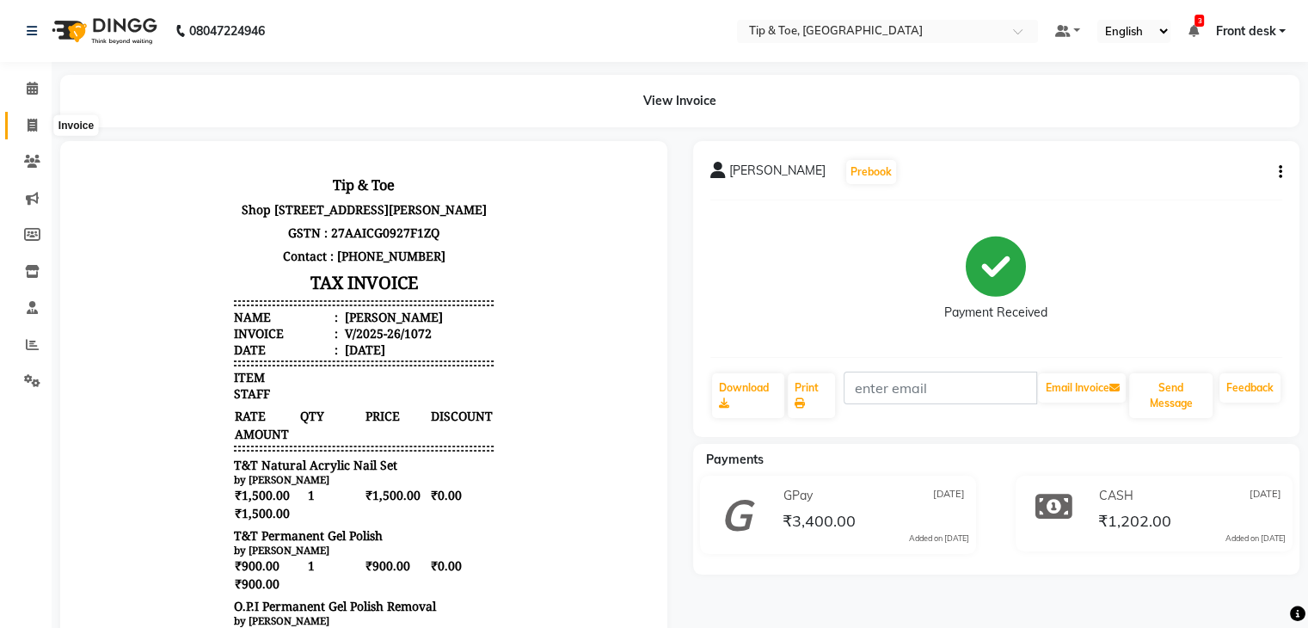
click at [38, 121] on span at bounding box center [32, 126] width 30 height 20
select select "5942"
select select "service"
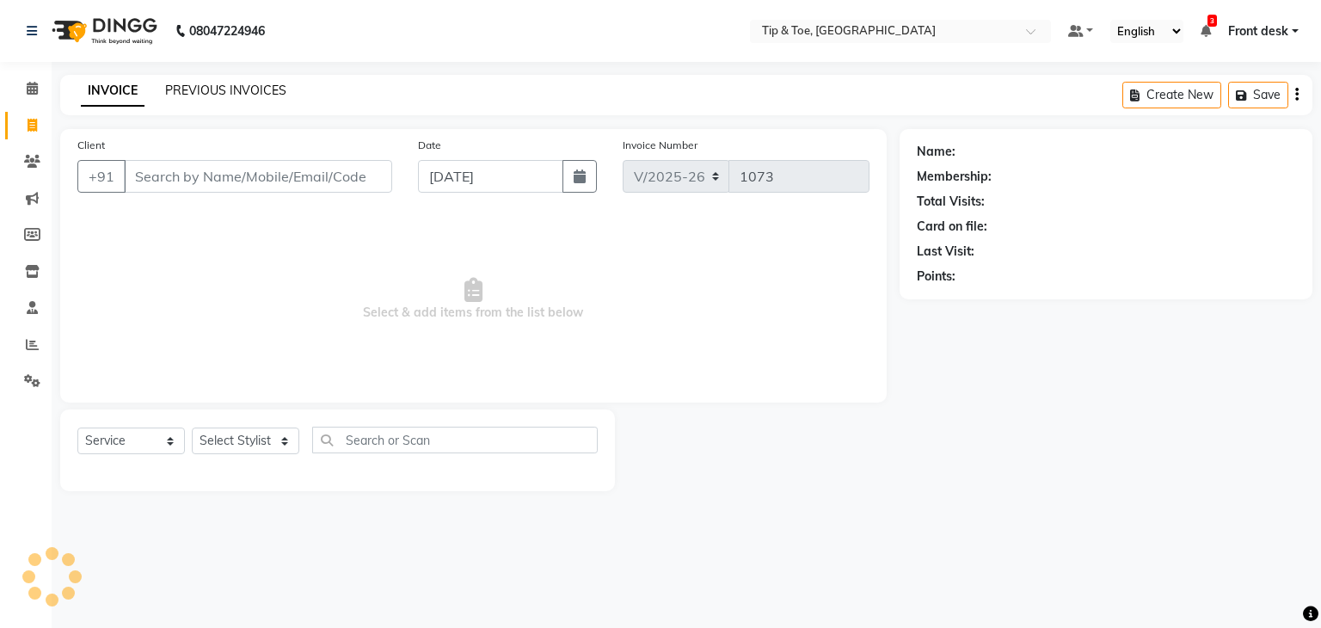
click at [240, 95] on link "PREVIOUS INVOICES" at bounding box center [225, 90] width 121 height 15
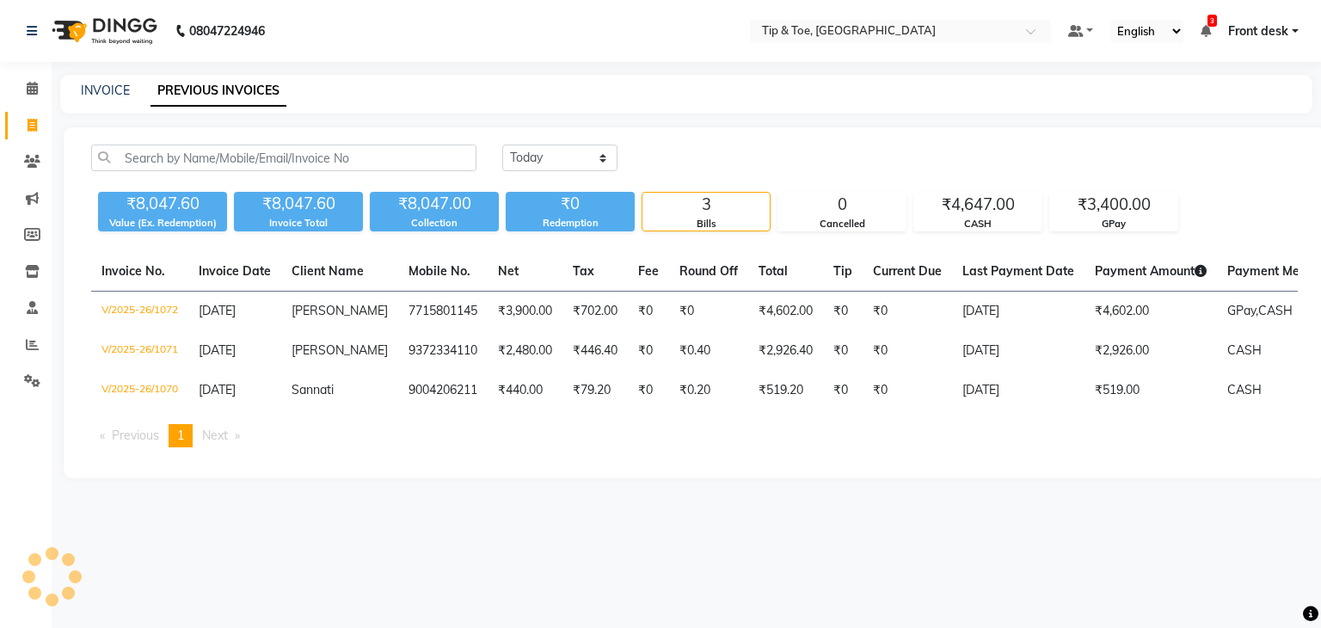
click at [48, 95] on li "Calendar" at bounding box center [26, 89] width 52 height 37
click at [23, 89] on span at bounding box center [32, 89] width 30 height 20
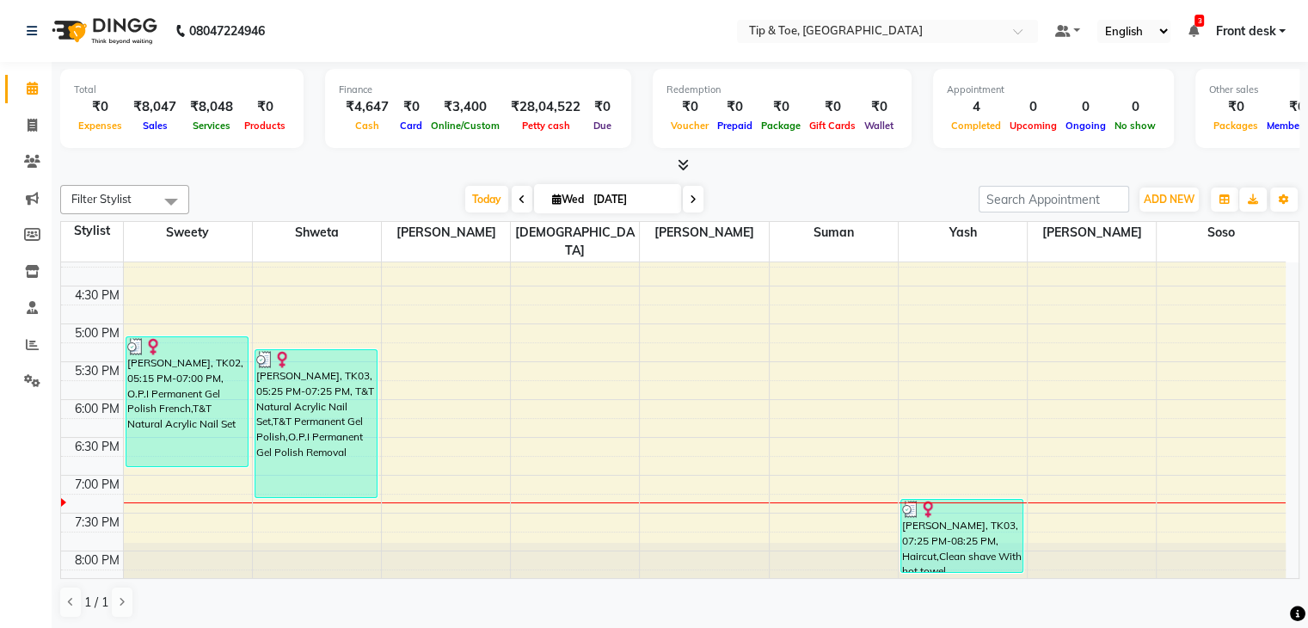
scroll to position [640, 0]
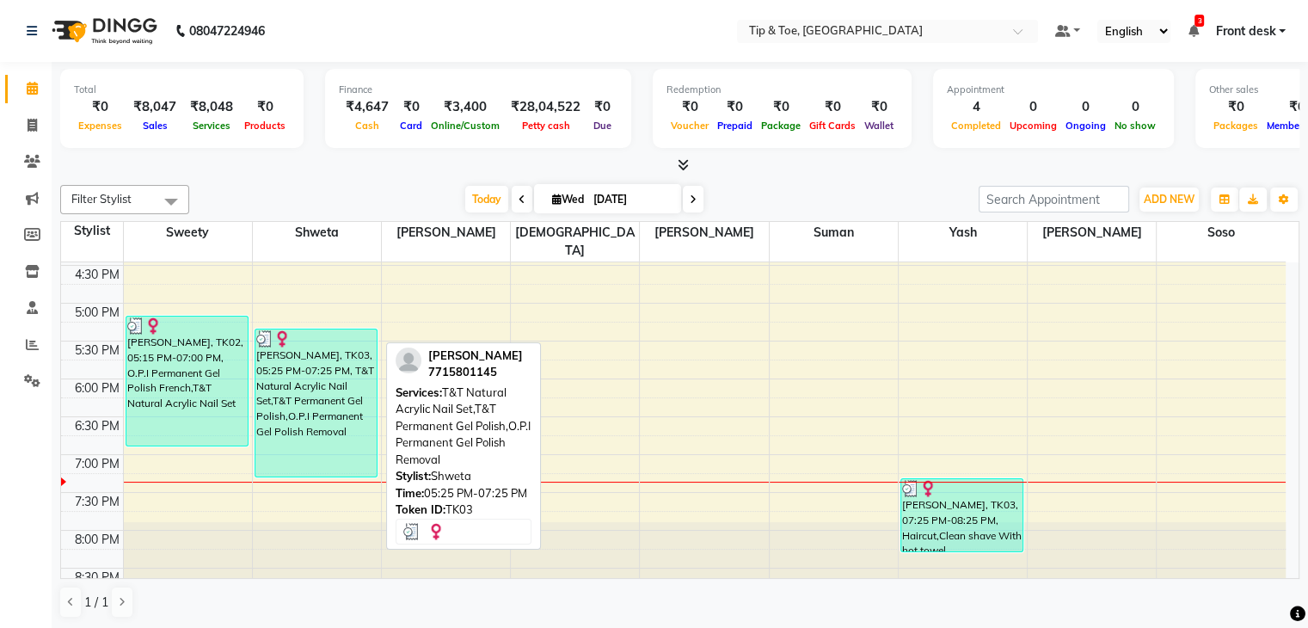
click at [302, 369] on div "Pragati, TK03, 05:25 PM-07:25 PM, T&T Natural Acrylic Nail Set,T&T Permanent Ge…" at bounding box center [316, 402] width 122 height 147
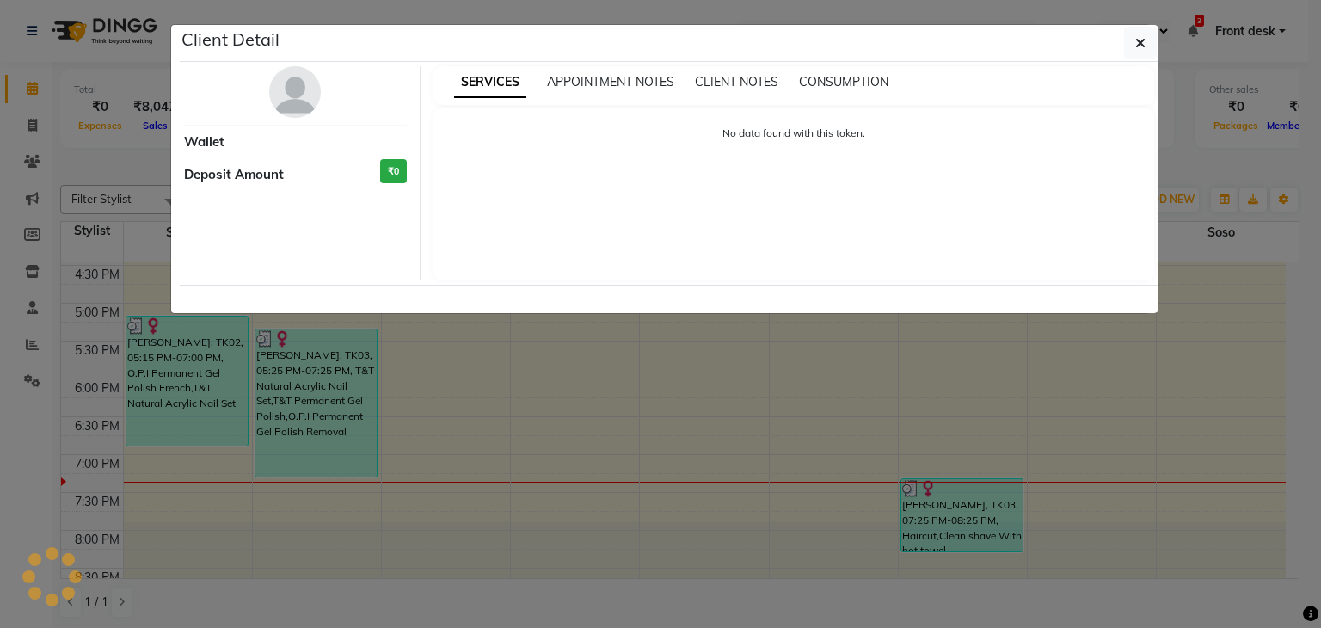
select select "3"
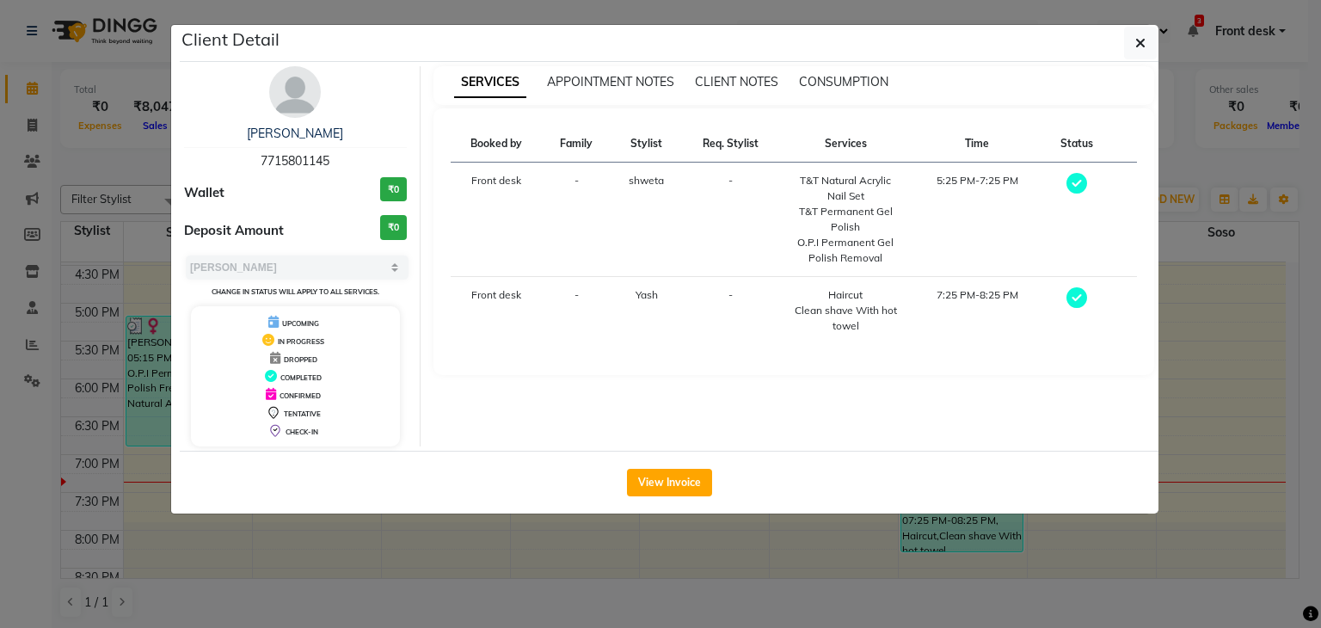
click at [825, 176] on div "T&T Natural Acrylic Nail Set" at bounding box center [845, 188] width 111 height 31
copy div "T&T Natural Acrylic Nail Set"
click at [827, 207] on div "T&T Permanent Gel Polish" at bounding box center [845, 219] width 111 height 31
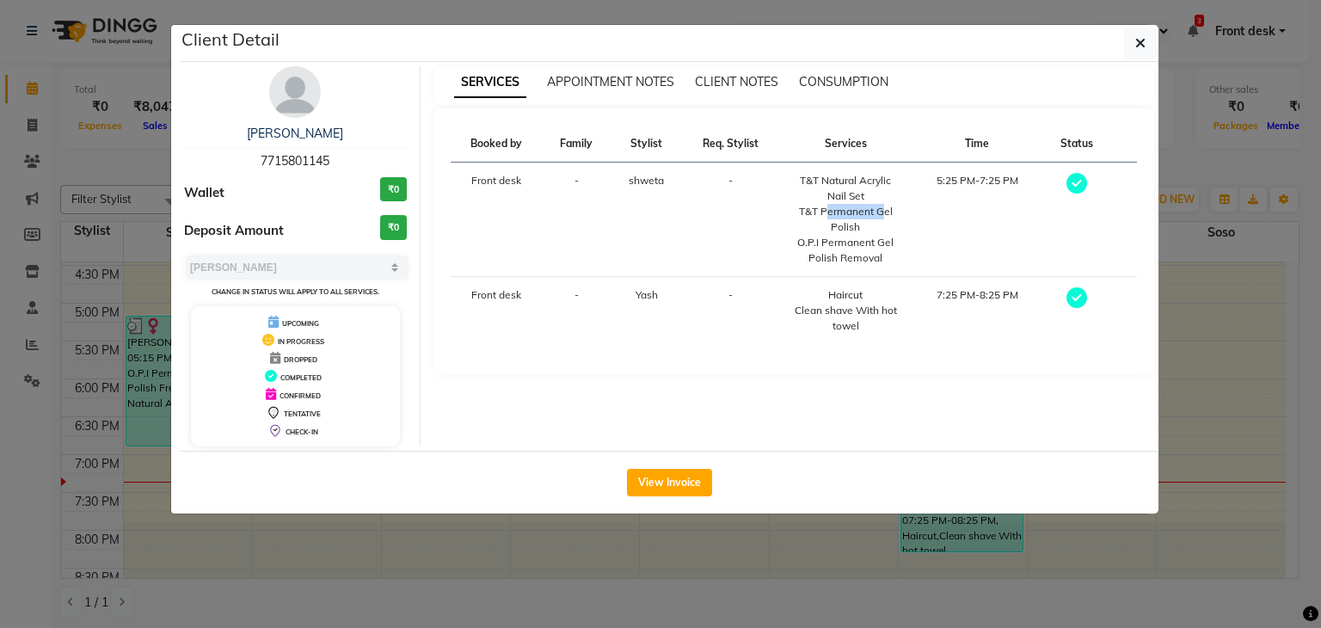
click at [827, 207] on div "T&T Permanent Gel Polish" at bounding box center [845, 219] width 111 height 31
copy div "T&T Permanent Gel Polish"
click at [832, 245] on div "O.P.I Permanent Gel Polish Removal" at bounding box center [845, 250] width 111 height 31
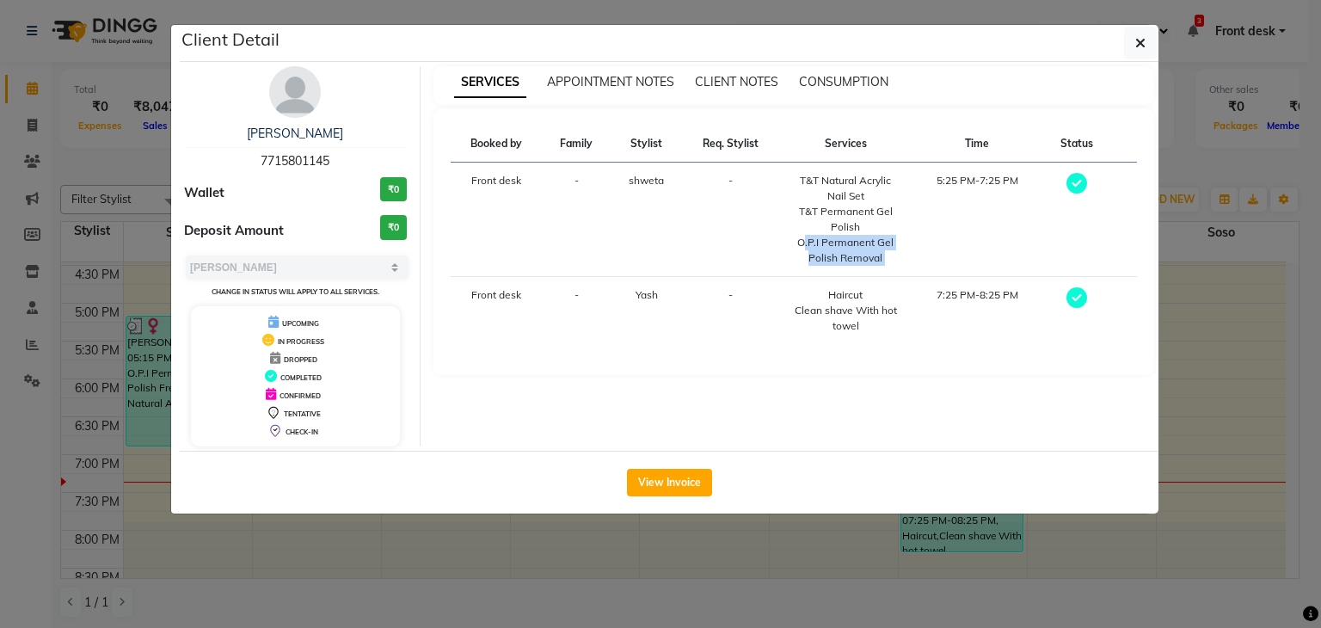
click at [832, 245] on div "O.P.I Permanent Gel Polish Removal" at bounding box center [845, 250] width 111 height 31
copy div "O.P.I Permanent Gel Polish Removal"
click at [843, 280] on td "Haircut Clean shave With hot towel" at bounding box center [846, 311] width 132 height 68
click at [844, 287] on div "Haircut" at bounding box center [845, 294] width 111 height 15
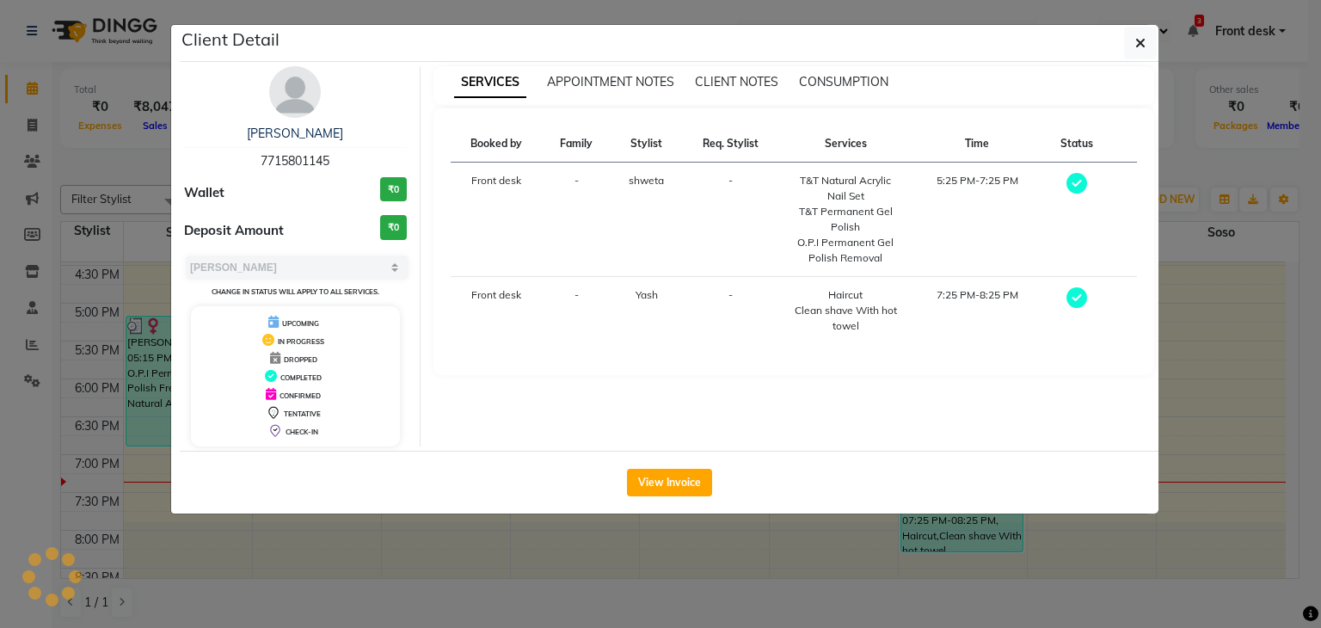
click at [844, 287] on div "Haircut" at bounding box center [845, 294] width 111 height 15
copy div "Haircut"
click at [833, 304] on div "Clean shave With hot towel" at bounding box center [845, 318] width 111 height 31
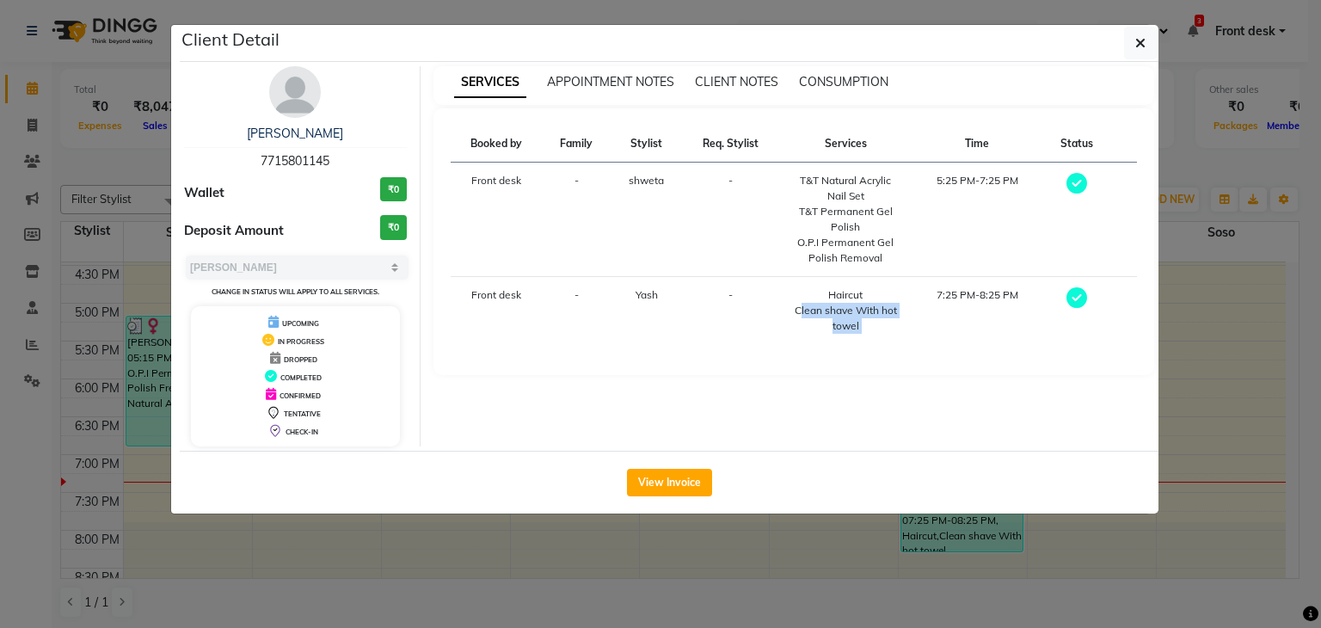
click at [833, 304] on div "Clean shave With hot towel" at bounding box center [845, 318] width 111 height 31
copy div "Clean shave With hot towel"
click at [1129, 44] on button "button" at bounding box center [1140, 43] width 33 height 33
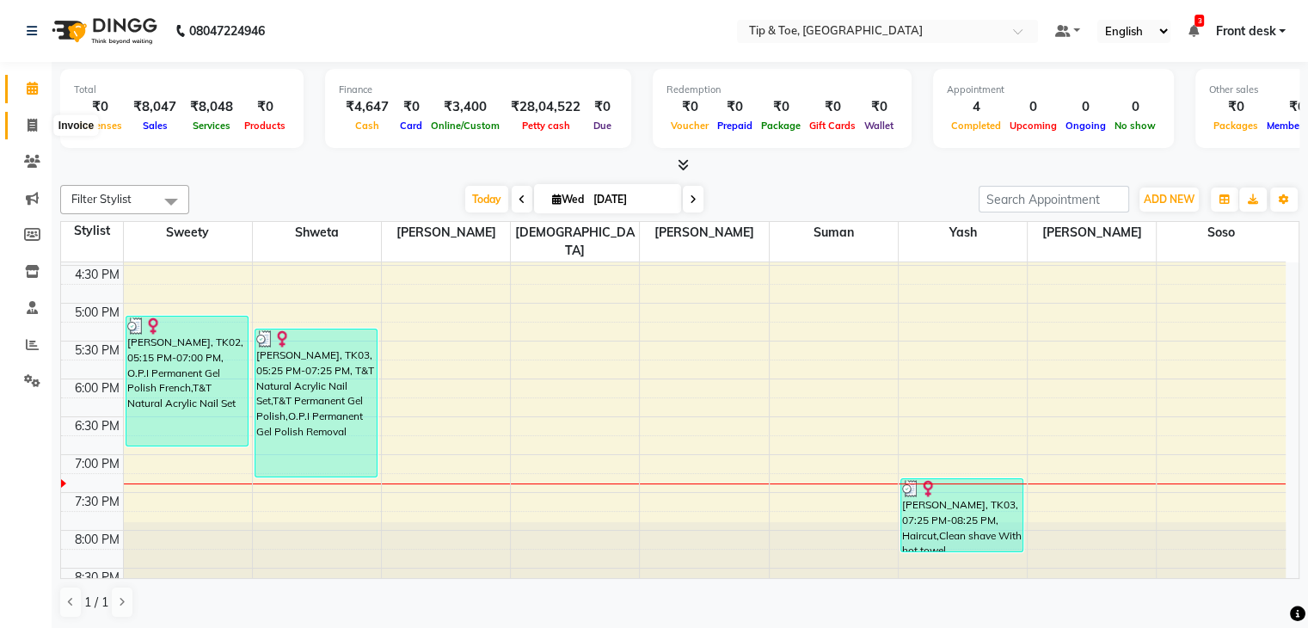
drag, startPoint x: 29, startPoint y: 126, endPoint x: 68, endPoint y: 125, distance: 38.7
click at [29, 126] on icon at bounding box center [32, 125] width 9 height 13
select select "service"
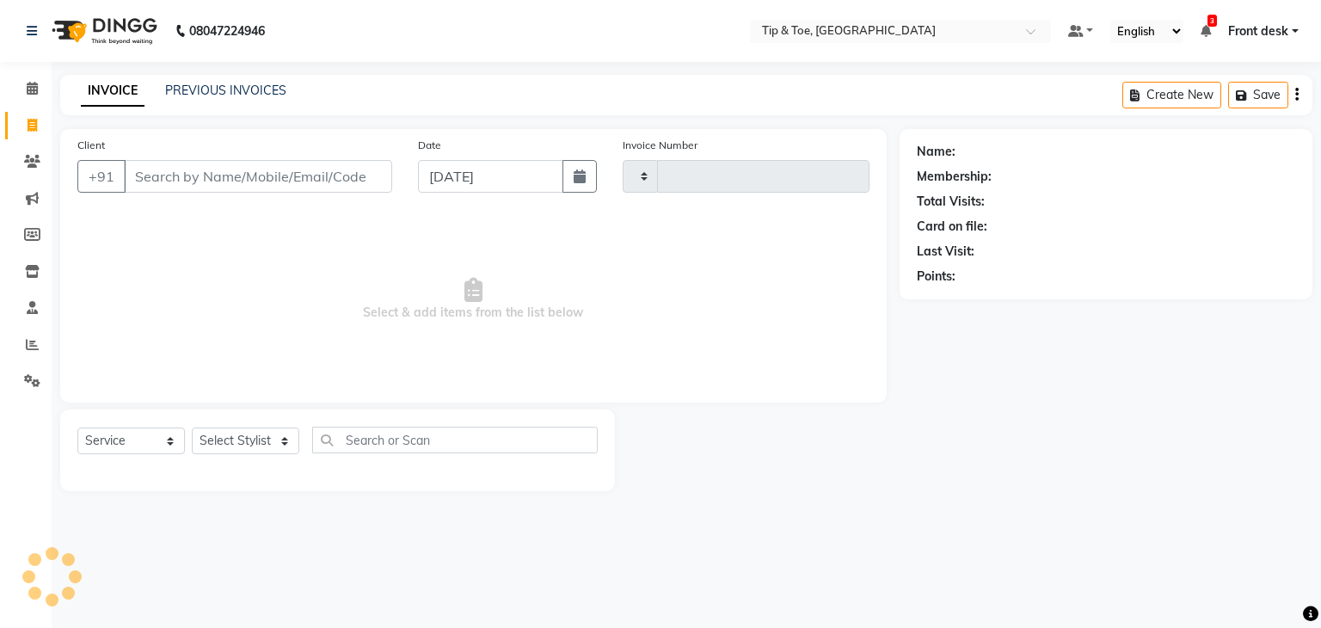
type input "1073"
select select "5942"
click at [209, 89] on link "PREVIOUS INVOICES" at bounding box center [225, 90] width 121 height 15
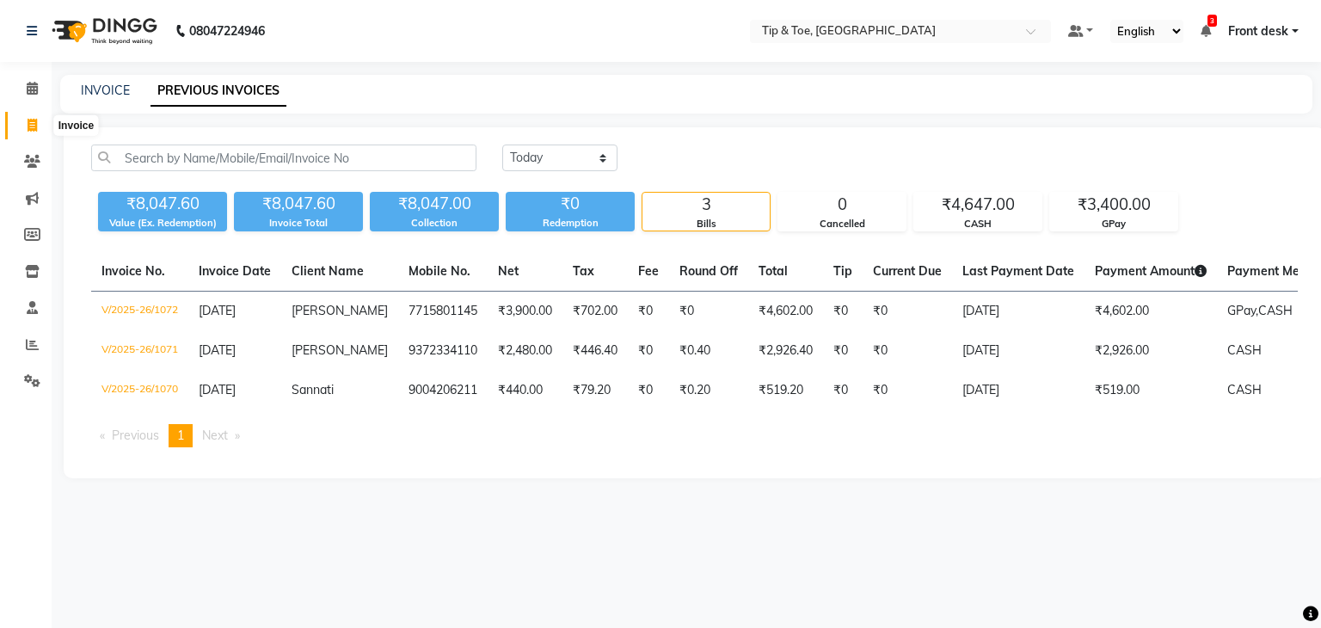
click at [34, 125] on icon at bounding box center [32, 125] width 9 height 13
select select "5942"
select select "service"
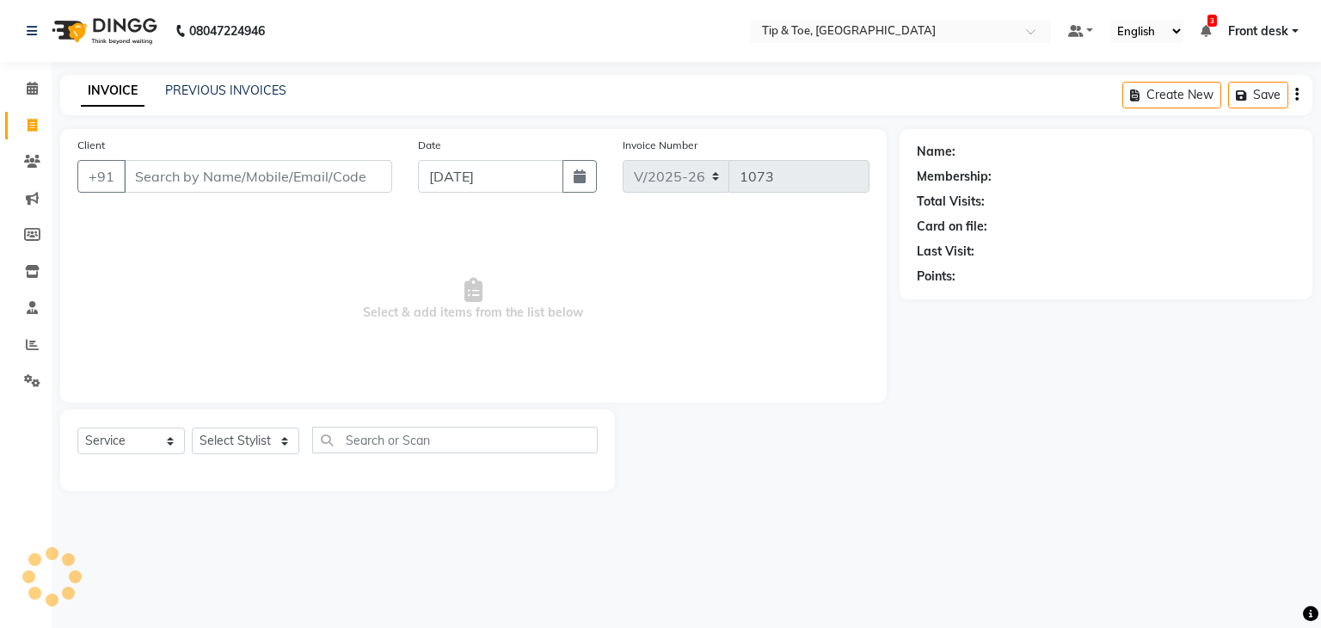
click at [151, 176] on input "Client" at bounding box center [258, 176] width 268 height 33
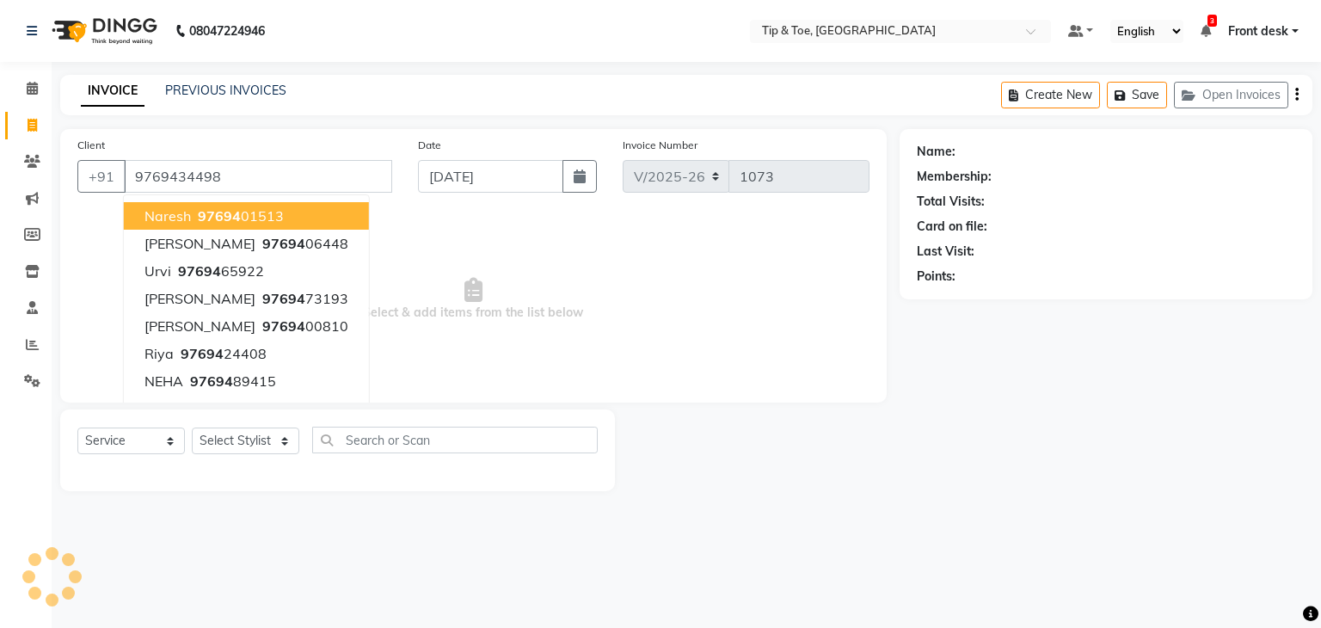
type input "9769434498"
select select "1: Object"
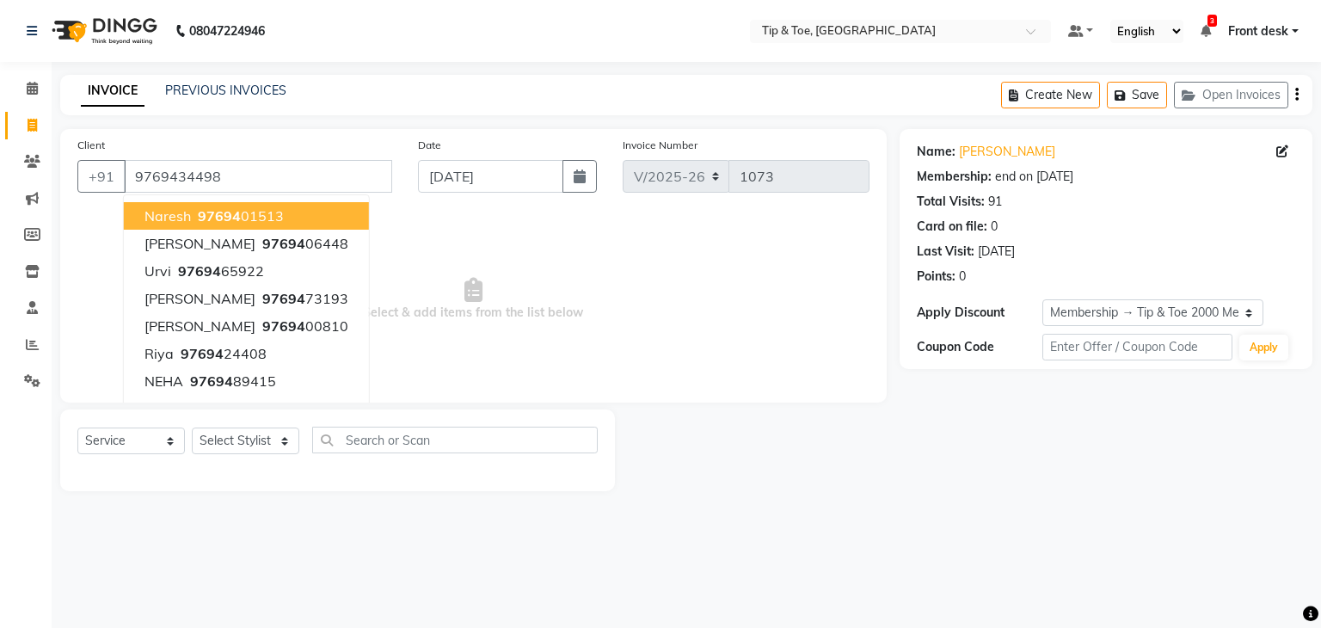
click at [454, 222] on span "Select & add items from the list below" at bounding box center [473, 299] width 792 height 172
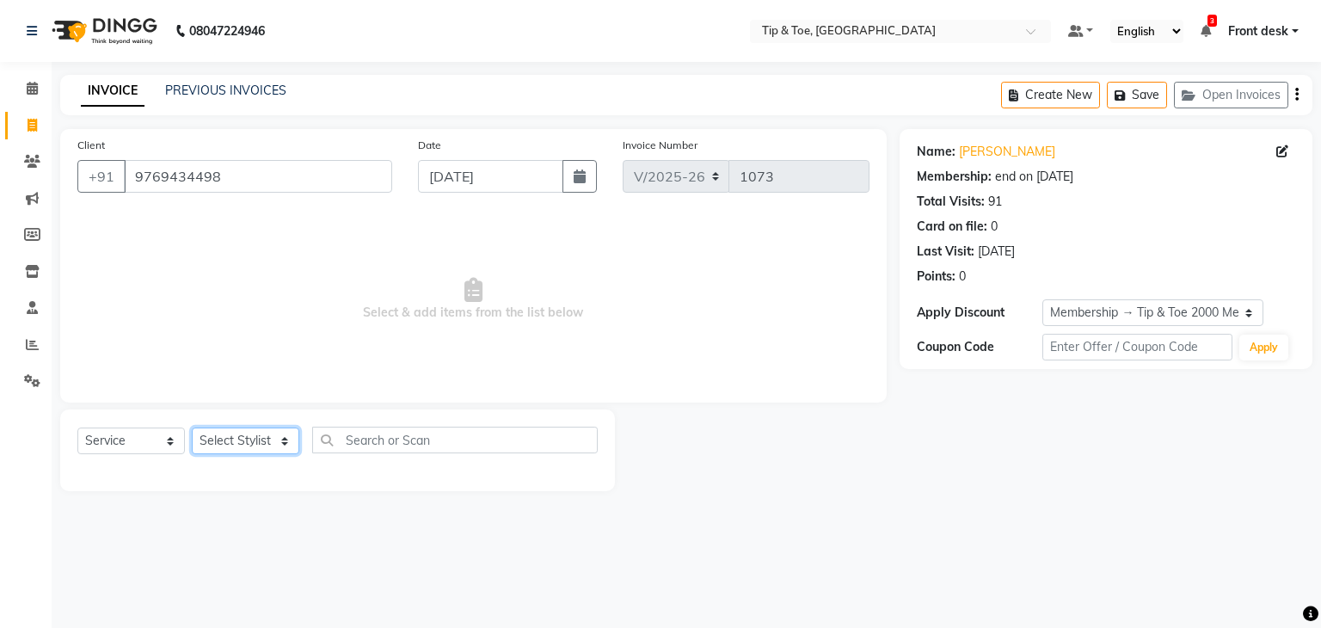
click at [218, 435] on select "Select Stylist Front desk [PERSON_NAME] [PERSON_NAME] shweta [PERSON_NAME] [PER…" at bounding box center [245, 440] width 107 height 27
select select "63601"
click at [192, 428] on select "Select Stylist Front desk [PERSON_NAME] [PERSON_NAME] shweta [PERSON_NAME] [PER…" at bounding box center [245, 440] width 107 height 27
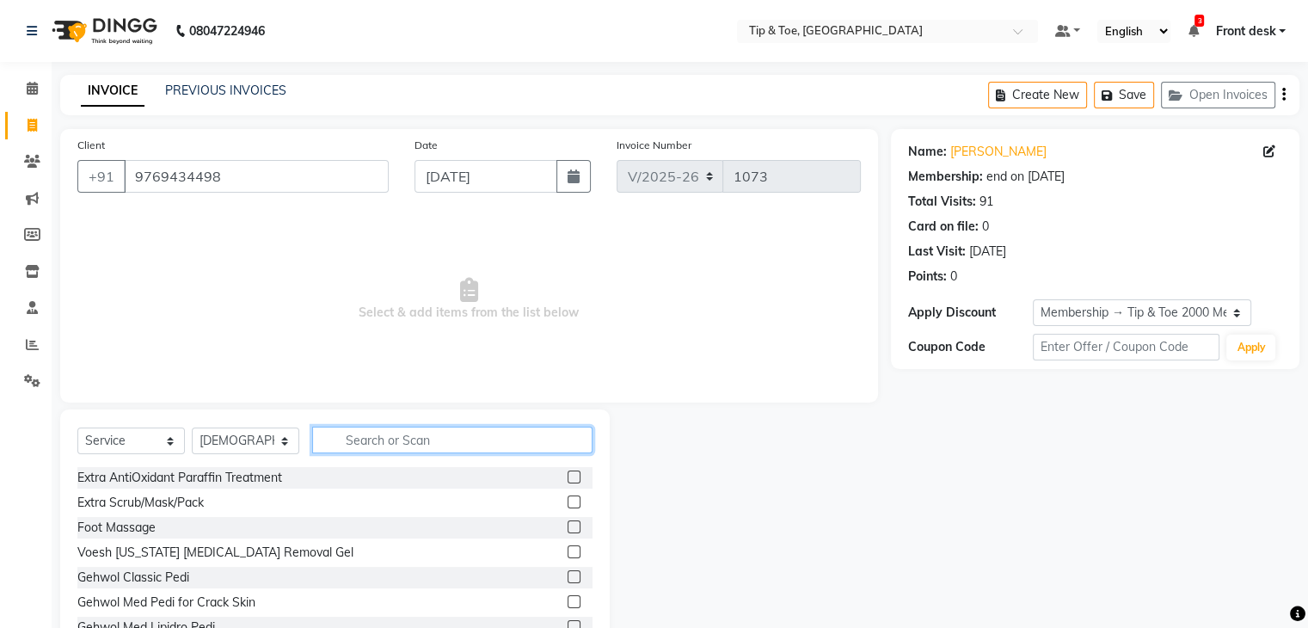
click at [364, 428] on input "text" at bounding box center [452, 439] width 280 height 27
type input "mass"
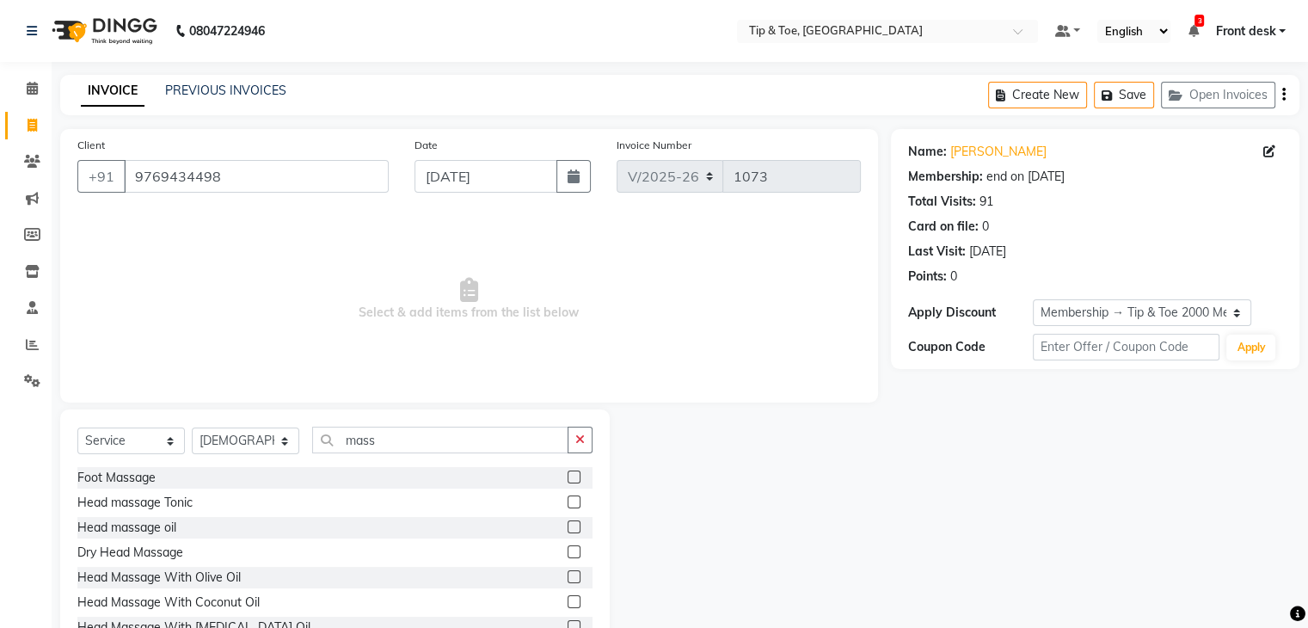
drag, startPoint x: 558, startPoint y: 479, endPoint x: 546, endPoint y: 482, distance: 12.5
click at [567, 479] on label at bounding box center [573, 476] width 13 height 13
click at [567, 479] on input "checkbox" at bounding box center [572, 477] width 11 height 11
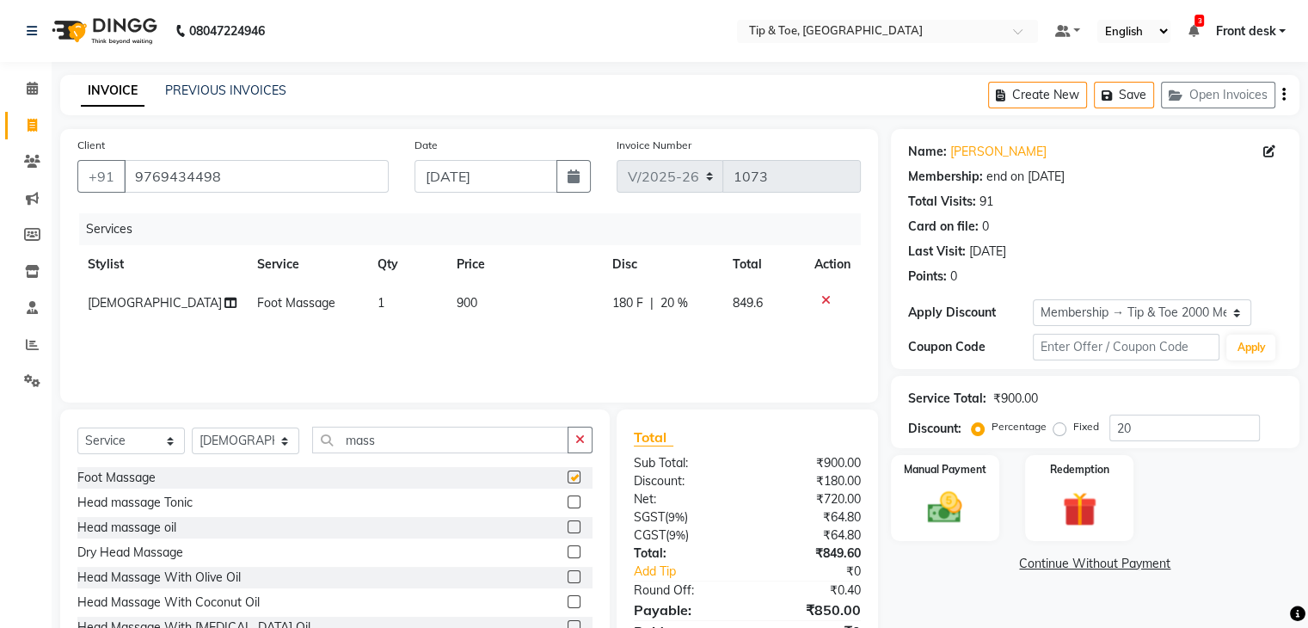
checkbox input "false"
click at [463, 304] on span "900" at bounding box center [467, 302] width 21 height 15
select select "63601"
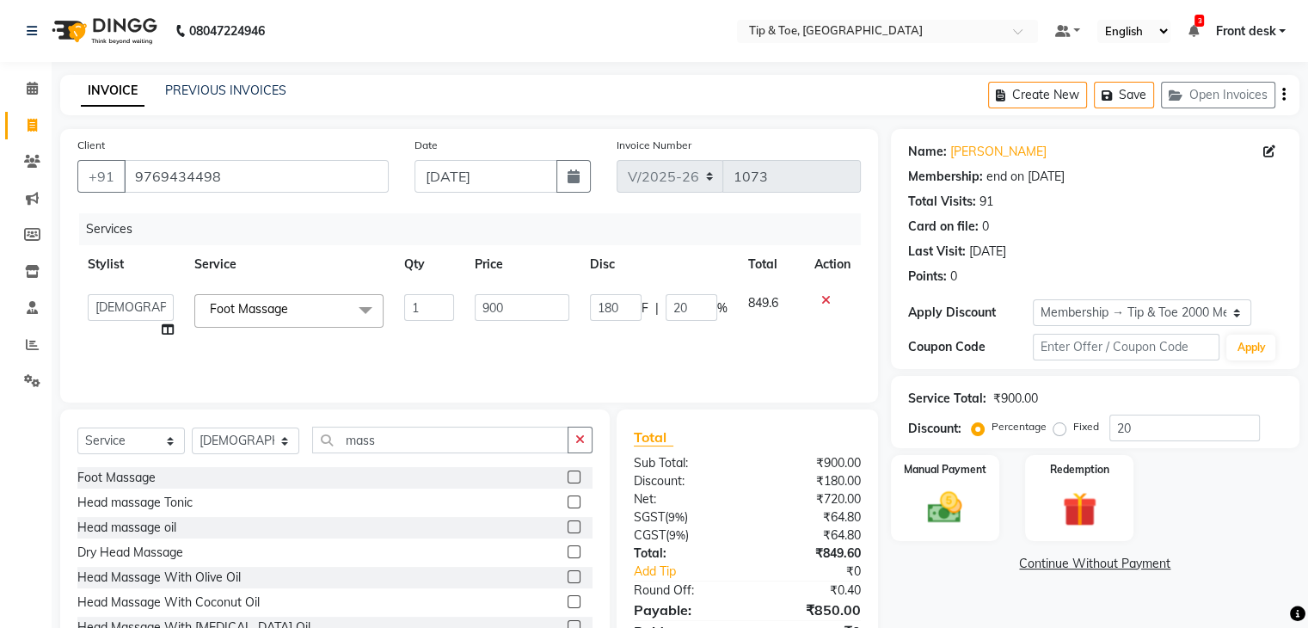
click at [464, 304] on td "900" at bounding box center [521, 316] width 115 height 65
click at [482, 304] on input "900" at bounding box center [522, 307] width 95 height 27
type input "1000"
click at [478, 336] on div "Services Stylist Service Qty Price Disc Total Action Front desk Madhura Regan S…" at bounding box center [468, 299] width 783 height 172
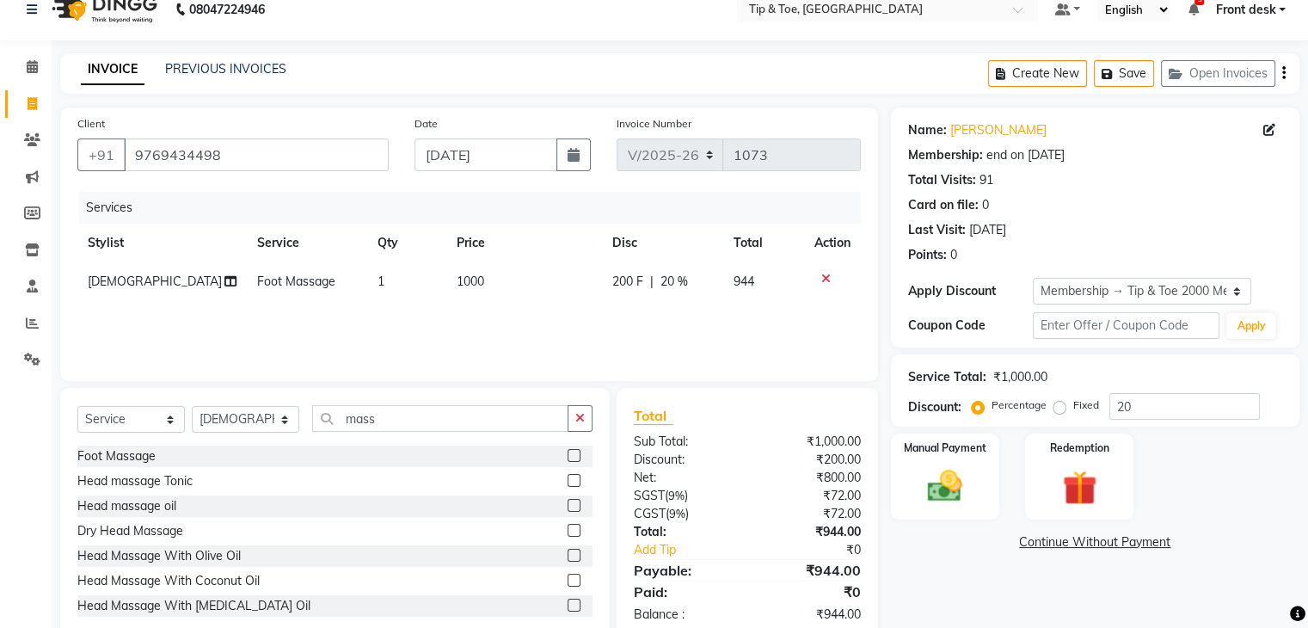
scroll to position [62, 0]
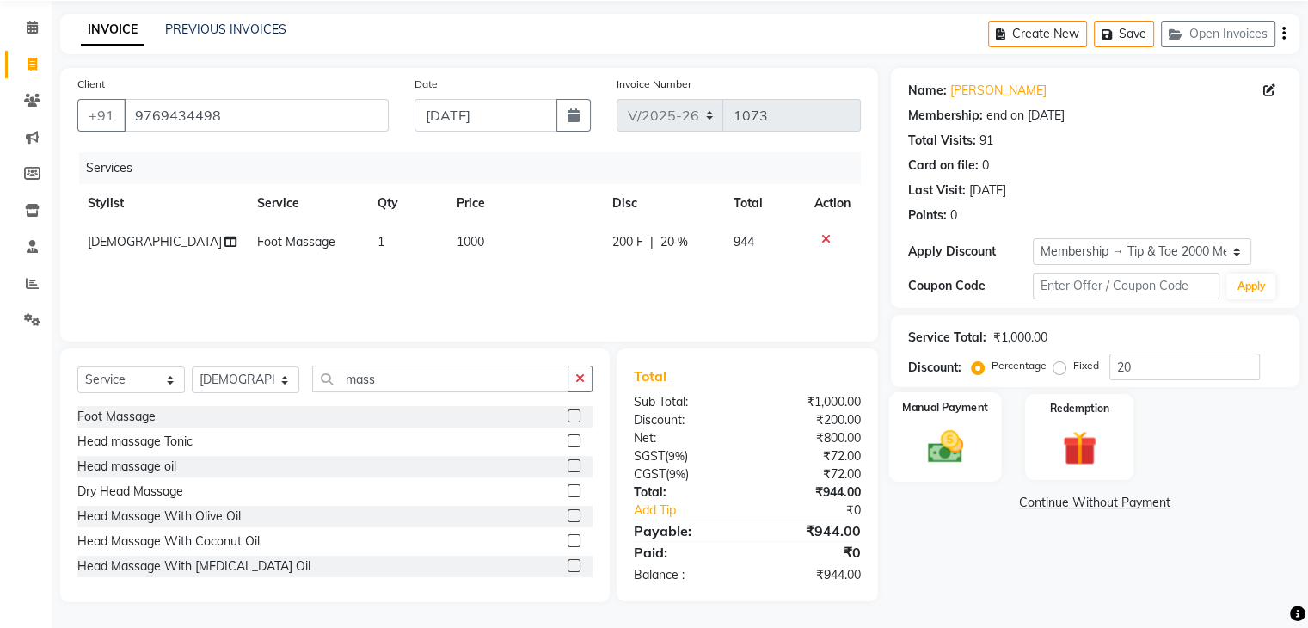
click at [946, 441] on img at bounding box center [945, 446] width 58 height 41
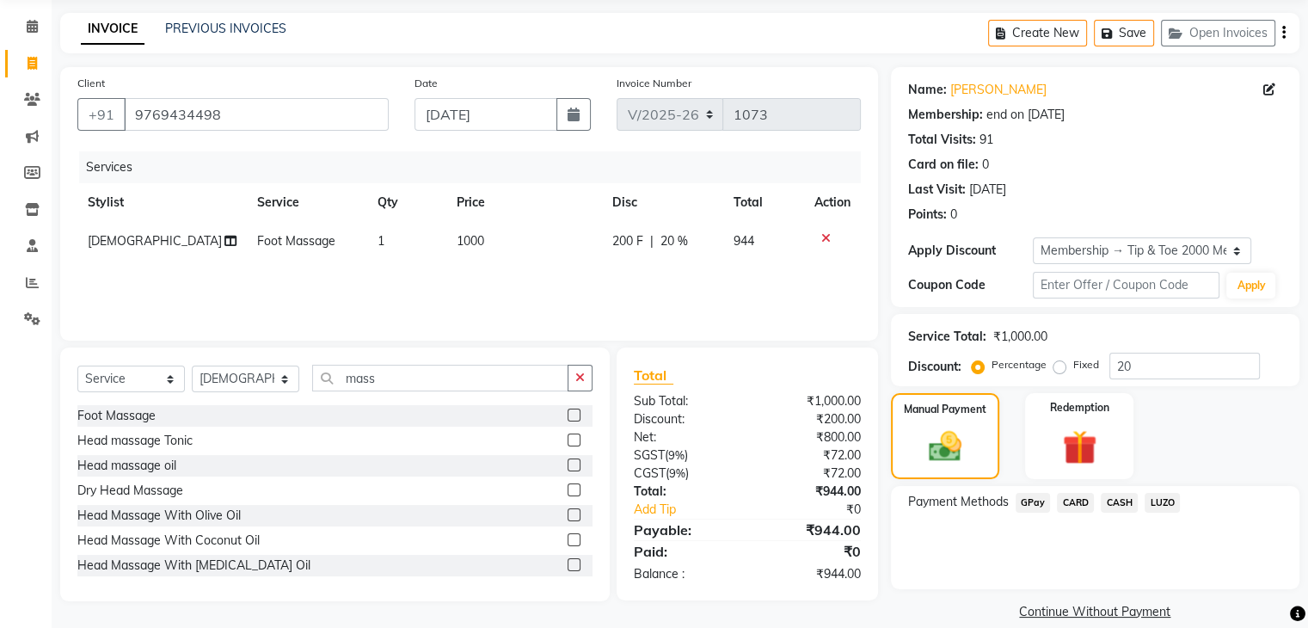
click at [1119, 504] on span "CASH" at bounding box center [1119, 503] width 37 height 20
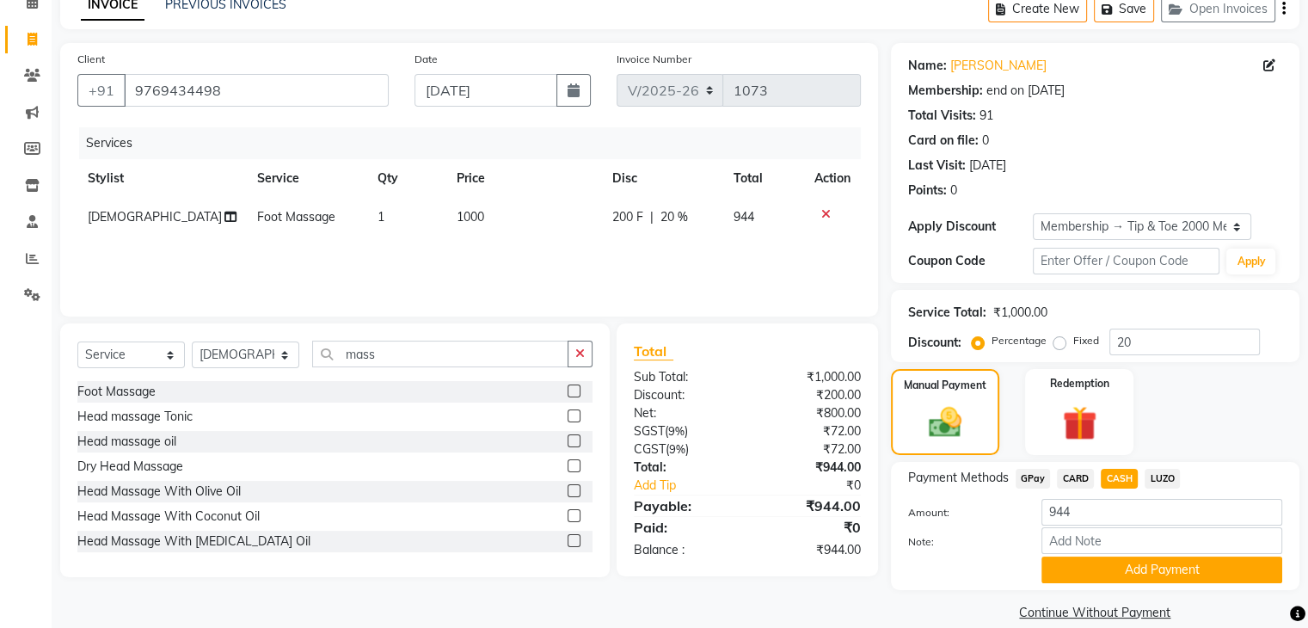
scroll to position [110, 0]
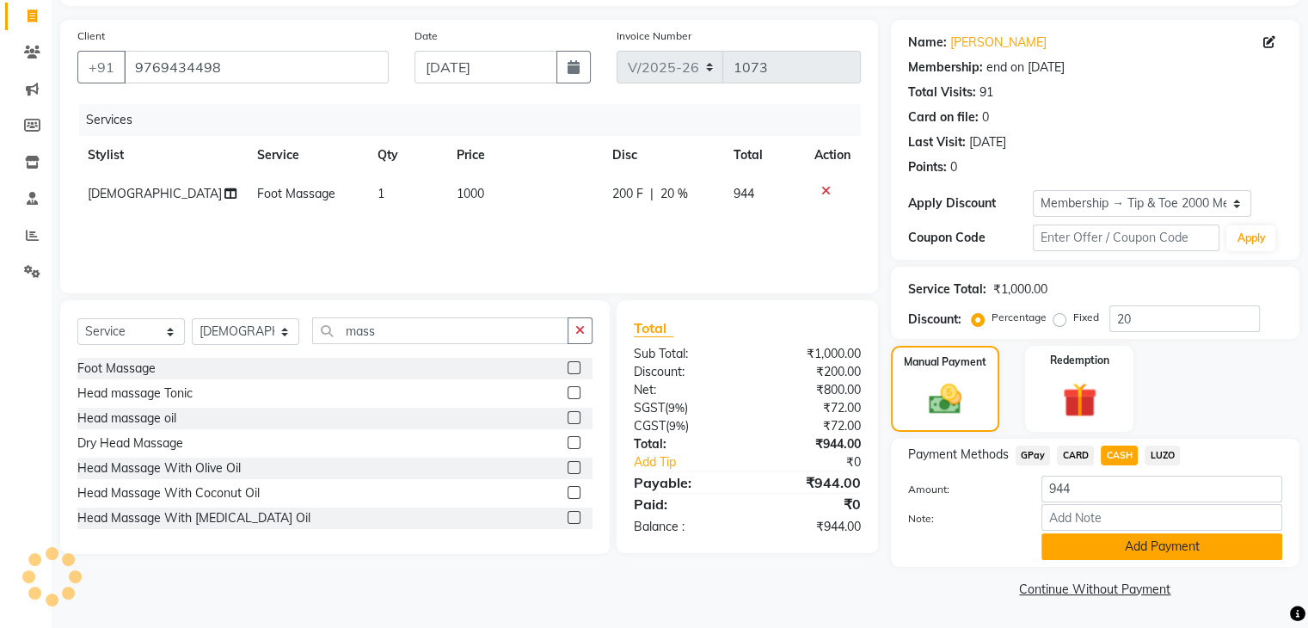
click at [1156, 545] on button "Add Payment" at bounding box center [1161, 546] width 241 height 27
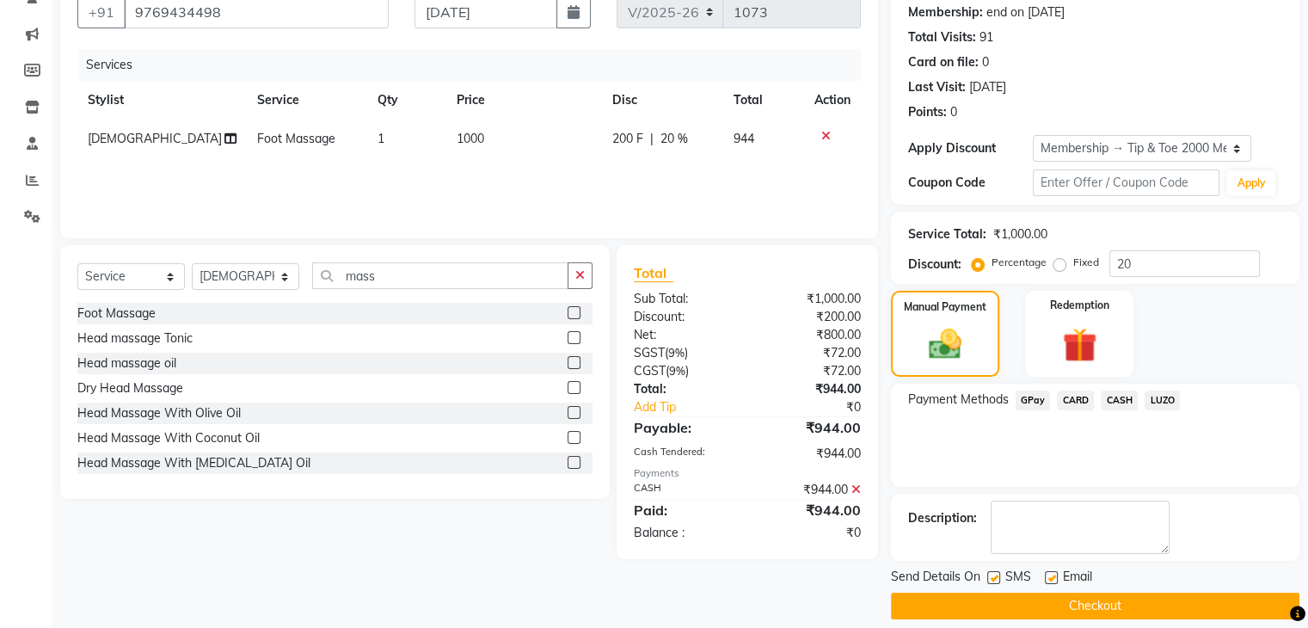
scroll to position [180, 0]
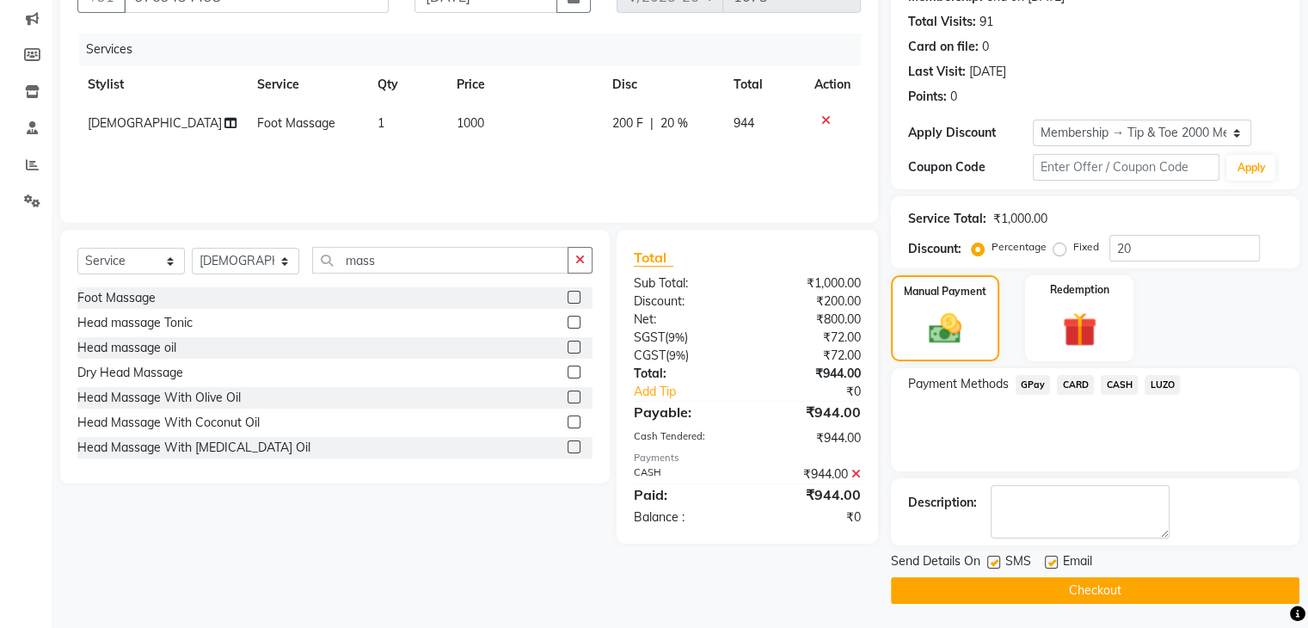
click at [1121, 590] on button "Checkout" at bounding box center [1095, 590] width 408 height 27
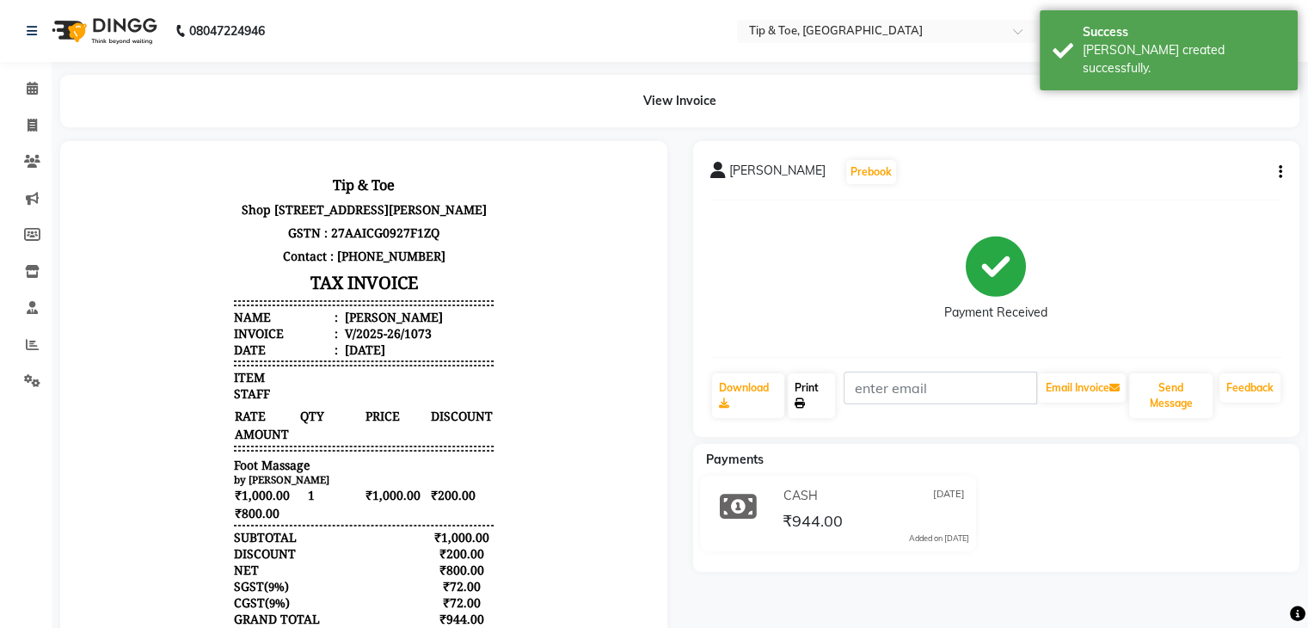
click at [814, 400] on link "Print" at bounding box center [811, 395] width 47 height 45
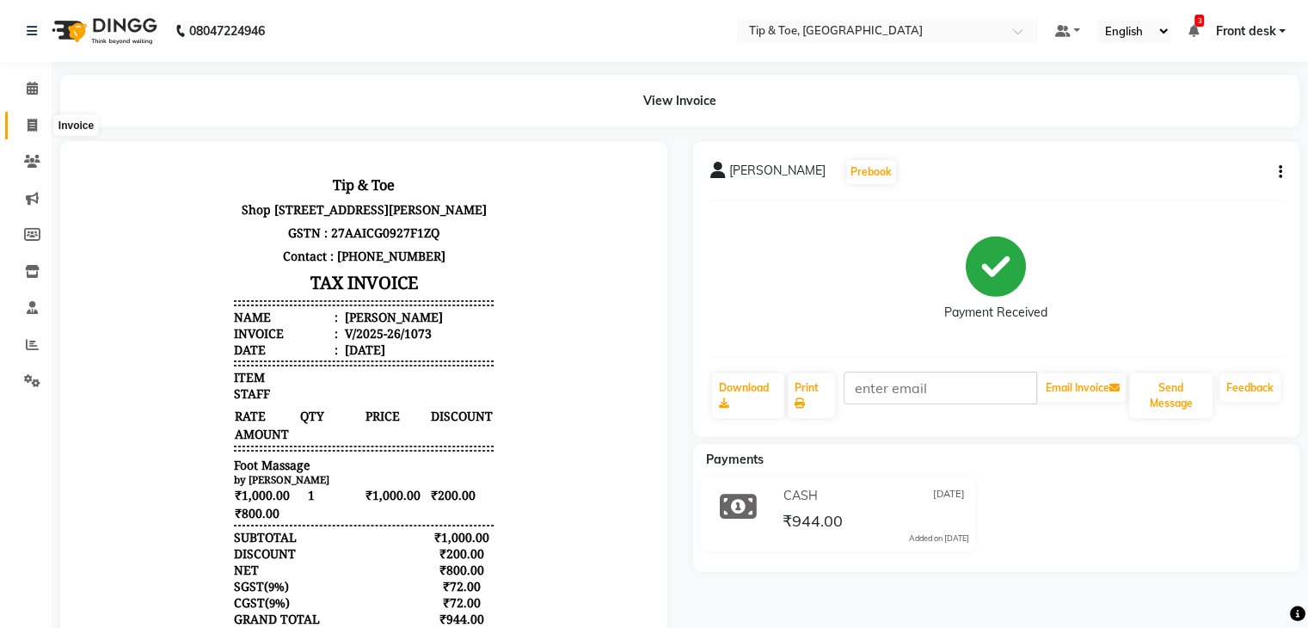
click at [21, 125] on span at bounding box center [32, 126] width 30 height 20
select select "5942"
select select "service"
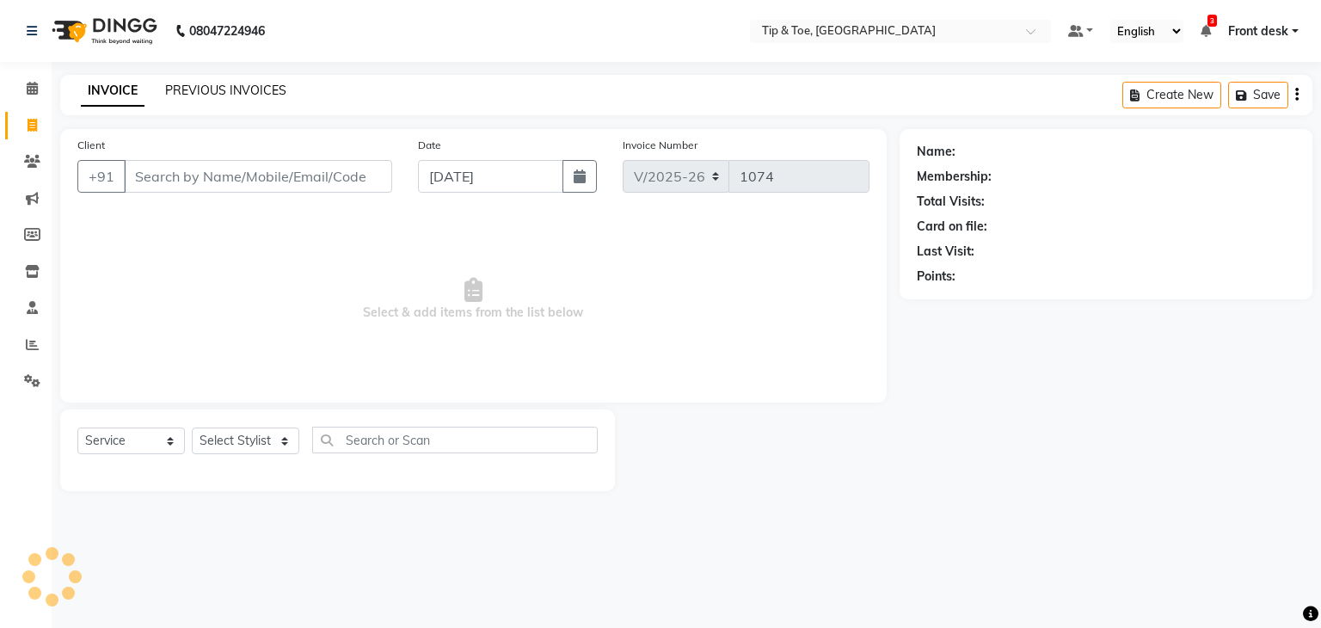
click at [229, 96] on link "PREVIOUS INVOICES" at bounding box center [225, 90] width 121 height 15
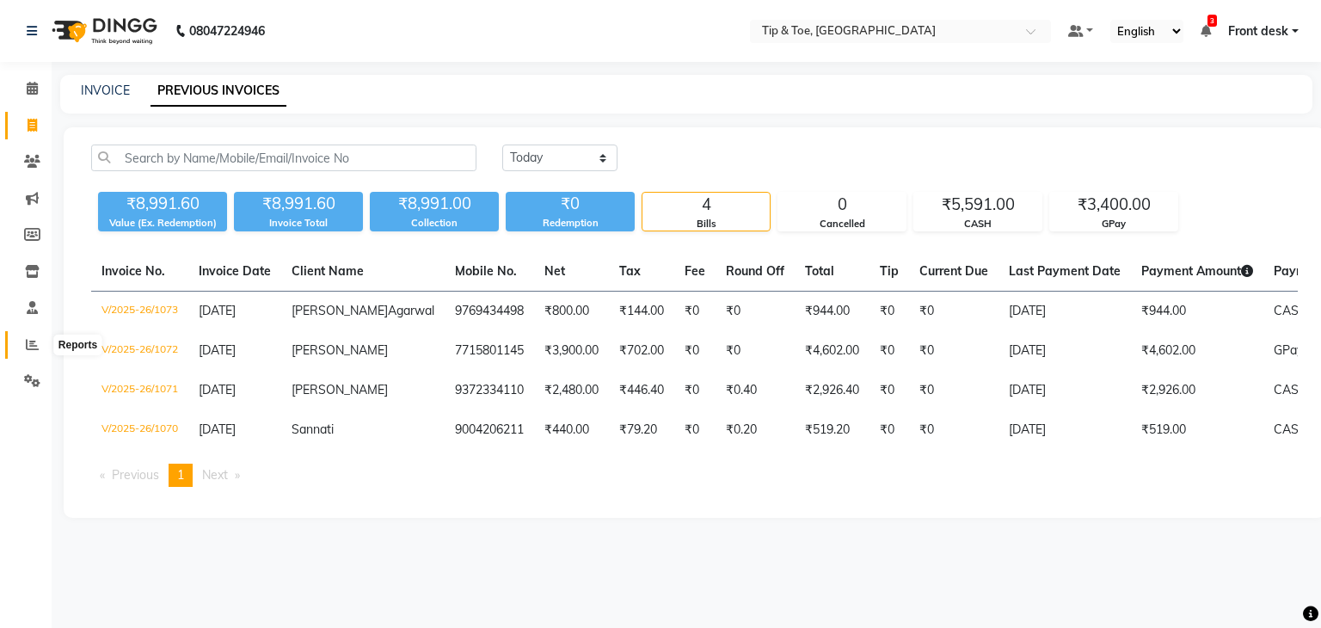
click at [28, 345] on icon at bounding box center [32, 344] width 13 height 13
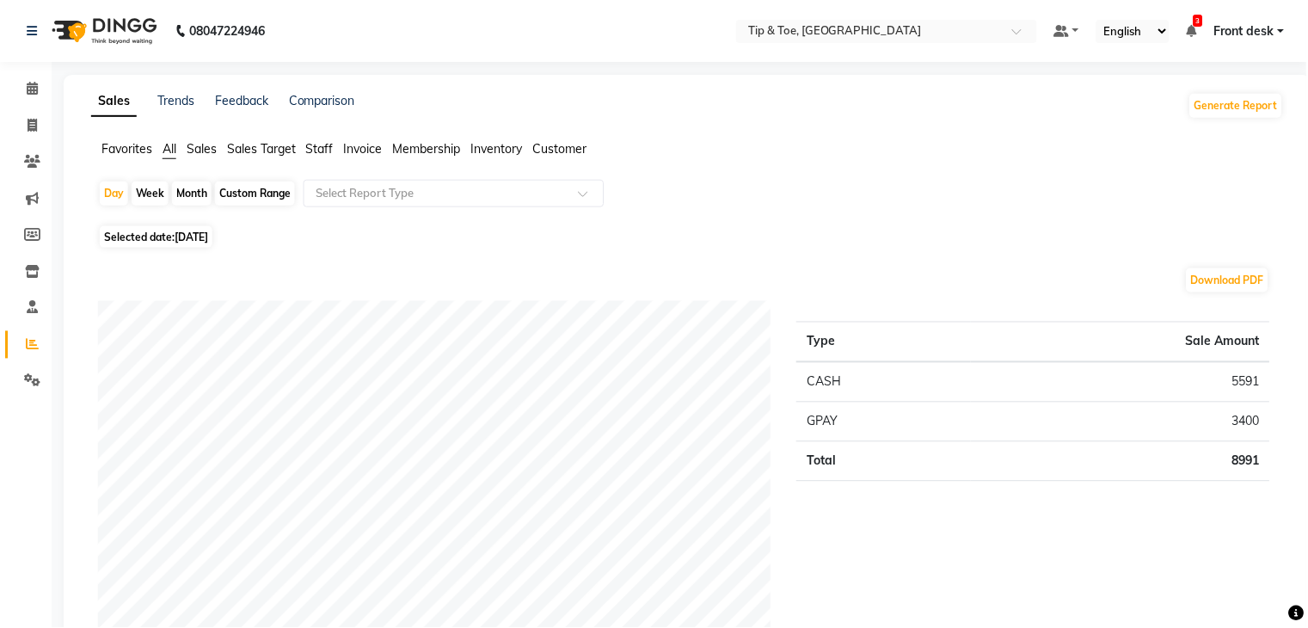
click at [195, 150] on span "Sales" at bounding box center [202, 148] width 30 height 15
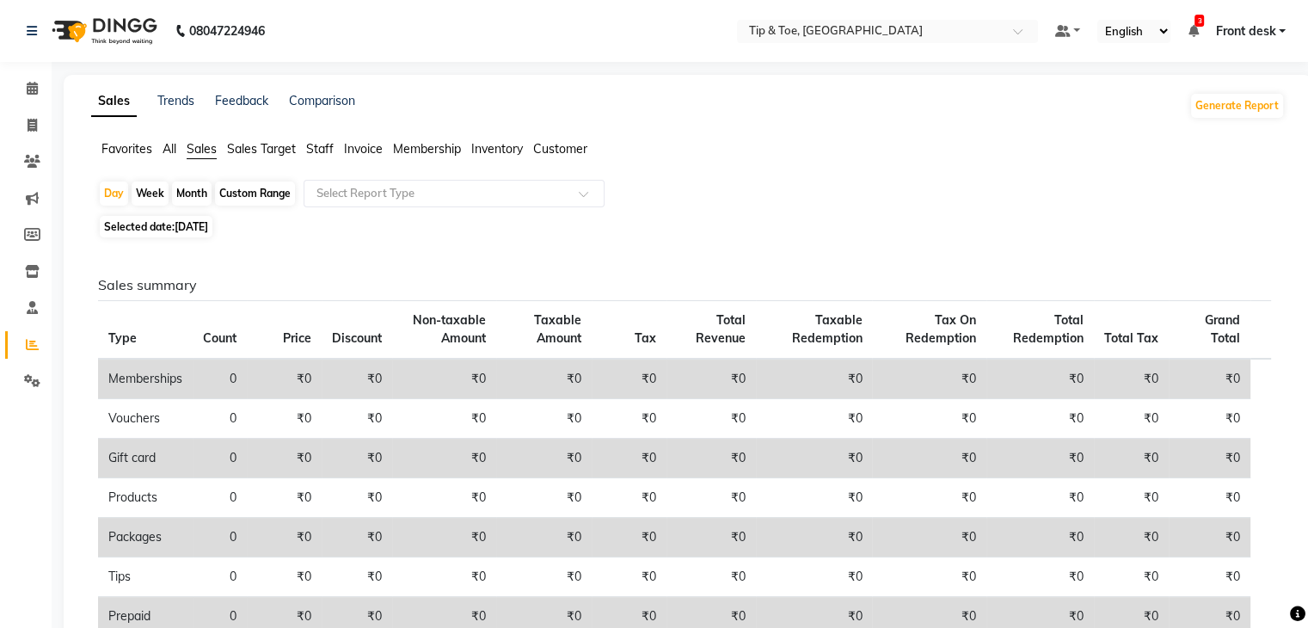
click at [319, 153] on span "Staff" at bounding box center [320, 148] width 28 height 15
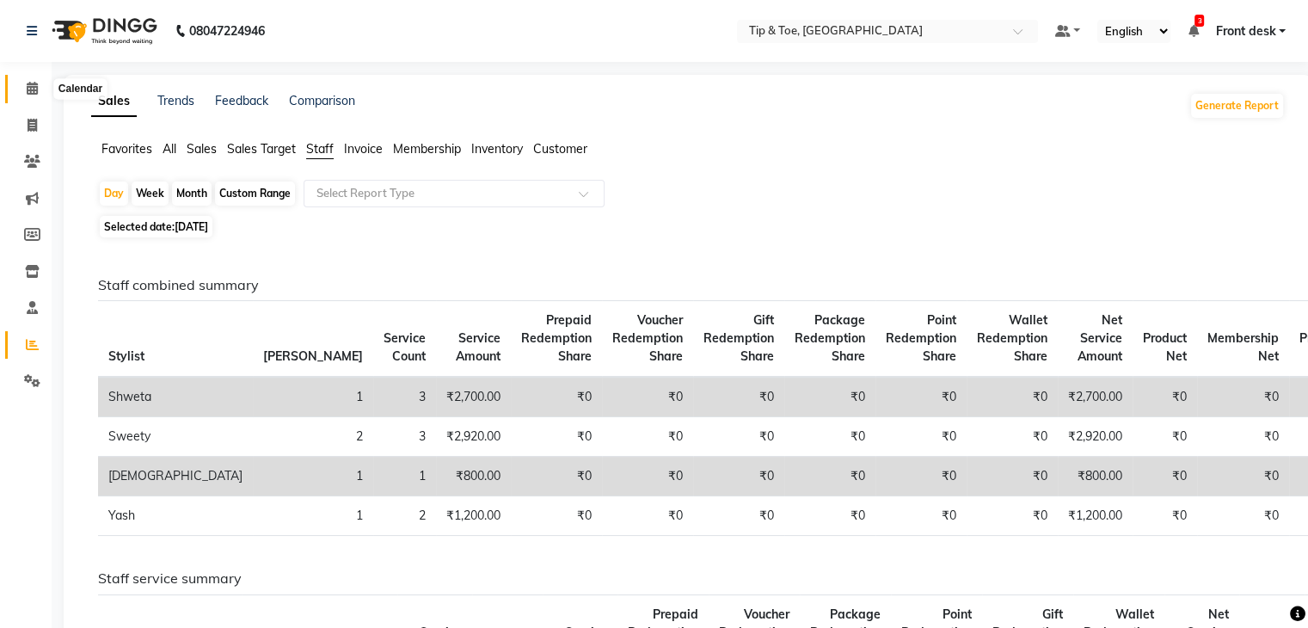
drag, startPoint x: 30, startPoint y: 86, endPoint x: 55, endPoint y: 95, distance: 26.7
click at [30, 86] on icon at bounding box center [32, 88] width 11 height 13
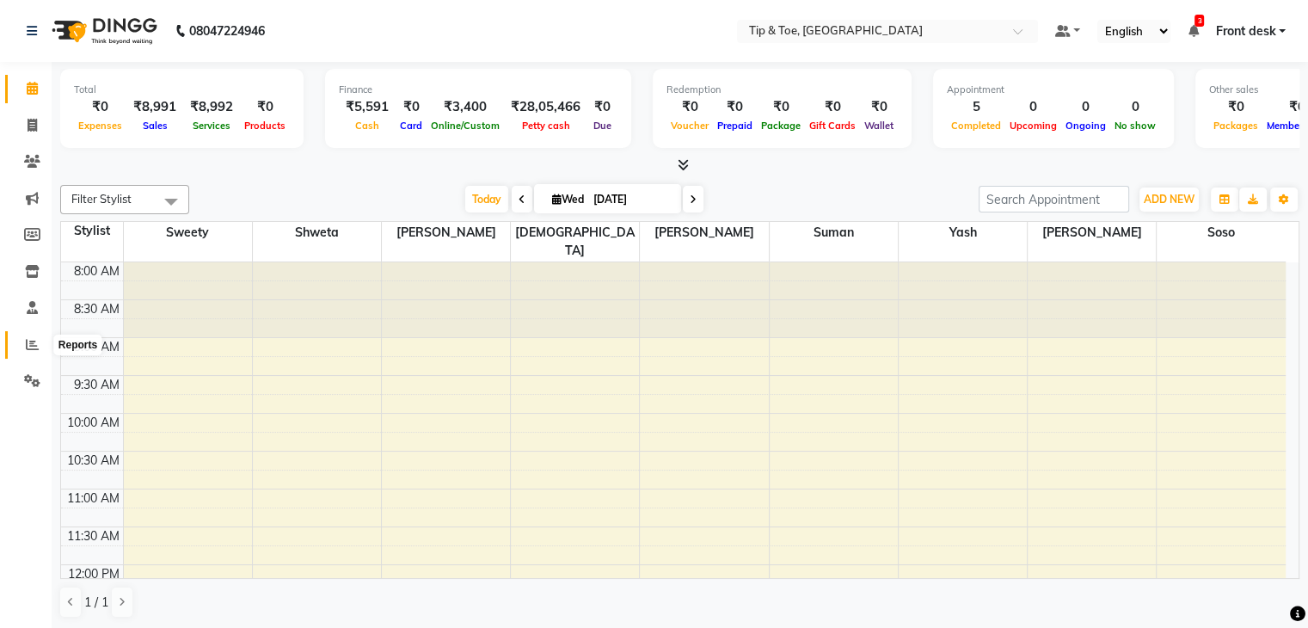
click at [22, 345] on span at bounding box center [32, 345] width 30 height 20
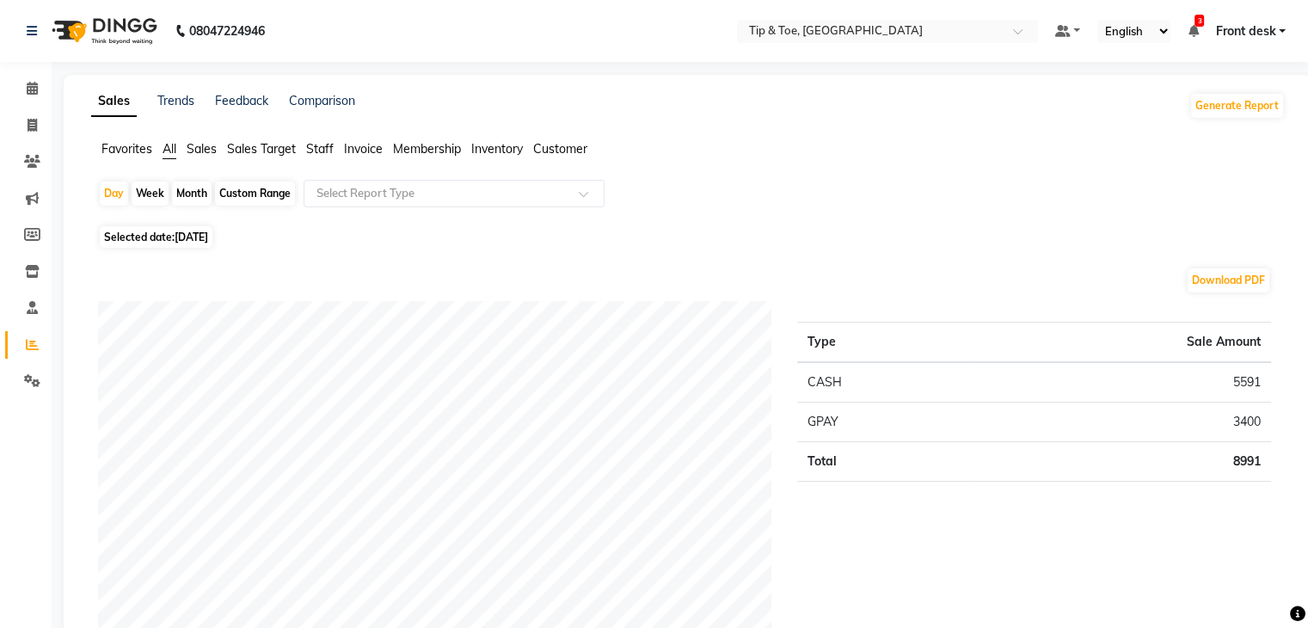
click at [202, 160] on div "Favorites All Sales Sales Target Staff Invoice Membership Inventory Customer" at bounding box center [687, 156] width 1219 height 33
click at [202, 154] on span "Sales" at bounding box center [202, 148] width 30 height 15
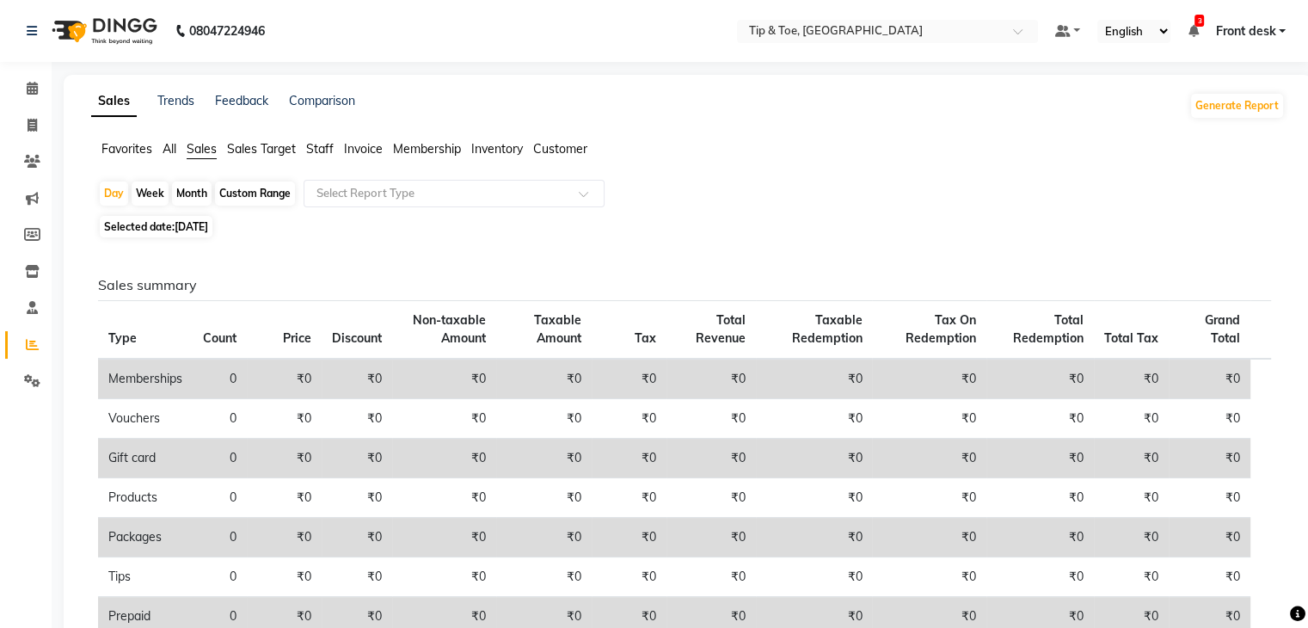
click at [318, 151] on span "Staff" at bounding box center [320, 148] width 28 height 15
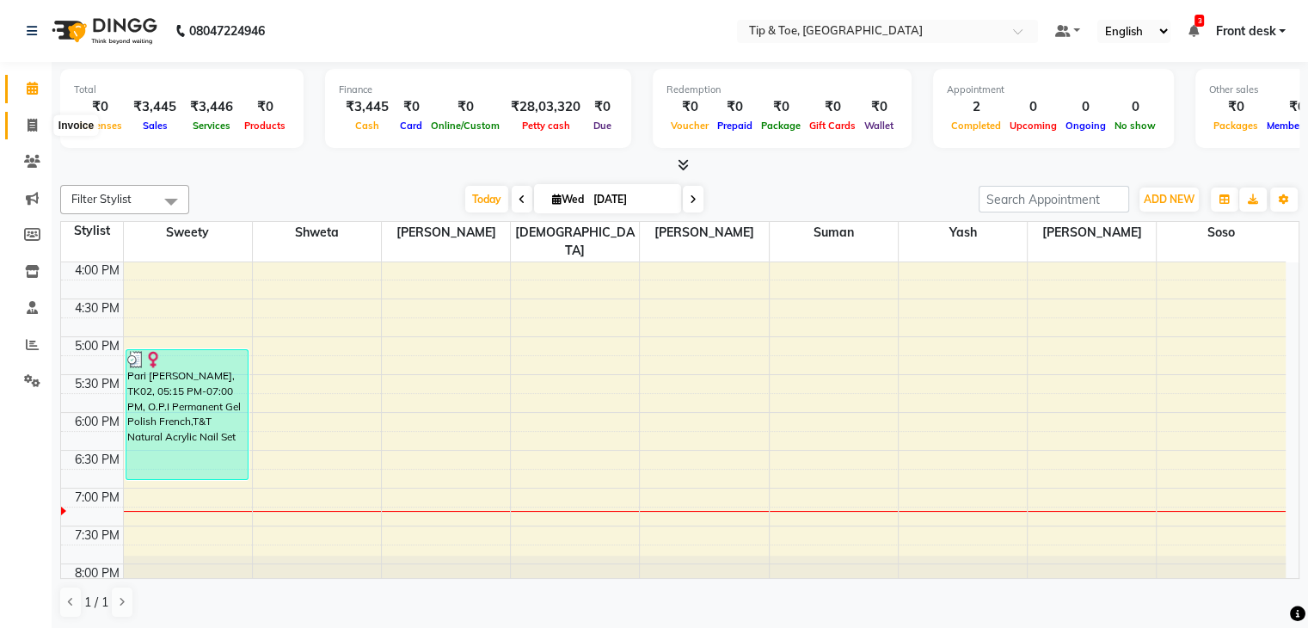
click at [21, 117] on span at bounding box center [32, 126] width 30 height 20
select select "service"
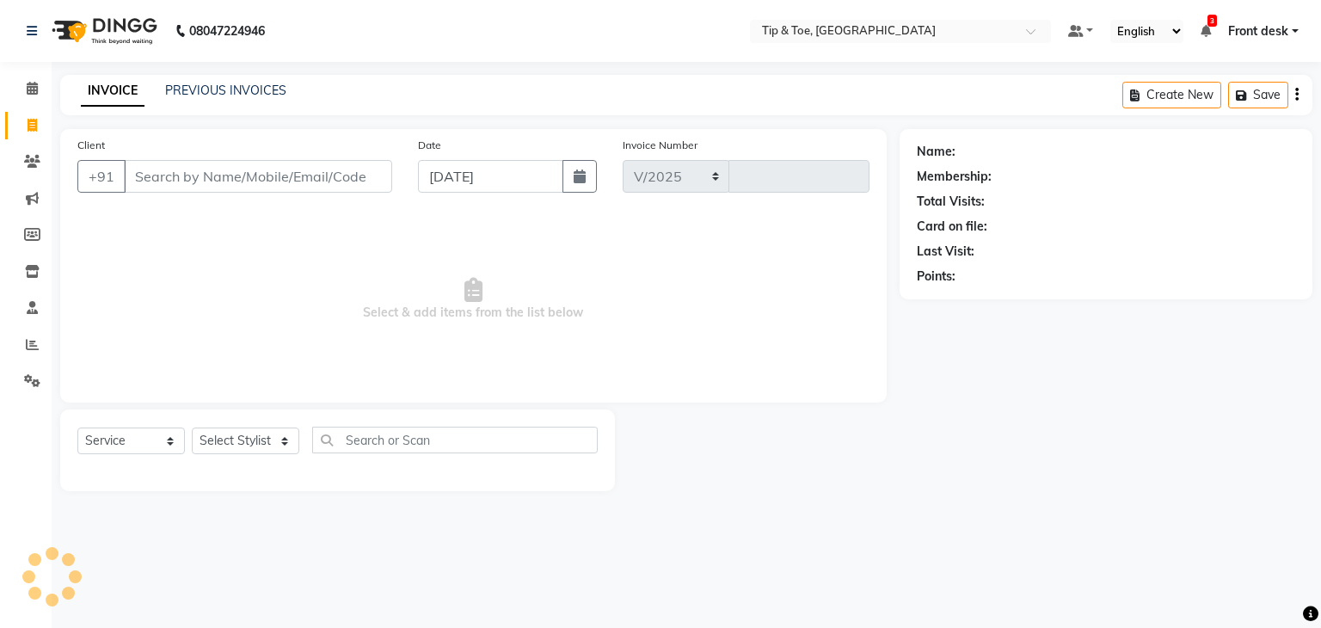
select select "5942"
type input "1072"
click at [245, 78] on div "INVOICE PREVIOUS INVOICES Create New Save" at bounding box center [686, 95] width 1252 height 40
click at [244, 97] on link "PREVIOUS INVOICES" at bounding box center [225, 90] width 121 height 15
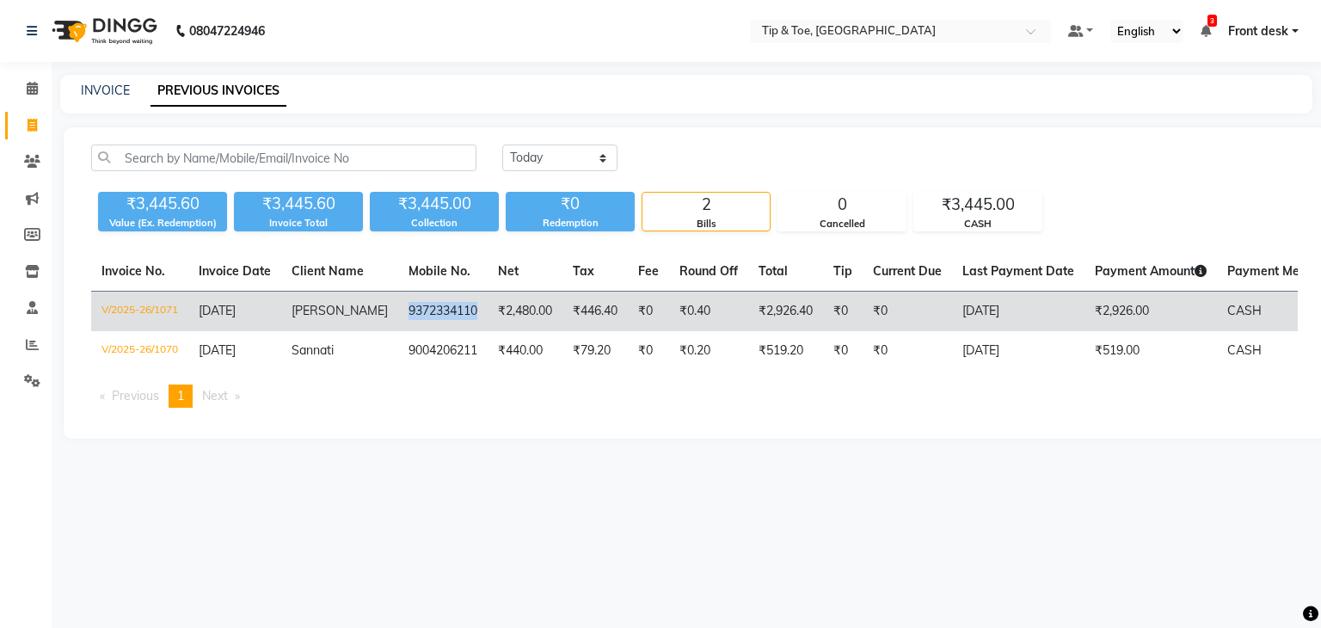
copy td "9372334110"
drag, startPoint x: 382, startPoint y: 307, endPoint x: 456, endPoint y: 317, distance: 74.7
click at [456, 317] on td "9372334110" at bounding box center [442, 311] width 89 height 40
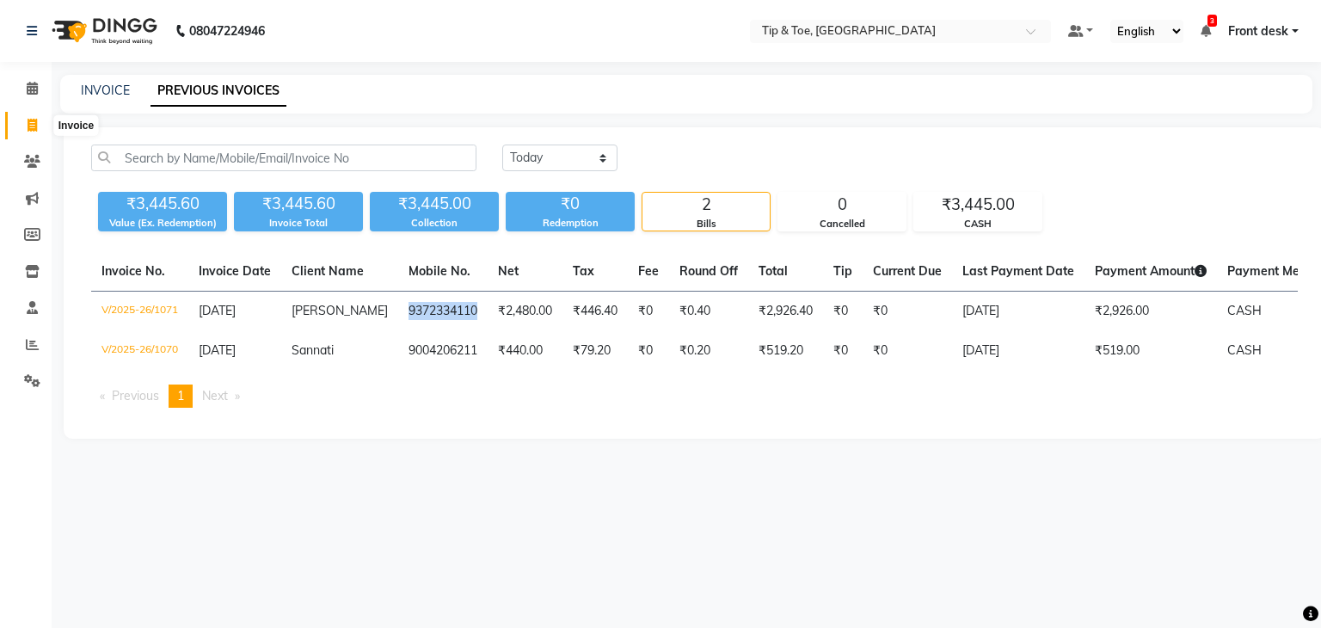
click at [33, 128] on icon at bounding box center [32, 125] width 9 height 13
select select "service"
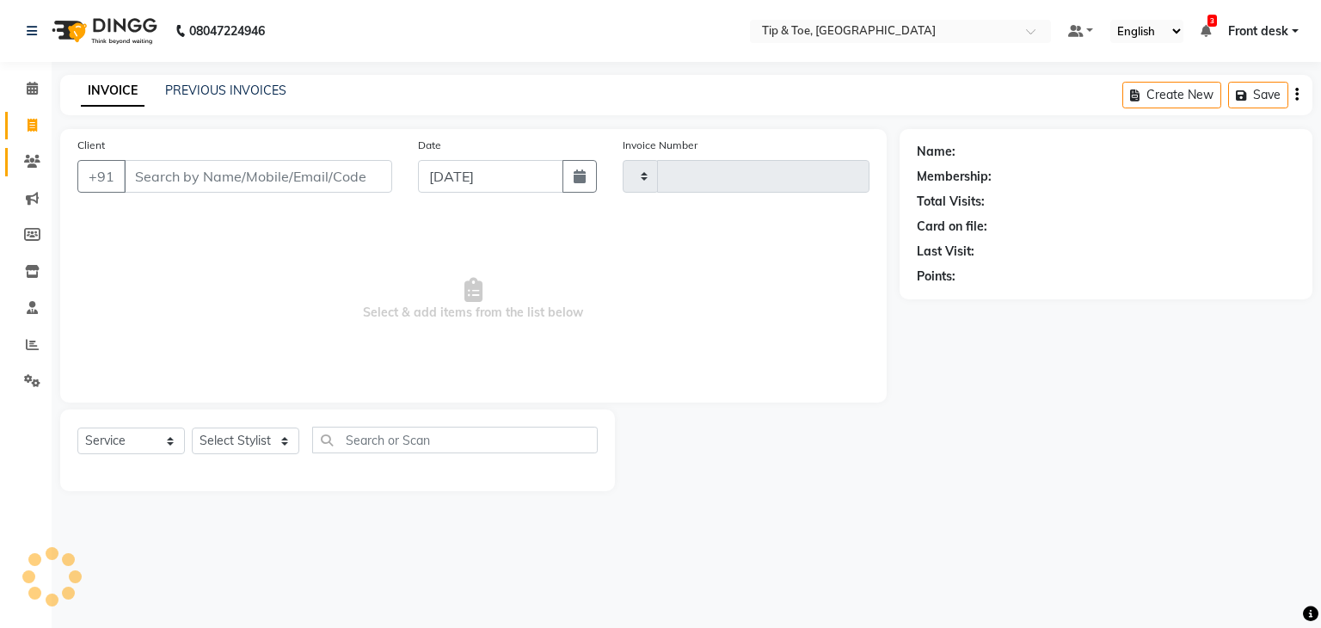
type input "1072"
select select "5942"
click at [21, 156] on span at bounding box center [32, 162] width 30 height 20
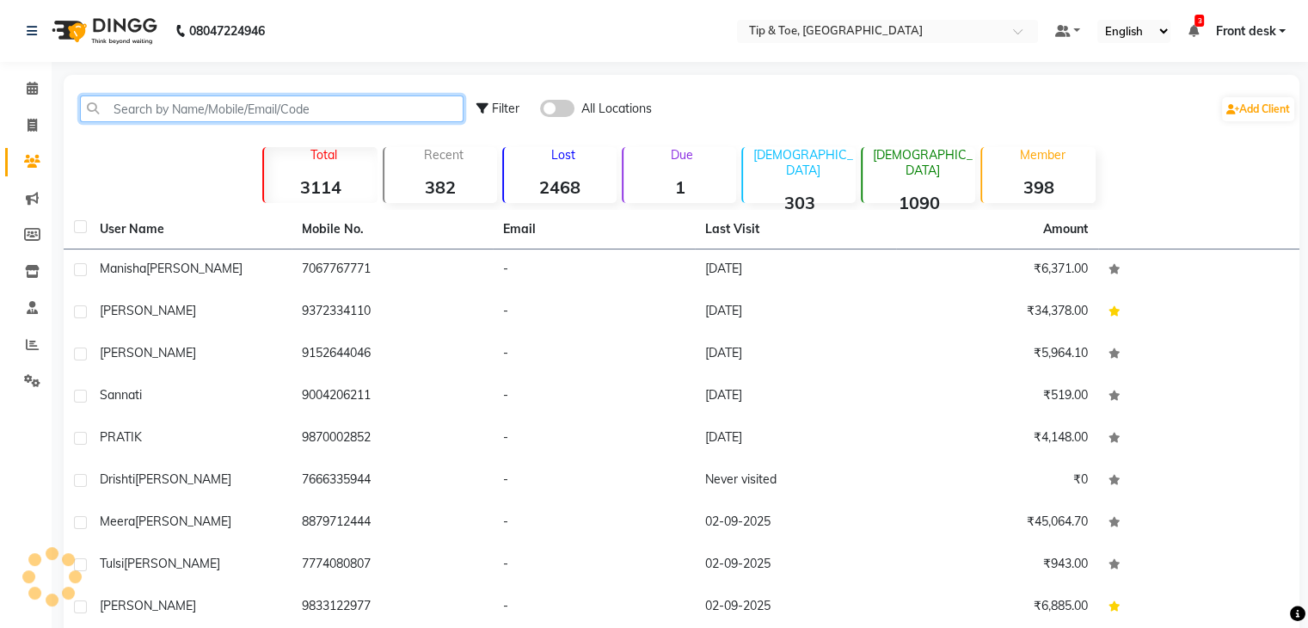
click at [173, 114] on input "text" at bounding box center [271, 108] width 383 height 27
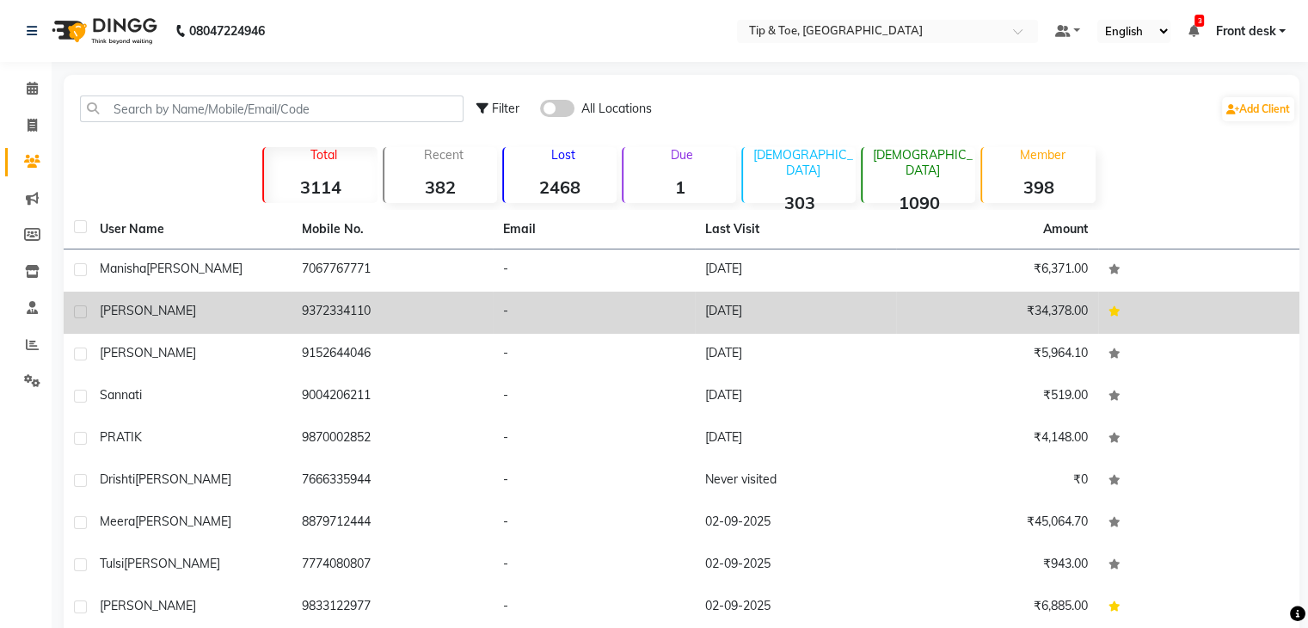
click at [197, 314] on div "[PERSON_NAME]" at bounding box center [190, 311] width 181 height 18
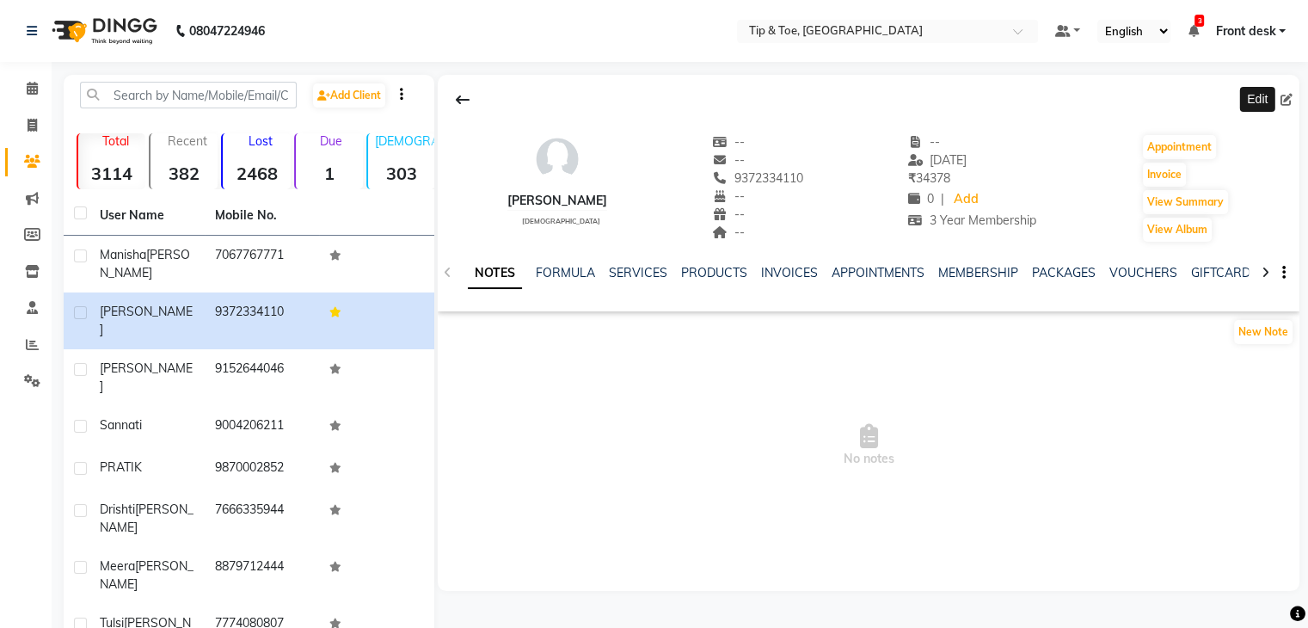
click at [1282, 99] on icon at bounding box center [1286, 100] width 12 height 12
select select "[DEMOGRAPHIC_DATA]"
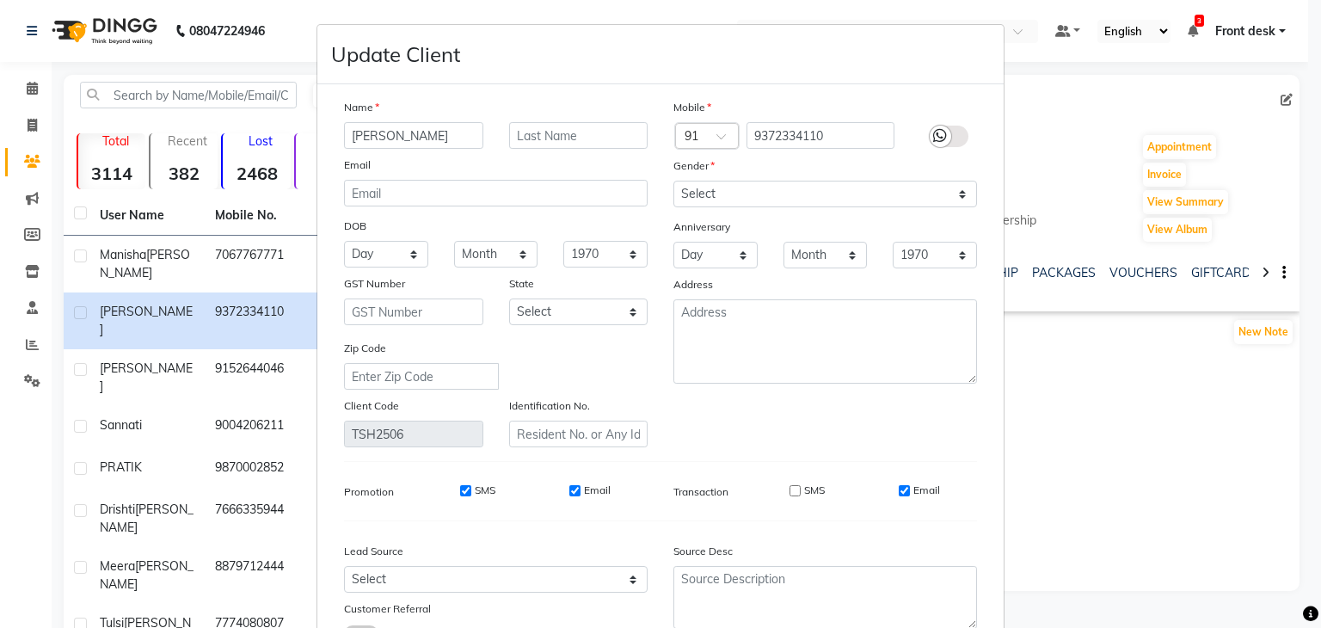
click at [409, 138] on input "[PERSON_NAME]" at bounding box center [413, 135] width 139 height 27
click at [369, 132] on input "[PERSON_NAME]" at bounding box center [413, 135] width 139 height 27
click at [362, 133] on input "[PERSON_NAME]" at bounding box center [413, 135] width 139 height 27
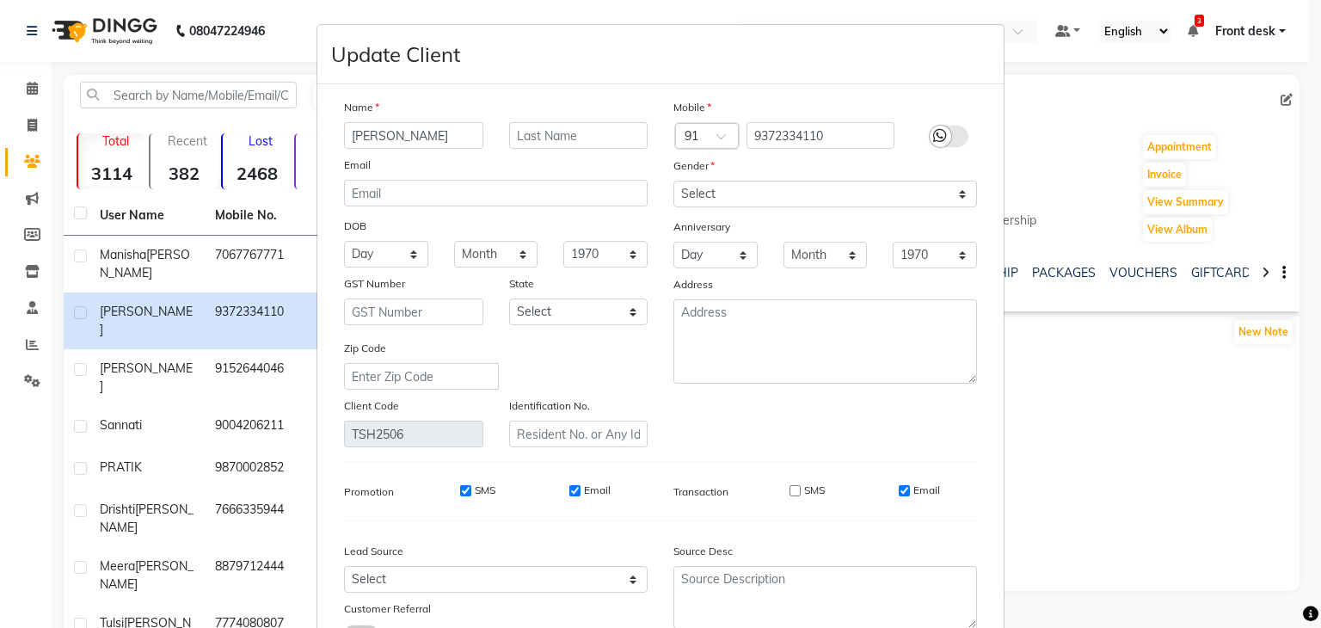
click at [362, 133] on input "[PERSON_NAME]" at bounding box center [413, 135] width 139 height 27
click at [364, 134] on input "[PERSON_NAME]" at bounding box center [413, 135] width 139 height 27
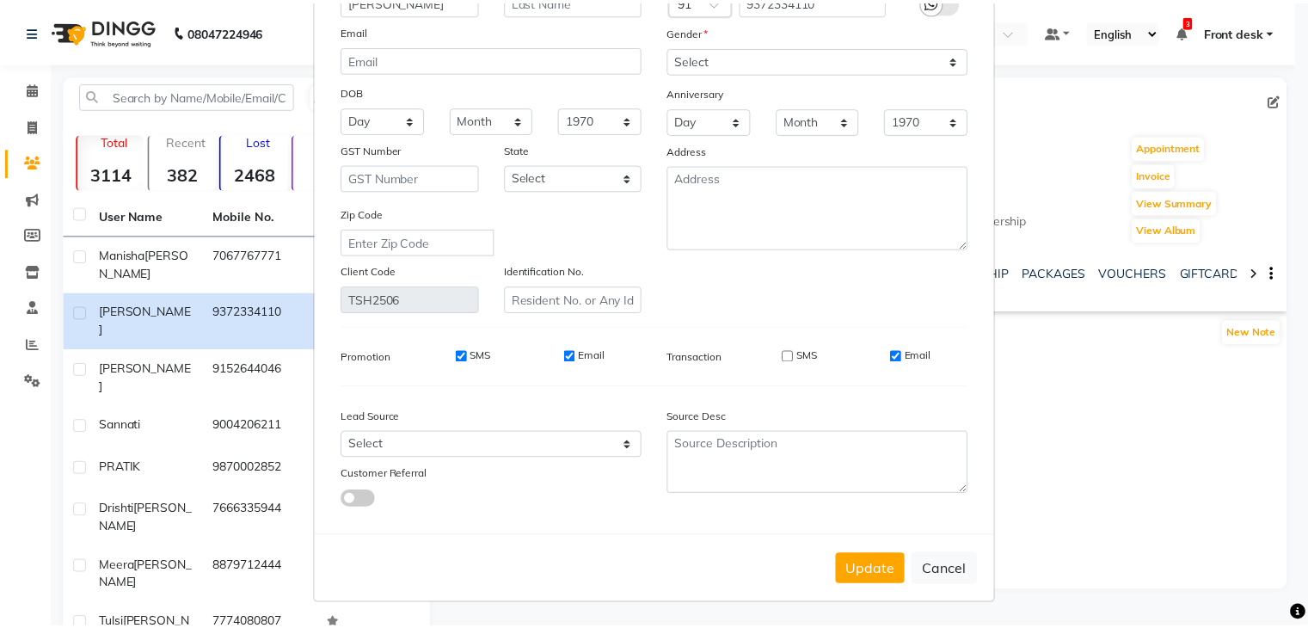
scroll to position [144, 0]
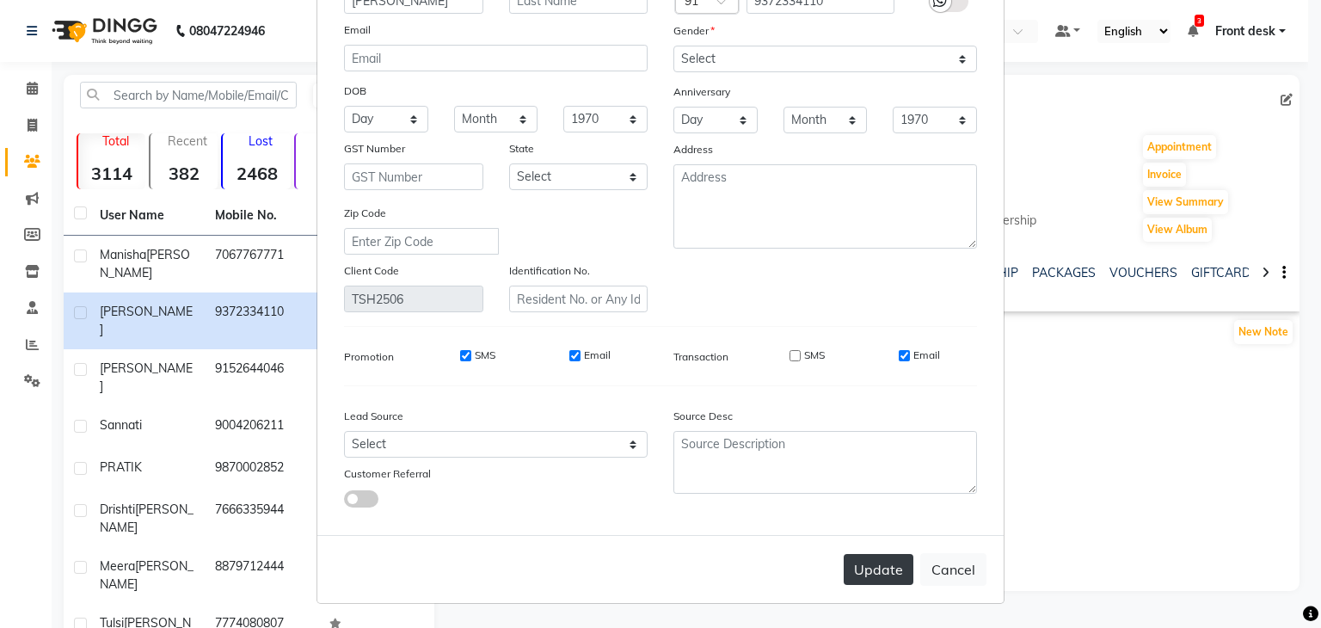
type input "[PERSON_NAME]"
click at [863, 560] on button "Update" at bounding box center [878, 569] width 70 height 31
select select
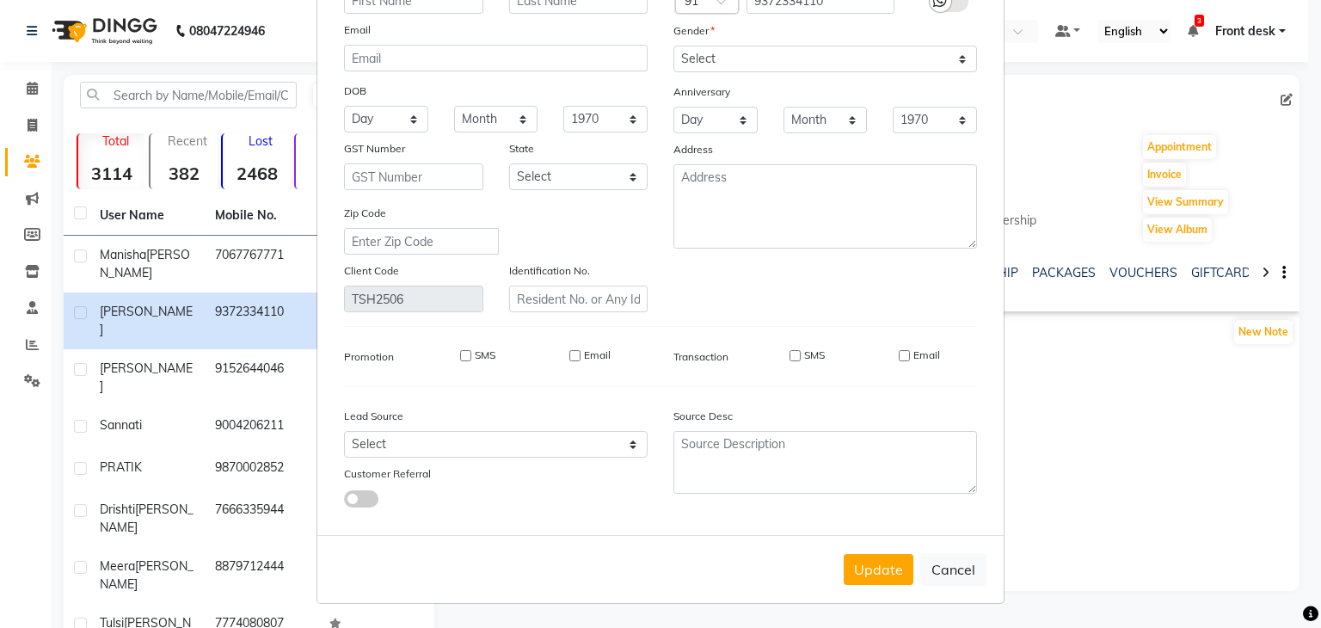
select select
checkbox input "false"
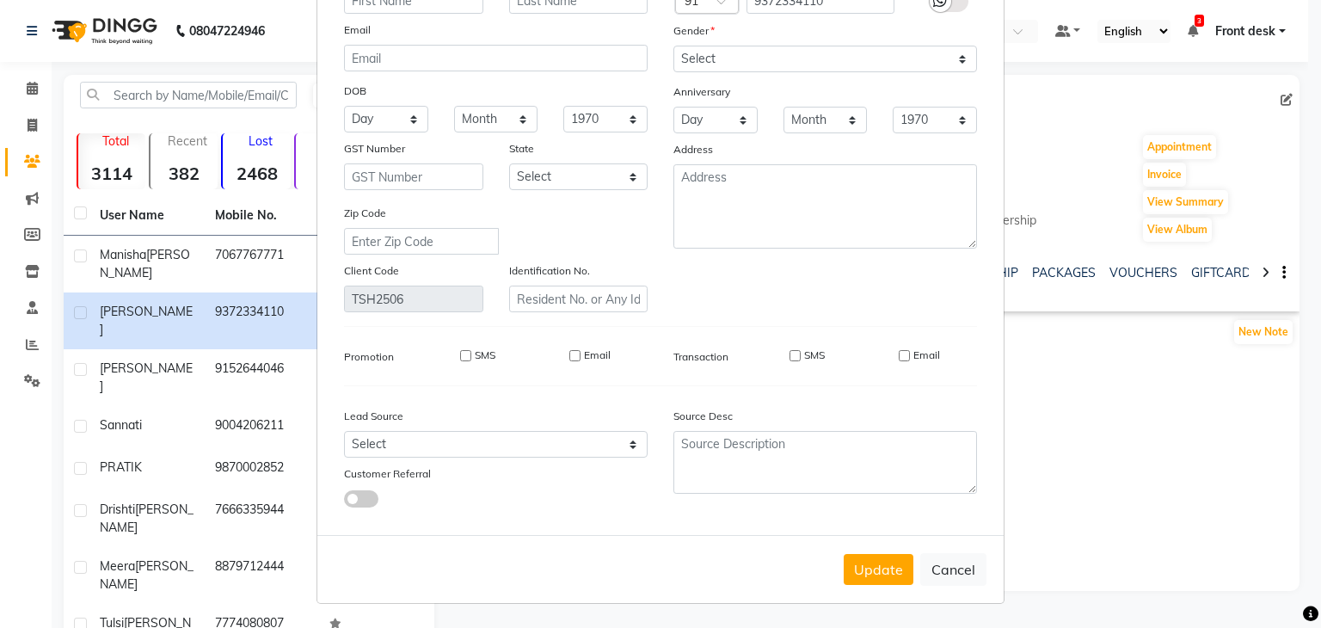
checkbox input "false"
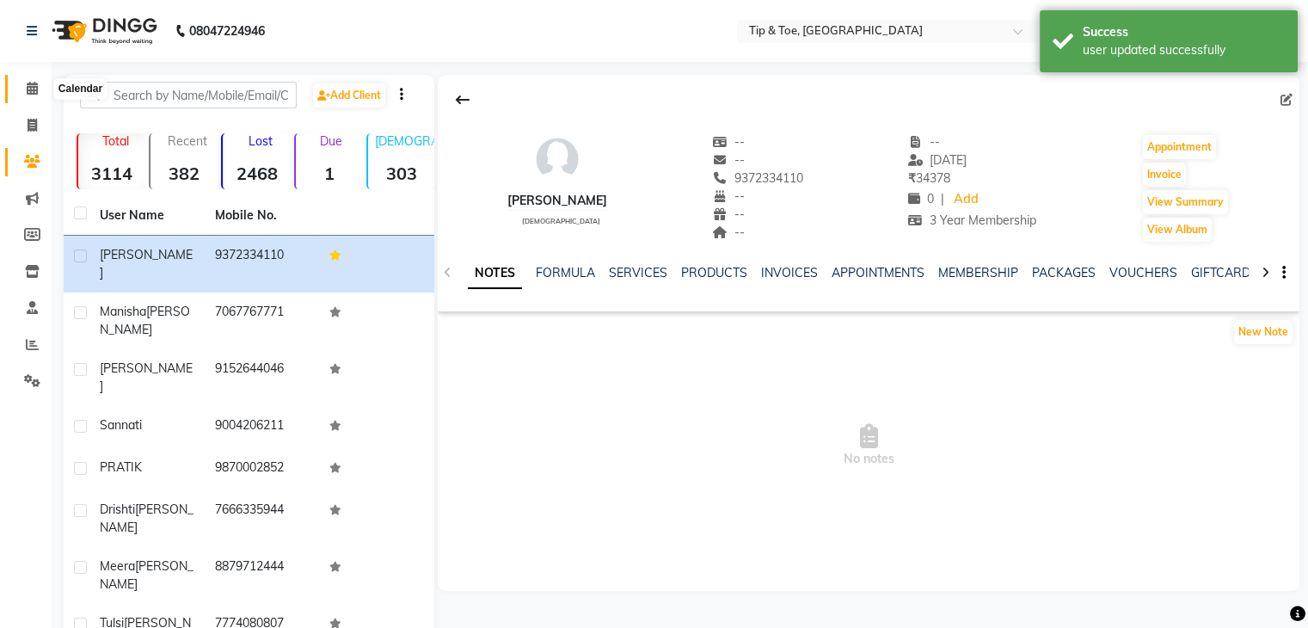
drag, startPoint x: 24, startPoint y: 90, endPoint x: 71, endPoint y: 92, distance: 46.5
click at [24, 90] on span at bounding box center [32, 89] width 30 height 20
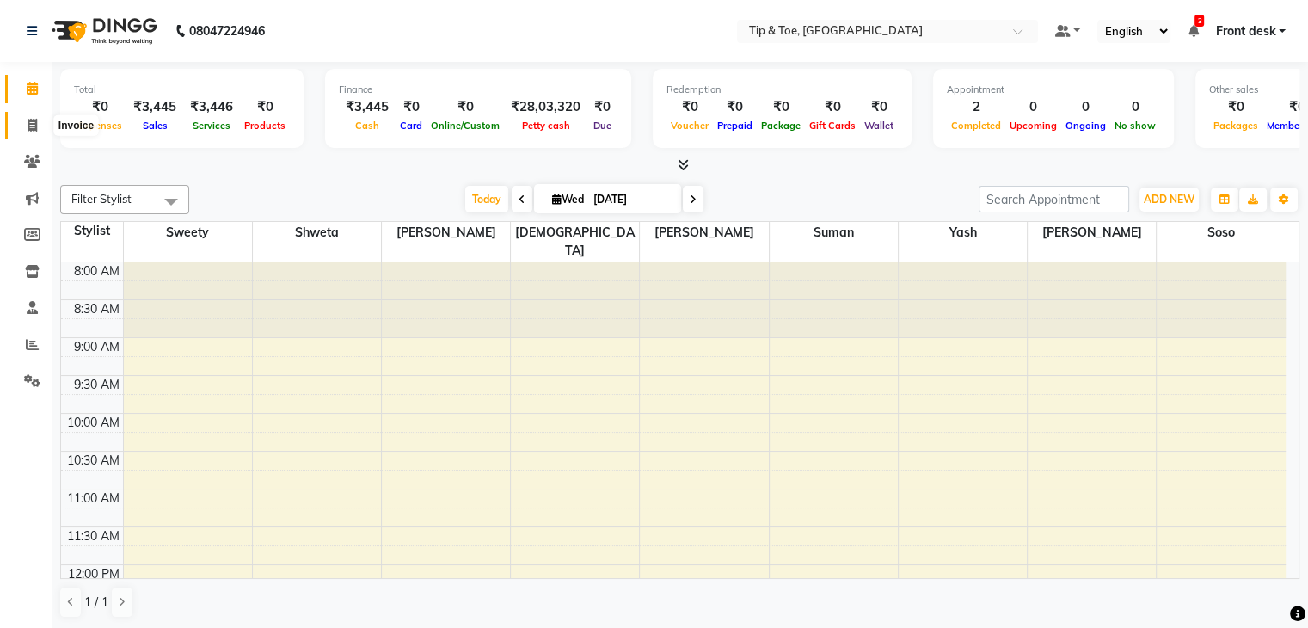
click at [31, 129] on icon at bounding box center [32, 125] width 9 height 13
select select "service"
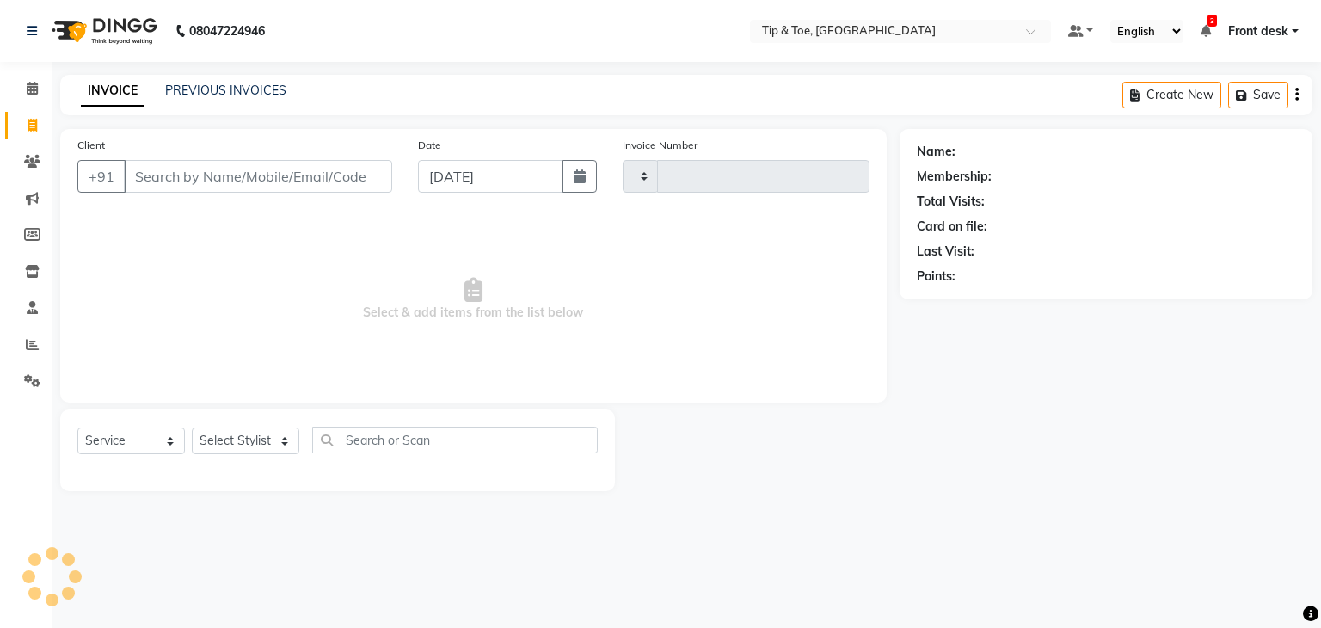
type input "1074"
select select "5942"
click at [224, 169] on input "Client" at bounding box center [258, 176] width 268 height 33
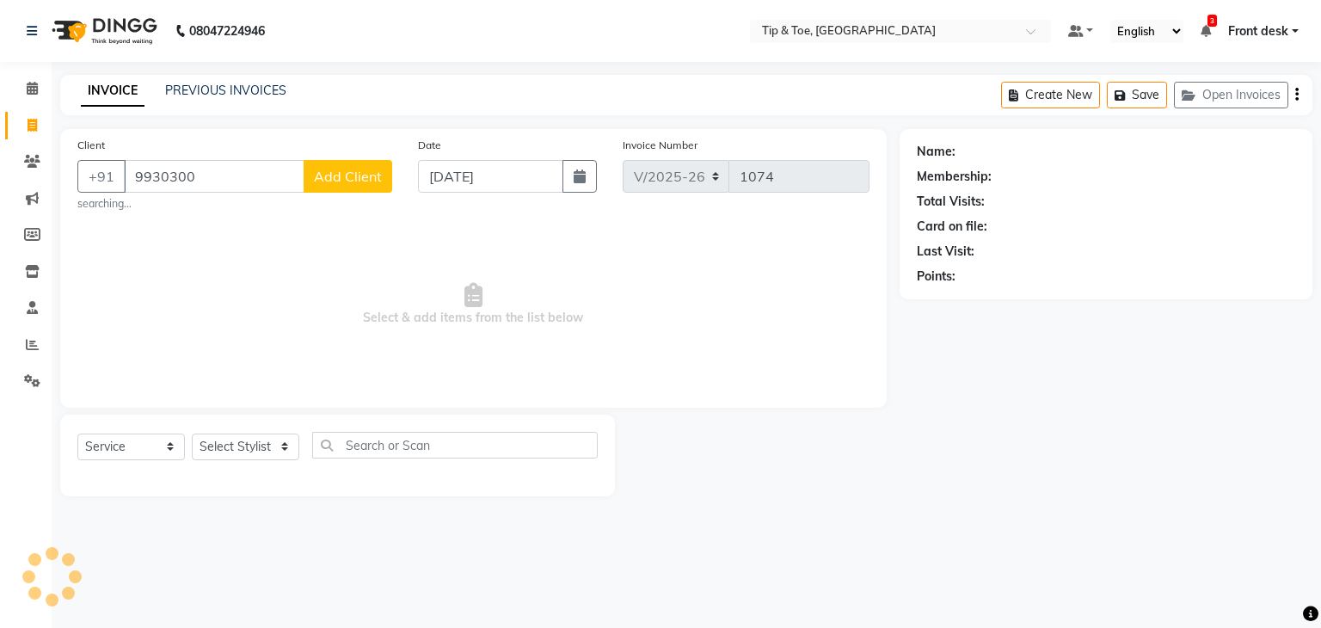
type input "9930300"
click at [228, 447] on select "Select Stylist Front desk [PERSON_NAME] [PERSON_NAME] shweta [PERSON_NAME] [PER…" at bounding box center [245, 446] width 107 height 27
select select "68799"
click at [192, 434] on select "Select Stylist Front desk [PERSON_NAME] [PERSON_NAME] shweta [PERSON_NAME] [PER…" at bounding box center [245, 446] width 107 height 27
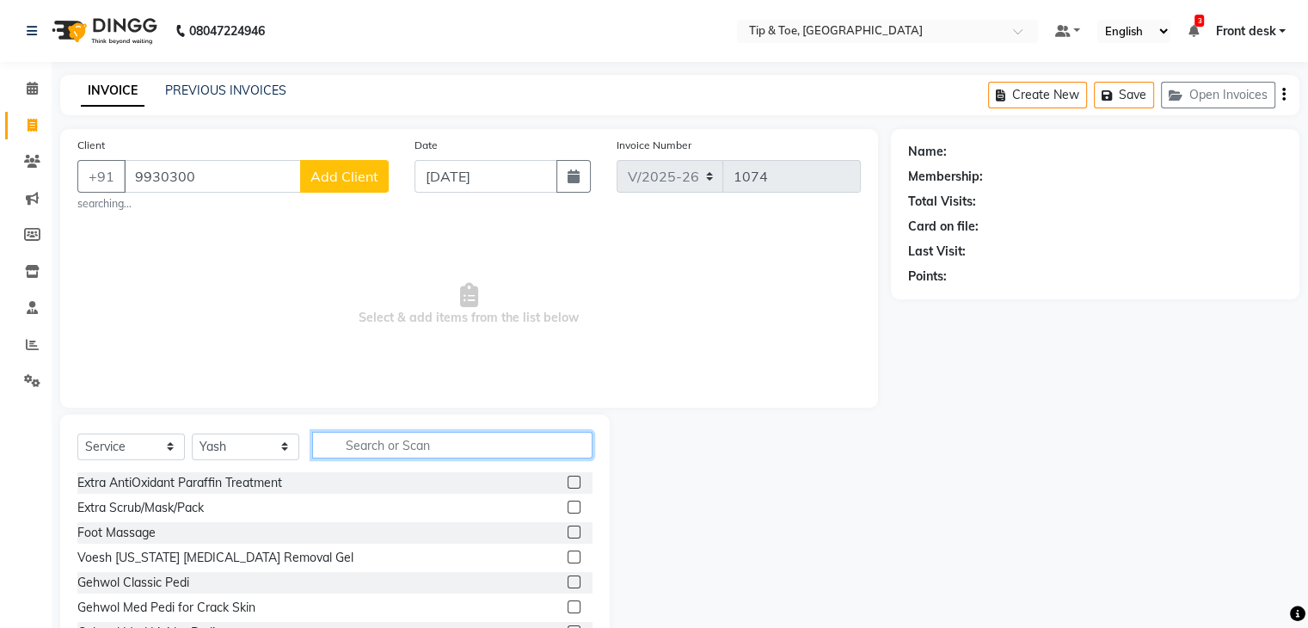
click at [356, 456] on input "text" at bounding box center [452, 445] width 280 height 27
type input "cut"
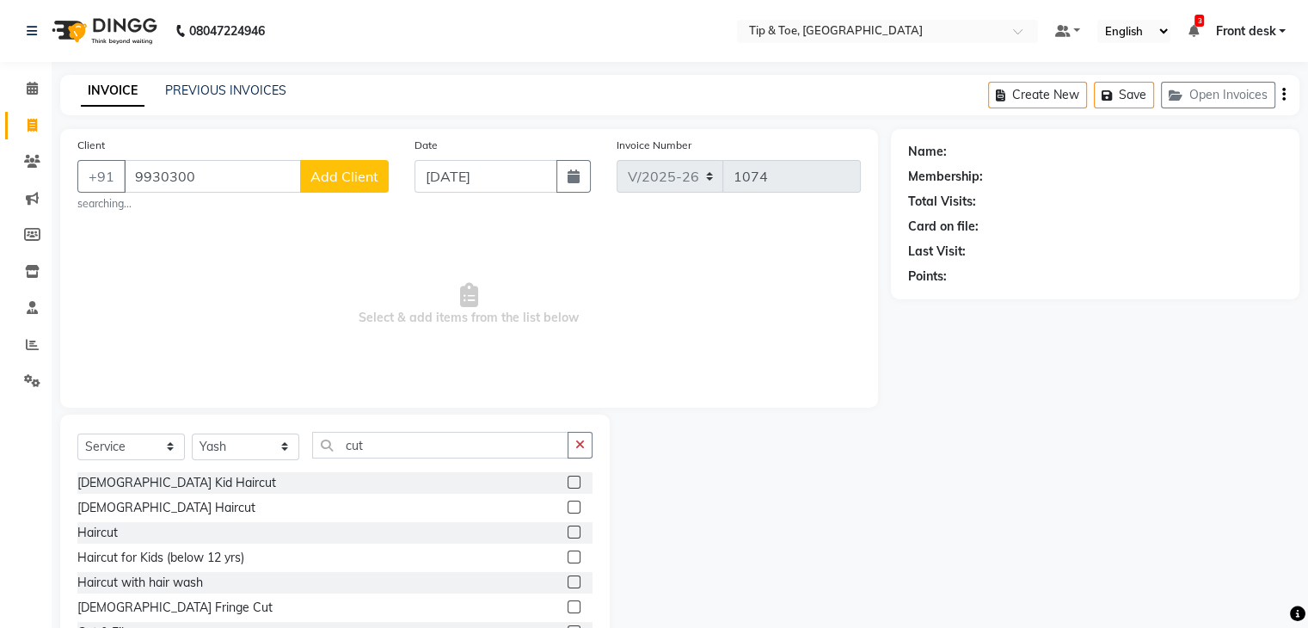
click at [567, 530] on label at bounding box center [573, 531] width 13 height 13
click at [567, 530] on input "checkbox" at bounding box center [572, 532] width 11 height 11
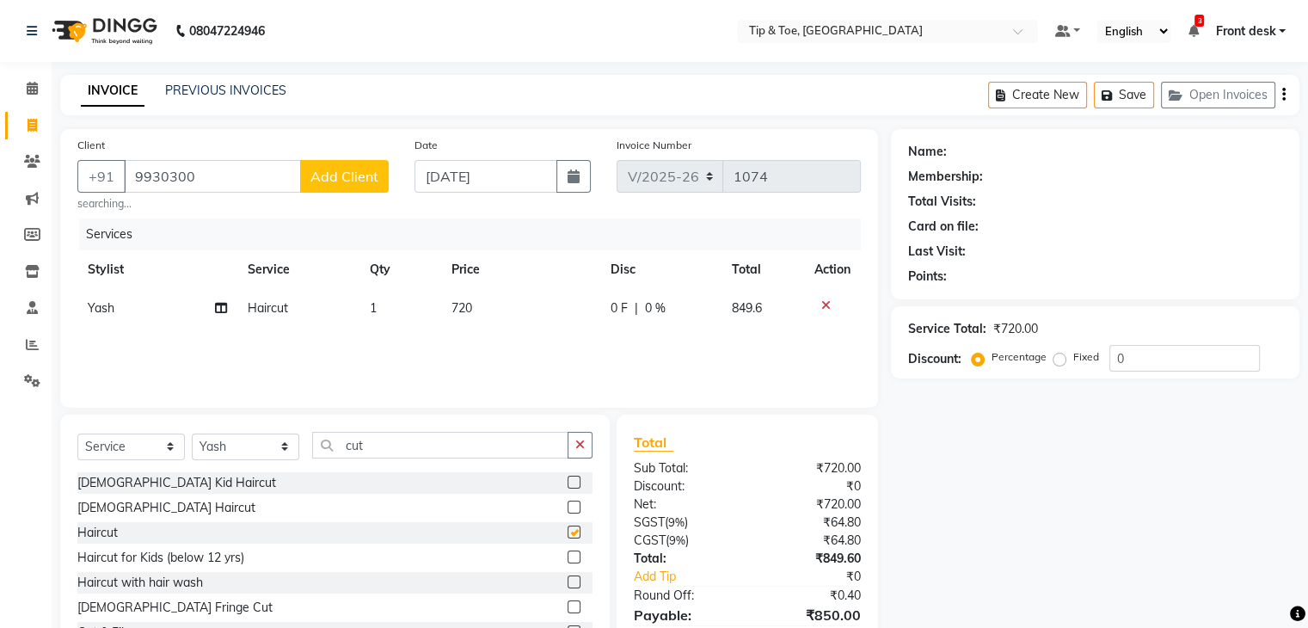
checkbox input "false"
click at [462, 309] on span "720" at bounding box center [461, 307] width 21 height 15
select select "68799"
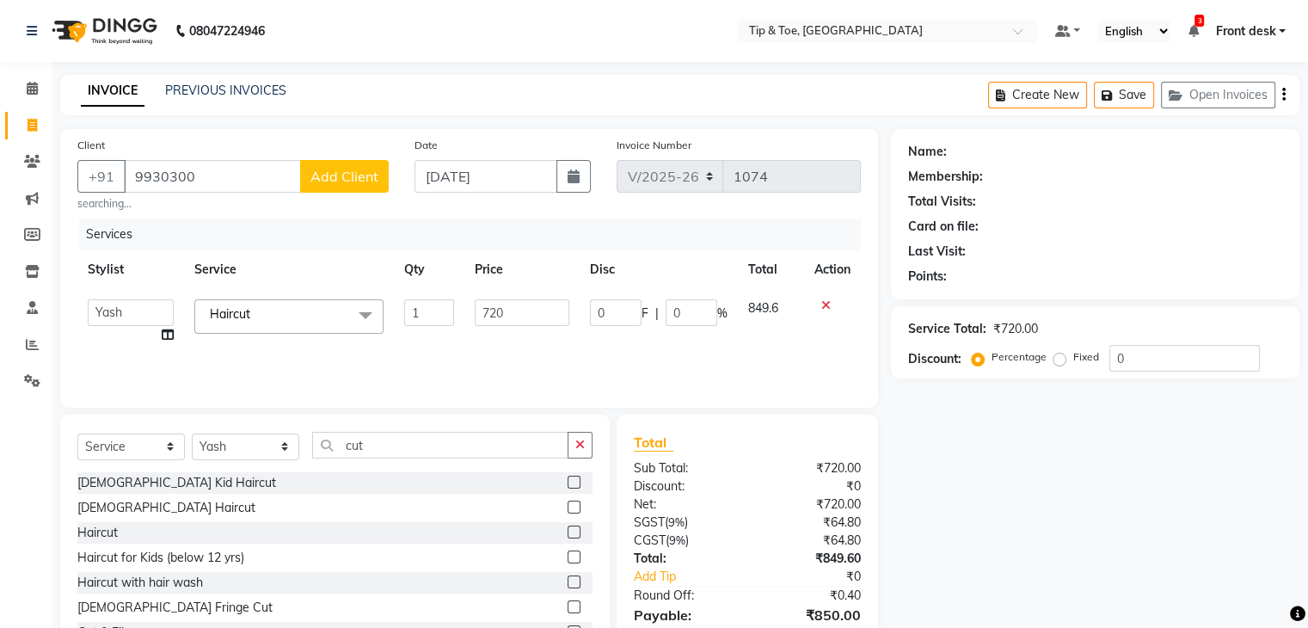
click at [462, 309] on td "1" at bounding box center [429, 321] width 71 height 65
click at [488, 317] on input "720" at bounding box center [522, 312] width 95 height 27
type input "799"
click at [398, 344] on div "Services Stylist Service Qty Price Disc Total Action Front desk [PERSON_NAME] […" at bounding box center [468, 304] width 783 height 172
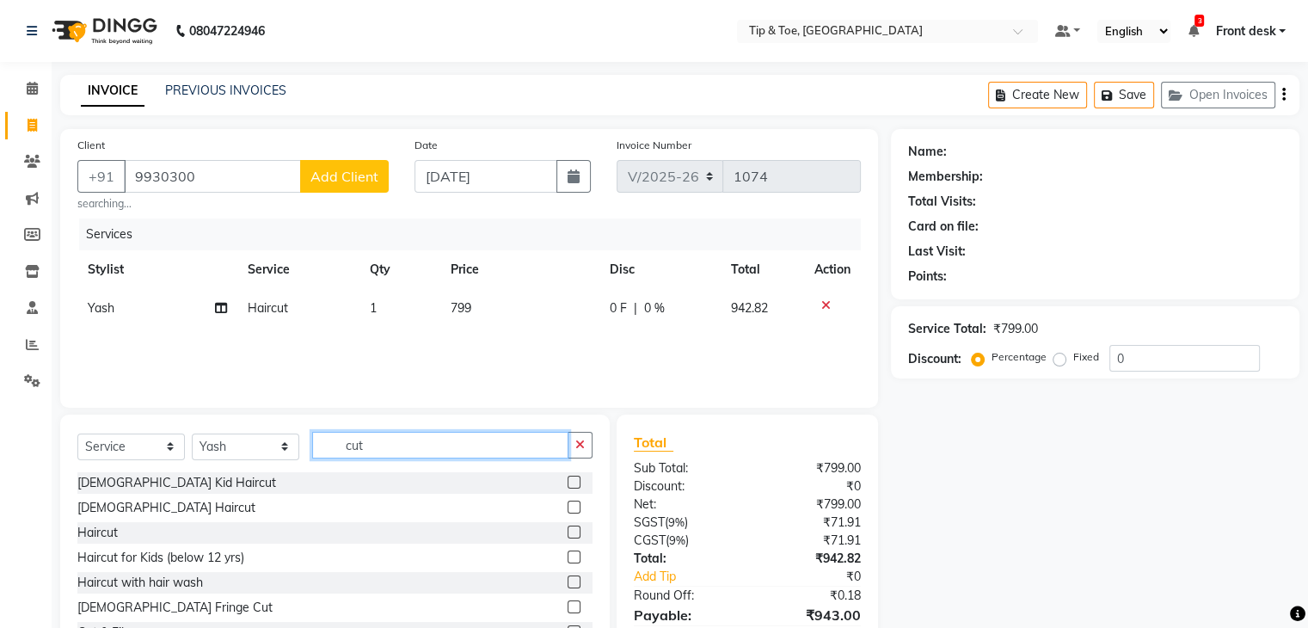
click at [351, 445] on input "cut" at bounding box center [440, 445] width 256 height 27
type input "bear"
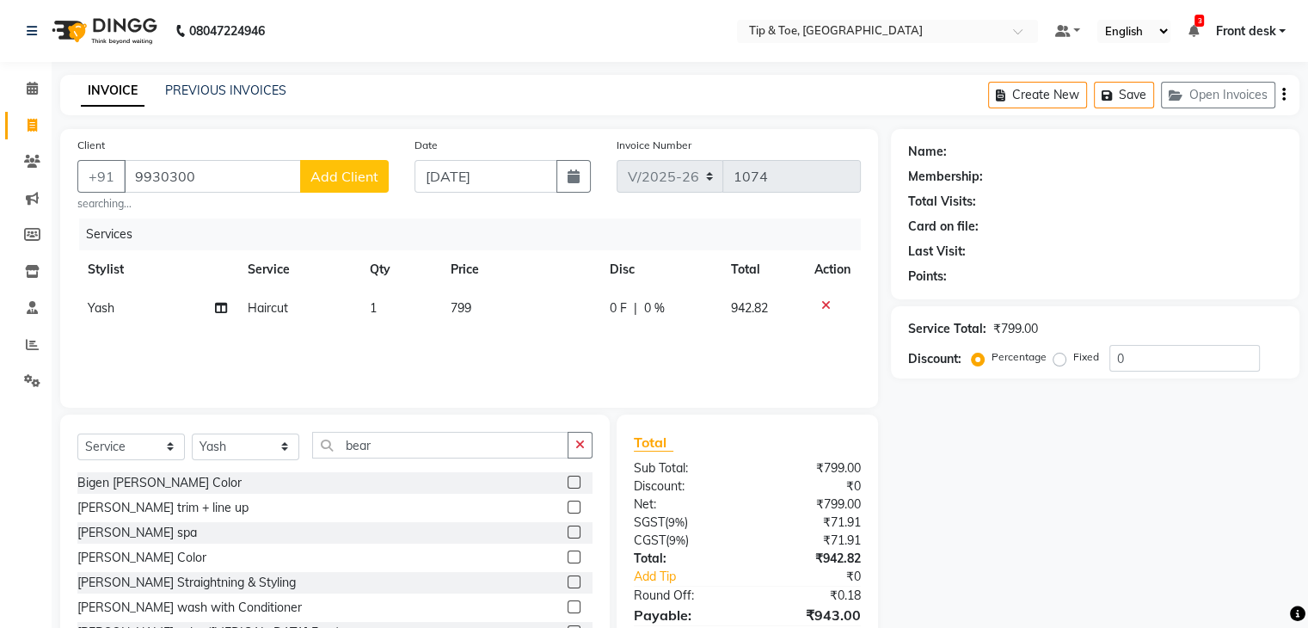
click at [567, 506] on label at bounding box center [573, 506] width 13 height 13
click at [567, 506] on input "checkbox" at bounding box center [572, 507] width 11 height 11
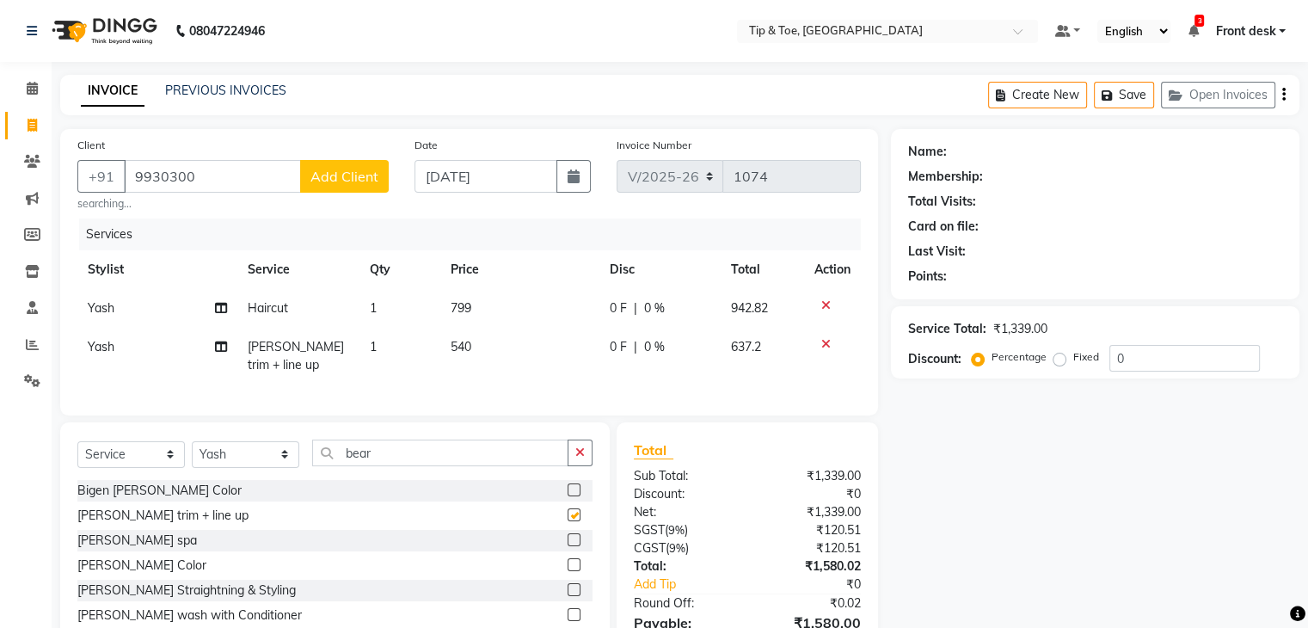
checkbox input "false"
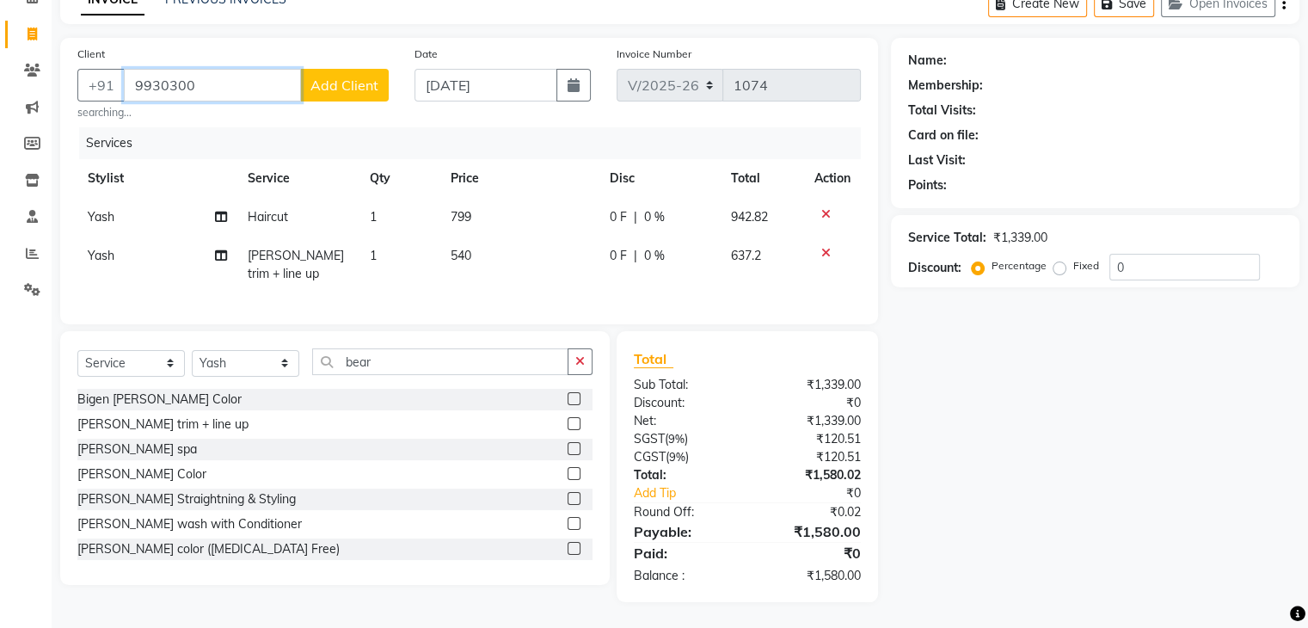
click at [166, 69] on input "9930300" at bounding box center [212, 85] width 177 height 33
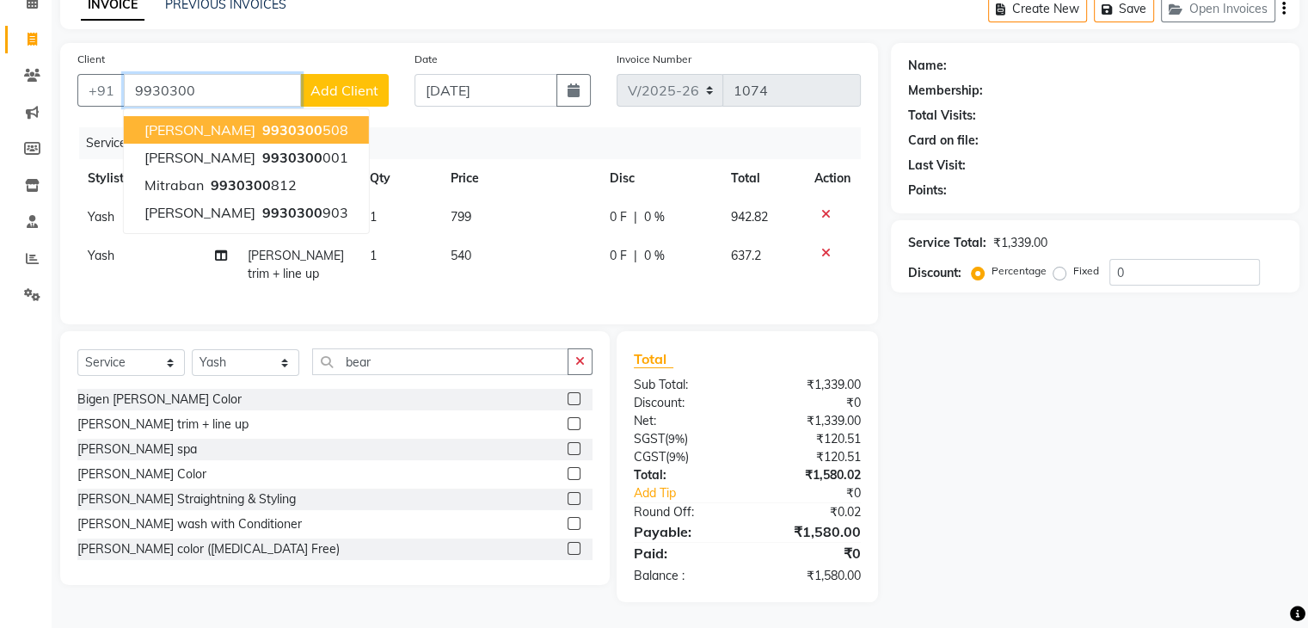
scroll to position [100, 0]
click at [176, 121] on span "[PERSON_NAME]" at bounding box center [199, 129] width 111 height 17
type input "9930300508"
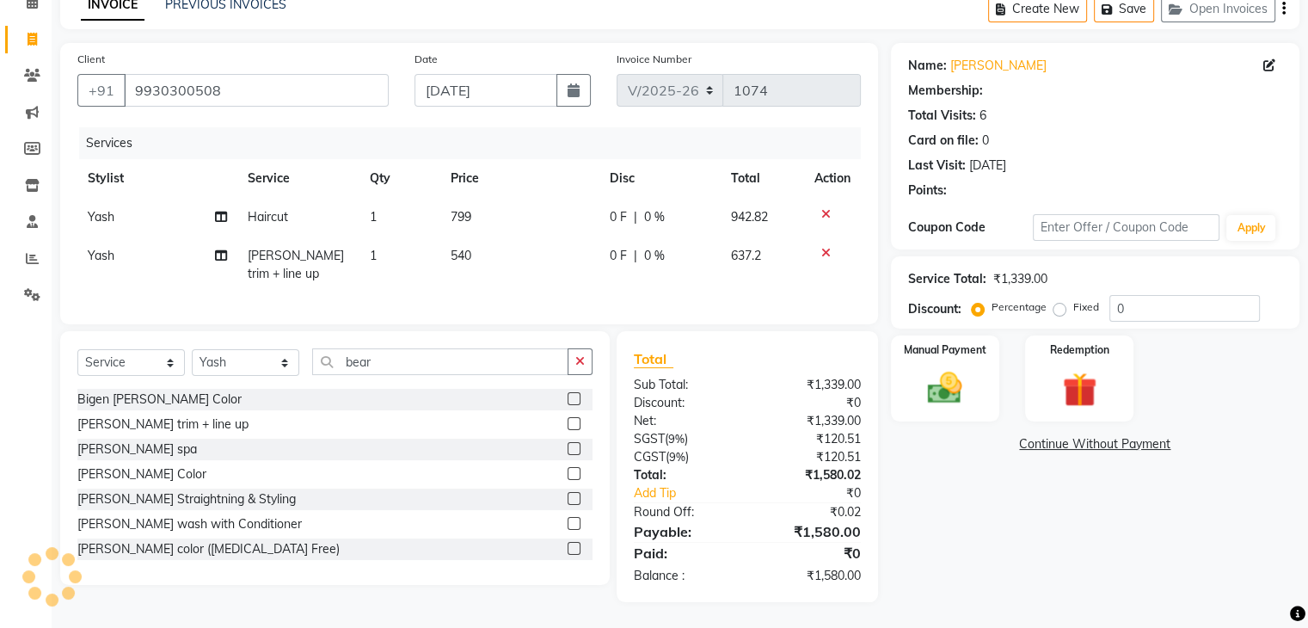
select select "1: Object"
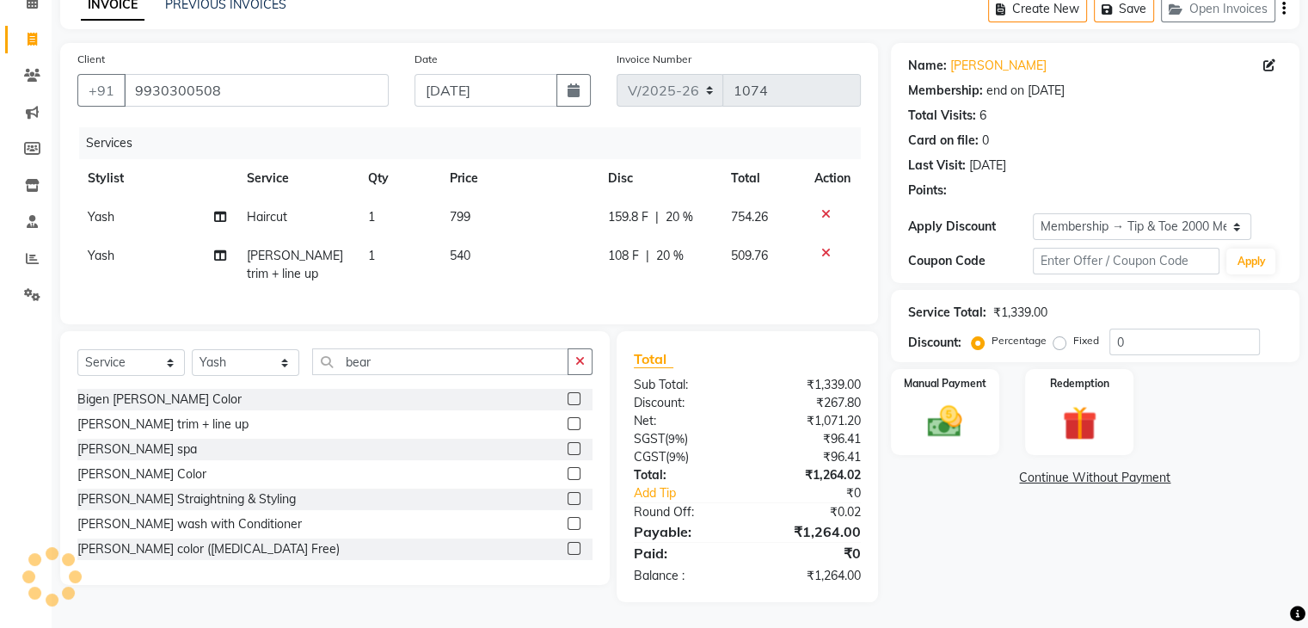
type input "20"
click at [949, 402] on img at bounding box center [945, 422] width 58 height 41
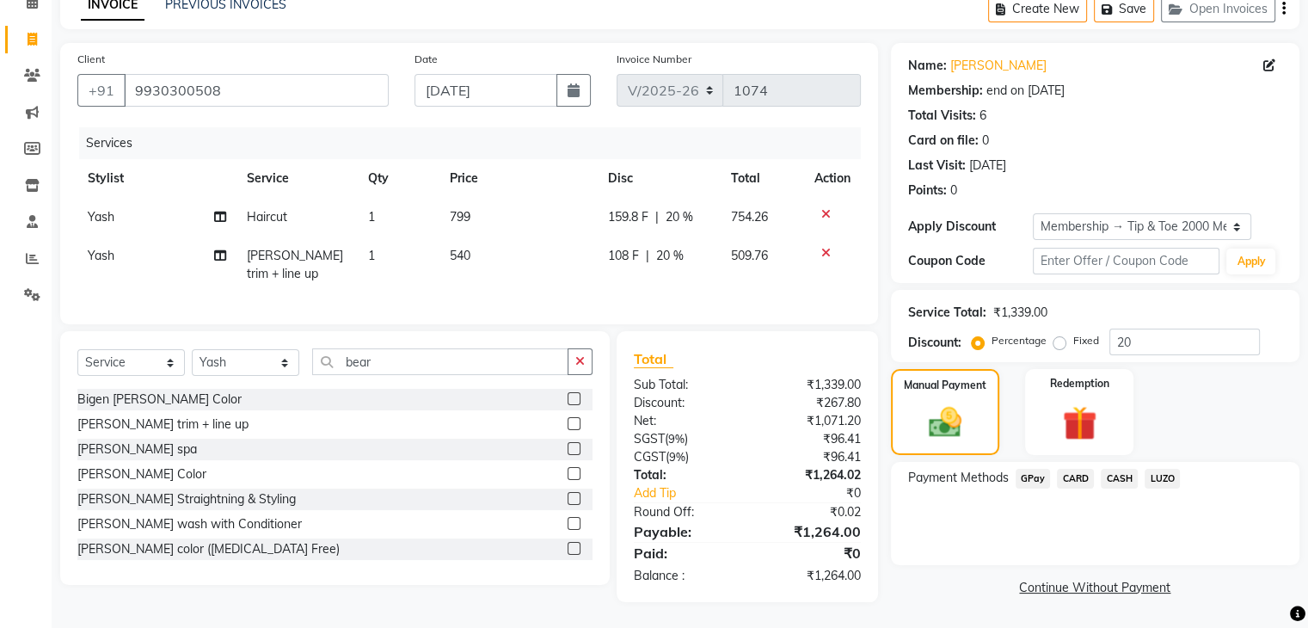
click at [1028, 469] on span "GPay" at bounding box center [1032, 479] width 35 height 20
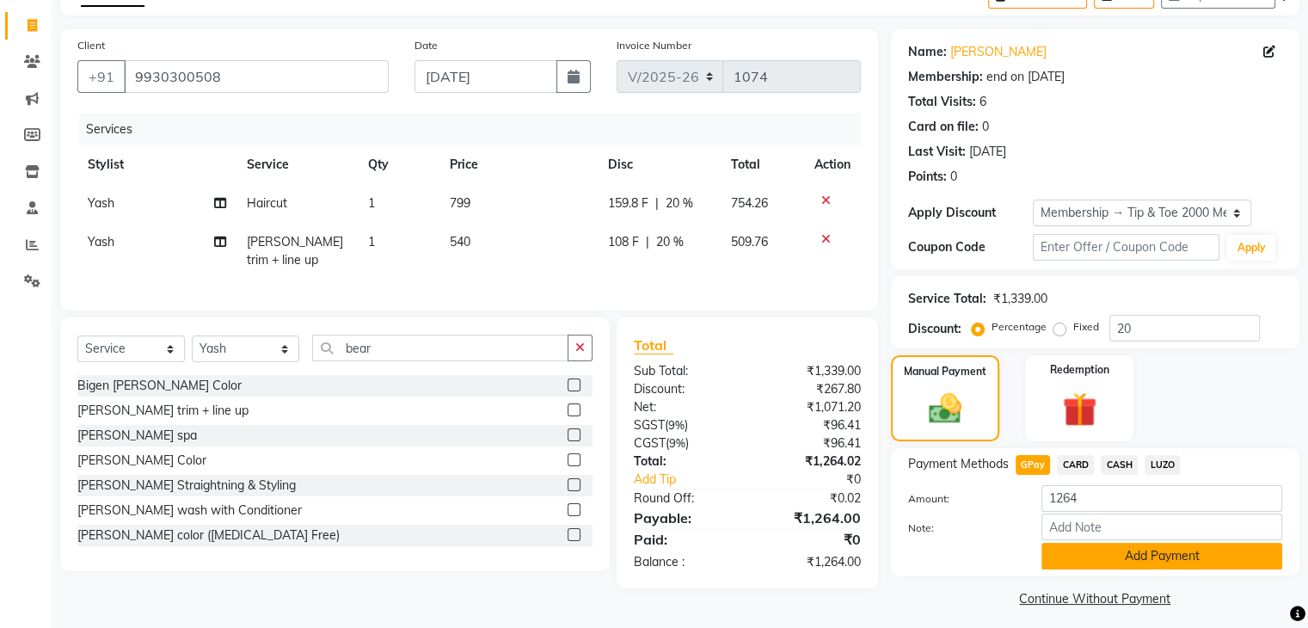
click at [1114, 558] on button "Add Payment" at bounding box center [1161, 556] width 241 height 27
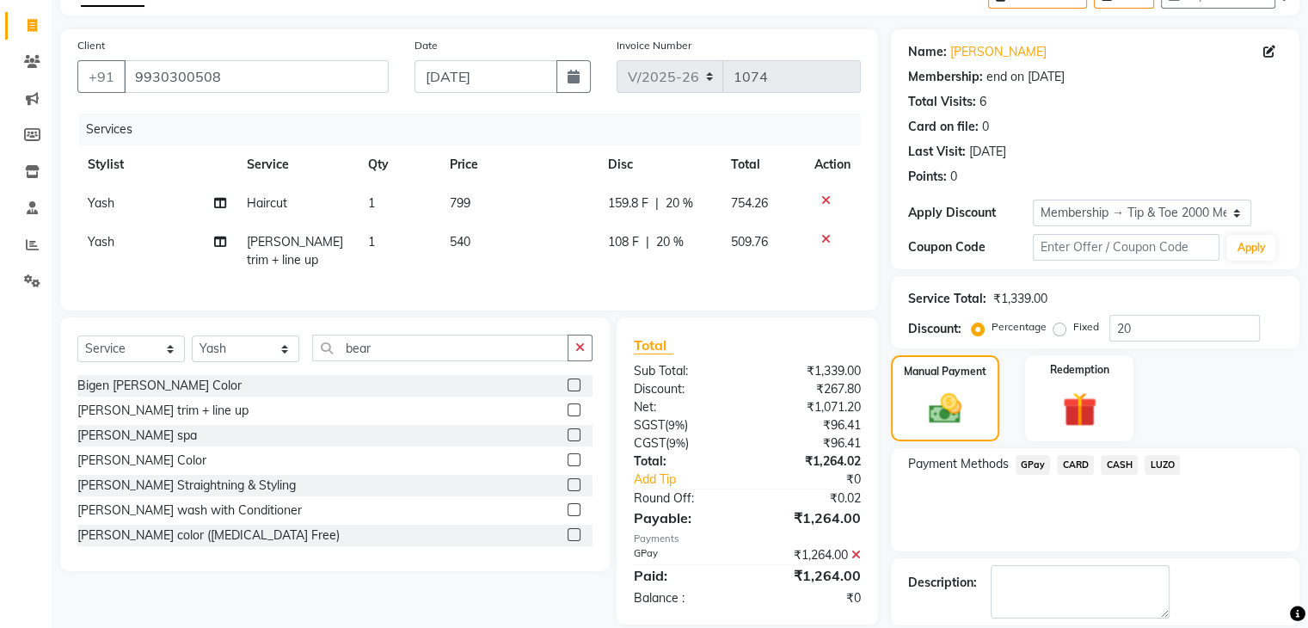
scroll to position [180, 0]
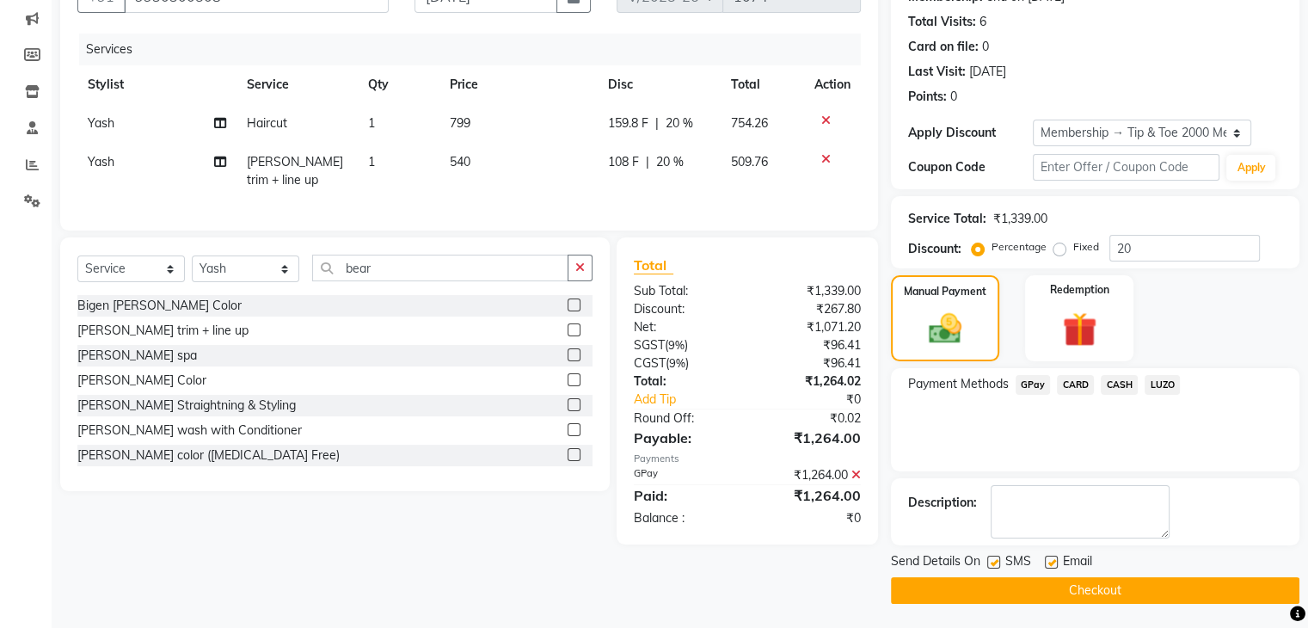
click at [1079, 591] on button "Checkout" at bounding box center [1095, 590] width 408 height 27
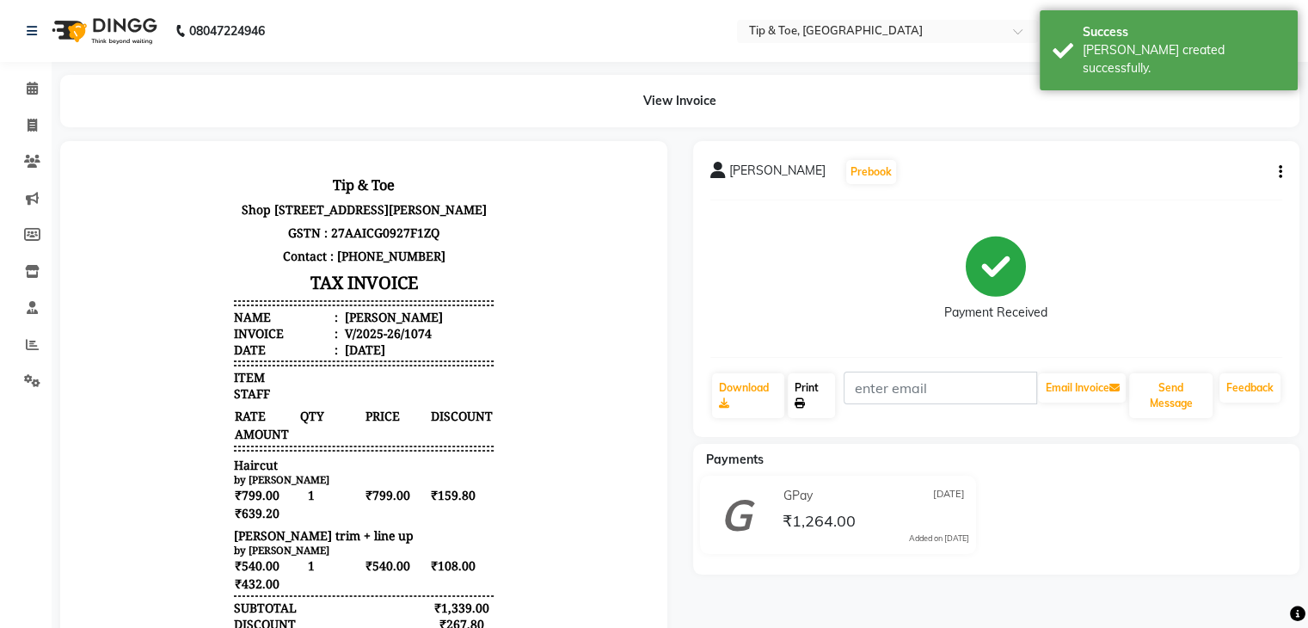
click at [817, 384] on link "Print" at bounding box center [811, 395] width 47 height 45
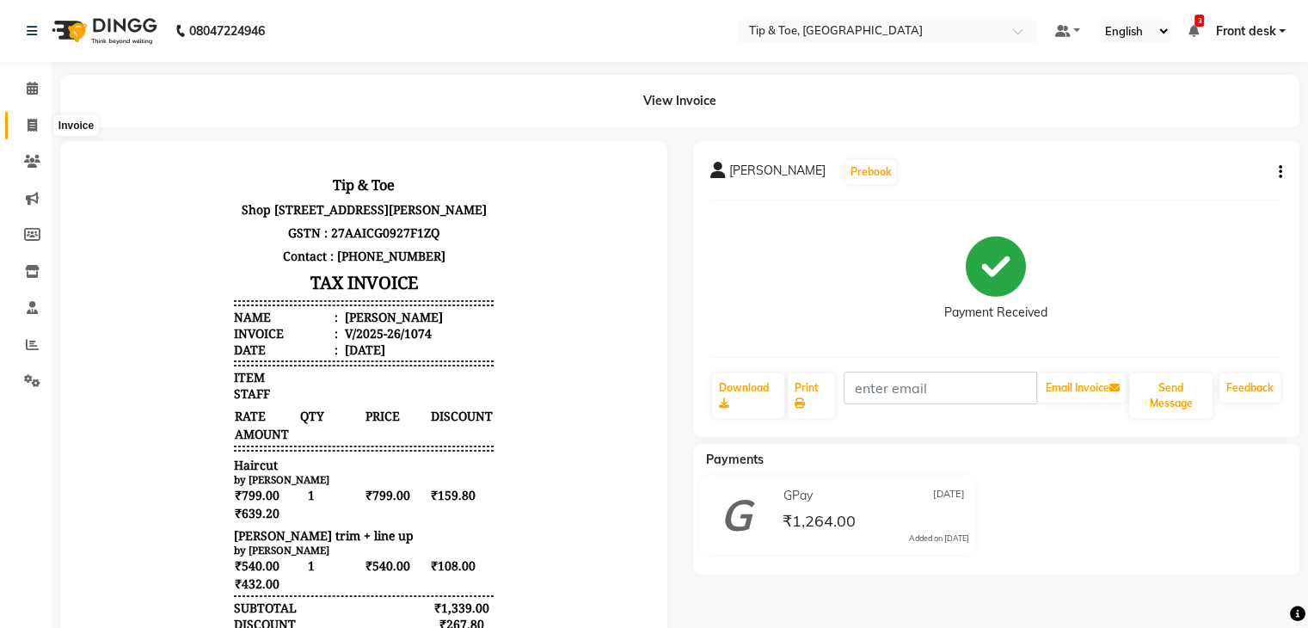
click at [37, 132] on span at bounding box center [32, 126] width 30 height 20
select select "service"
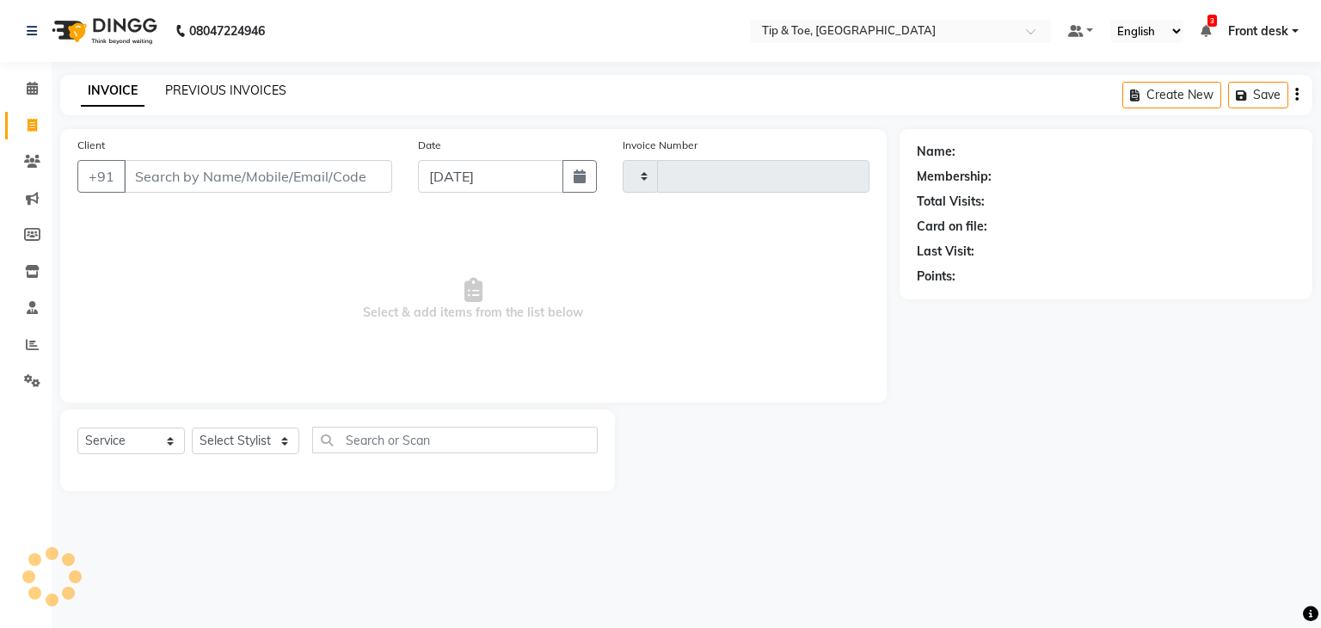
type input "1075"
select select "5942"
click at [232, 87] on link "PREVIOUS INVOICES" at bounding box center [225, 90] width 121 height 15
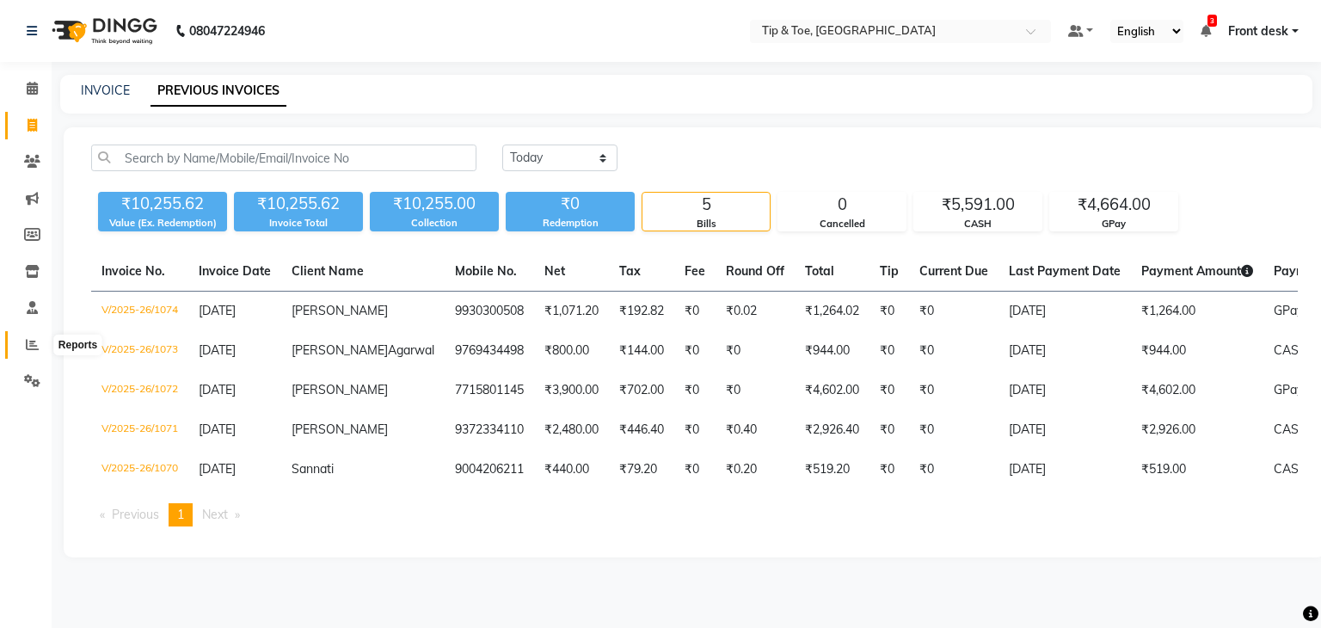
drag, startPoint x: 22, startPoint y: 335, endPoint x: 47, endPoint y: 334, distance: 25.0
click at [24, 335] on span at bounding box center [32, 345] width 30 height 20
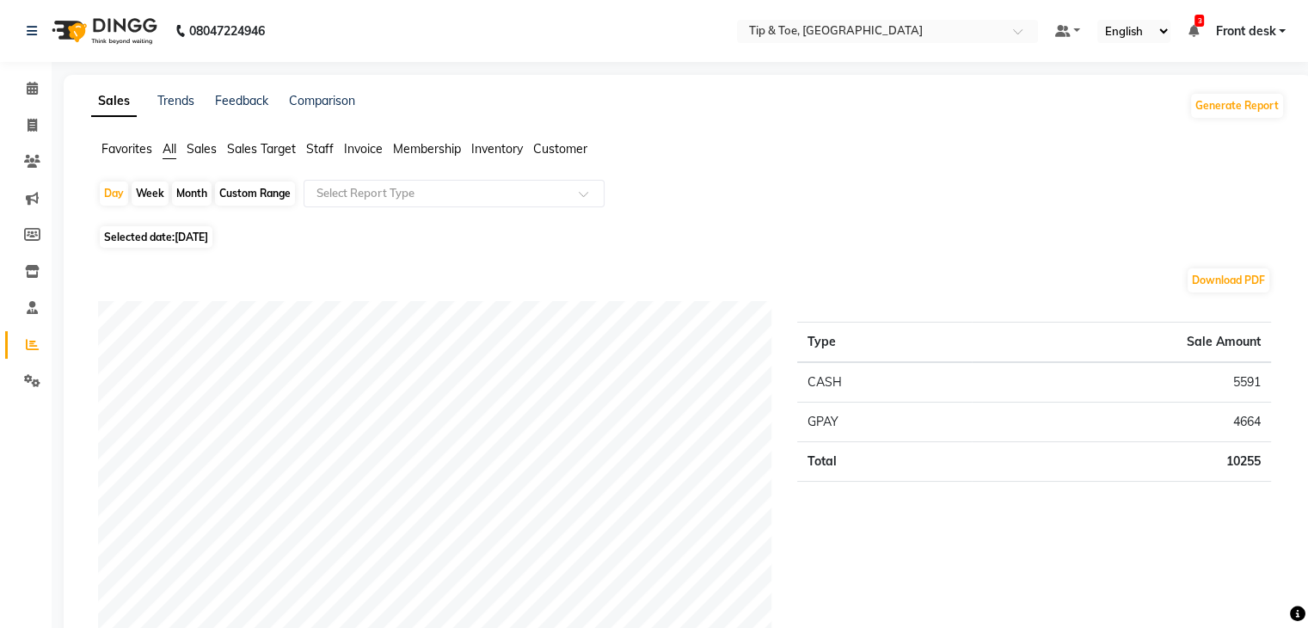
click at [248, 152] on span "Sales Target" at bounding box center [261, 148] width 69 height 15
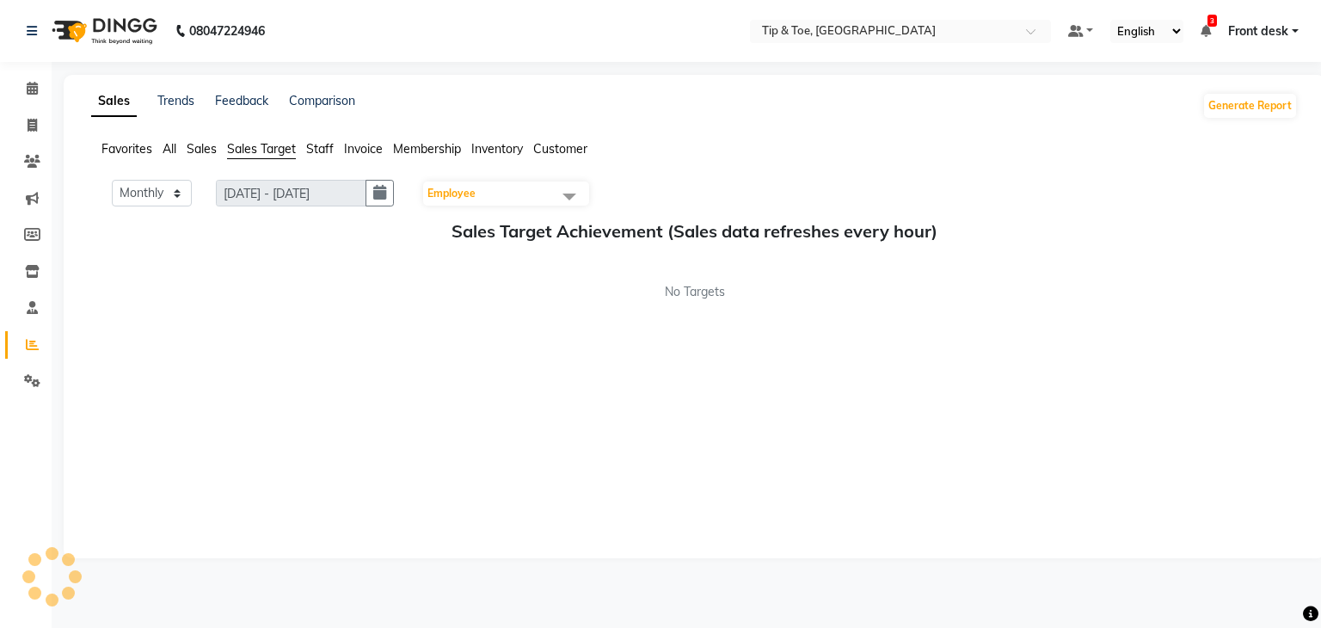
click at [317, 147] on span "Staff" at bounding box center [320, 148] width 28 height 15
